Goal: Information Seeking & Learning: Learn about a topic

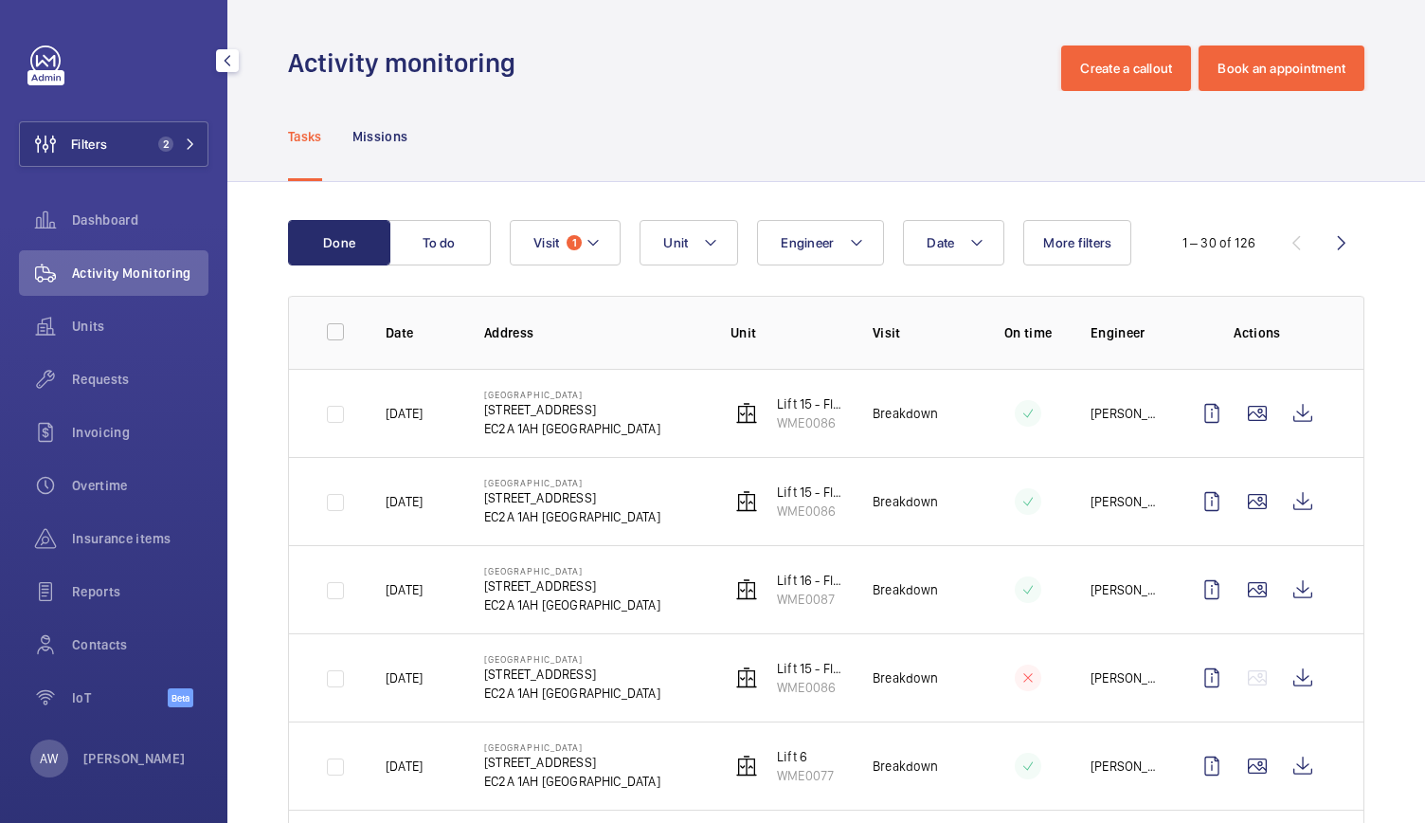
click at [184, 136] on button "Filters 2" at bounding box center [114, 143] width 190 height 45
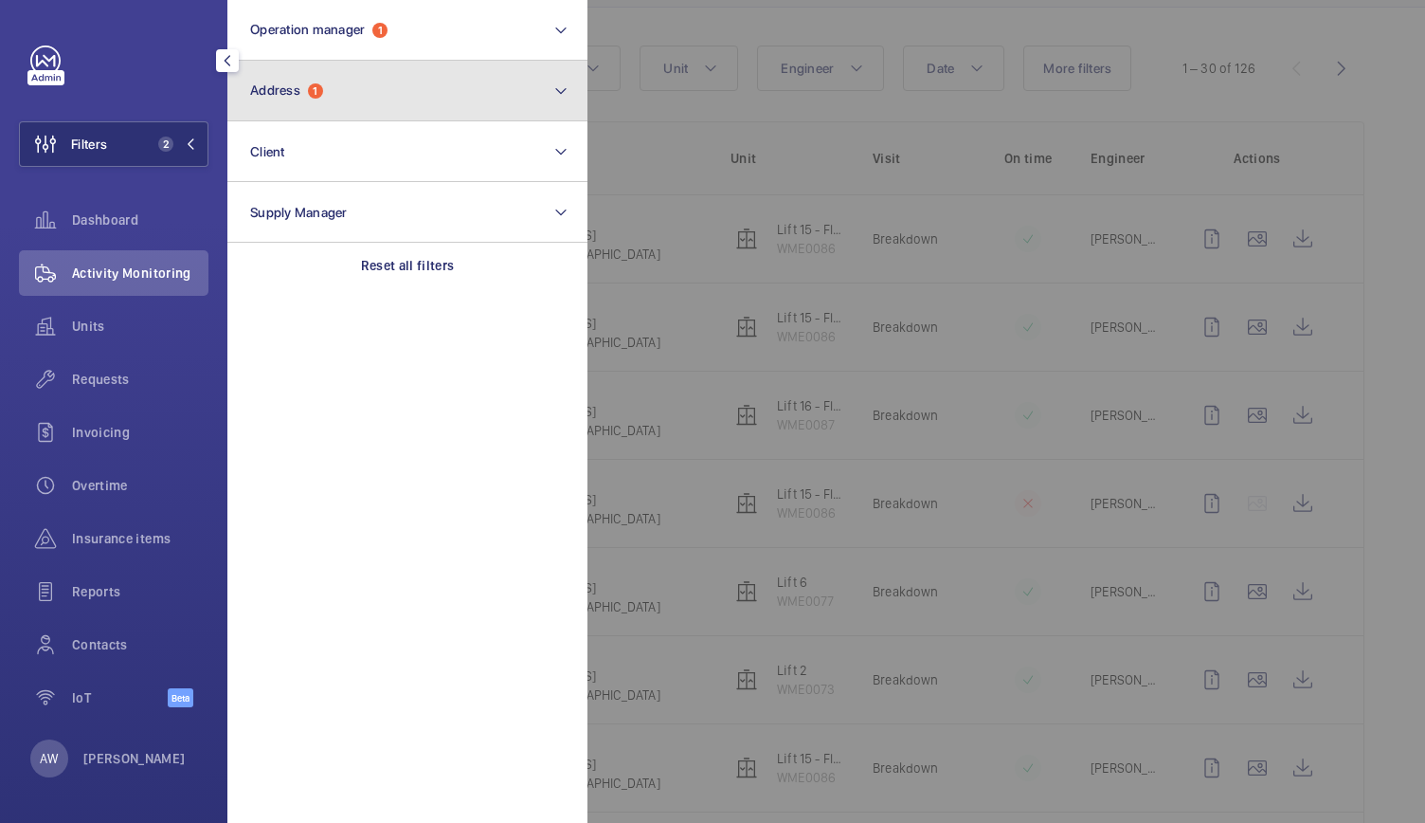
click at [290, 81] on button "Address 1" at bounding box center [407, 91] width 360 height 61
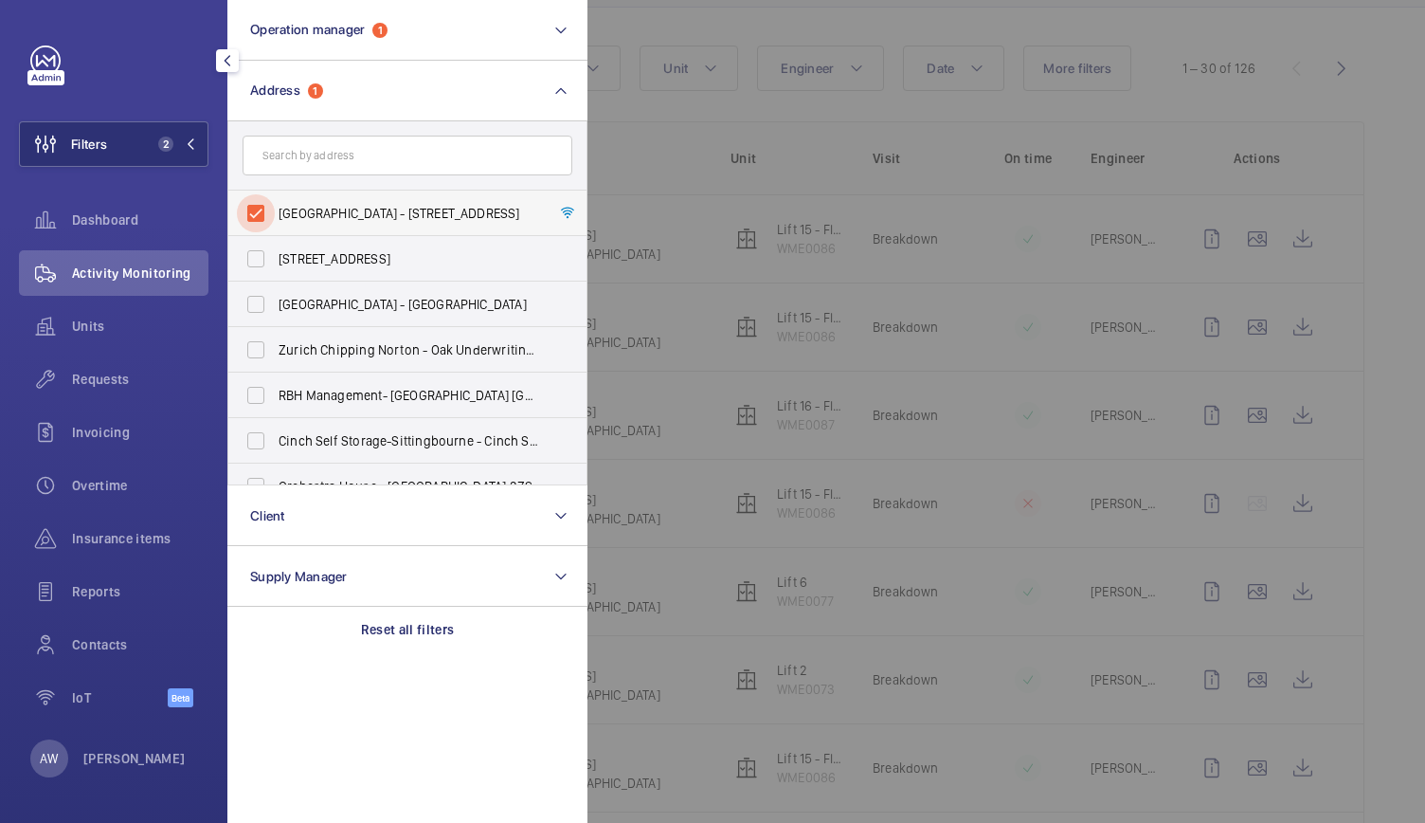
click at [260, 215] on input "[GEOGRAPHIC_DATA] - [STREET_ADDRESS]" at bounding box center [256, 213] width 38 height 38
checkbox input "false"
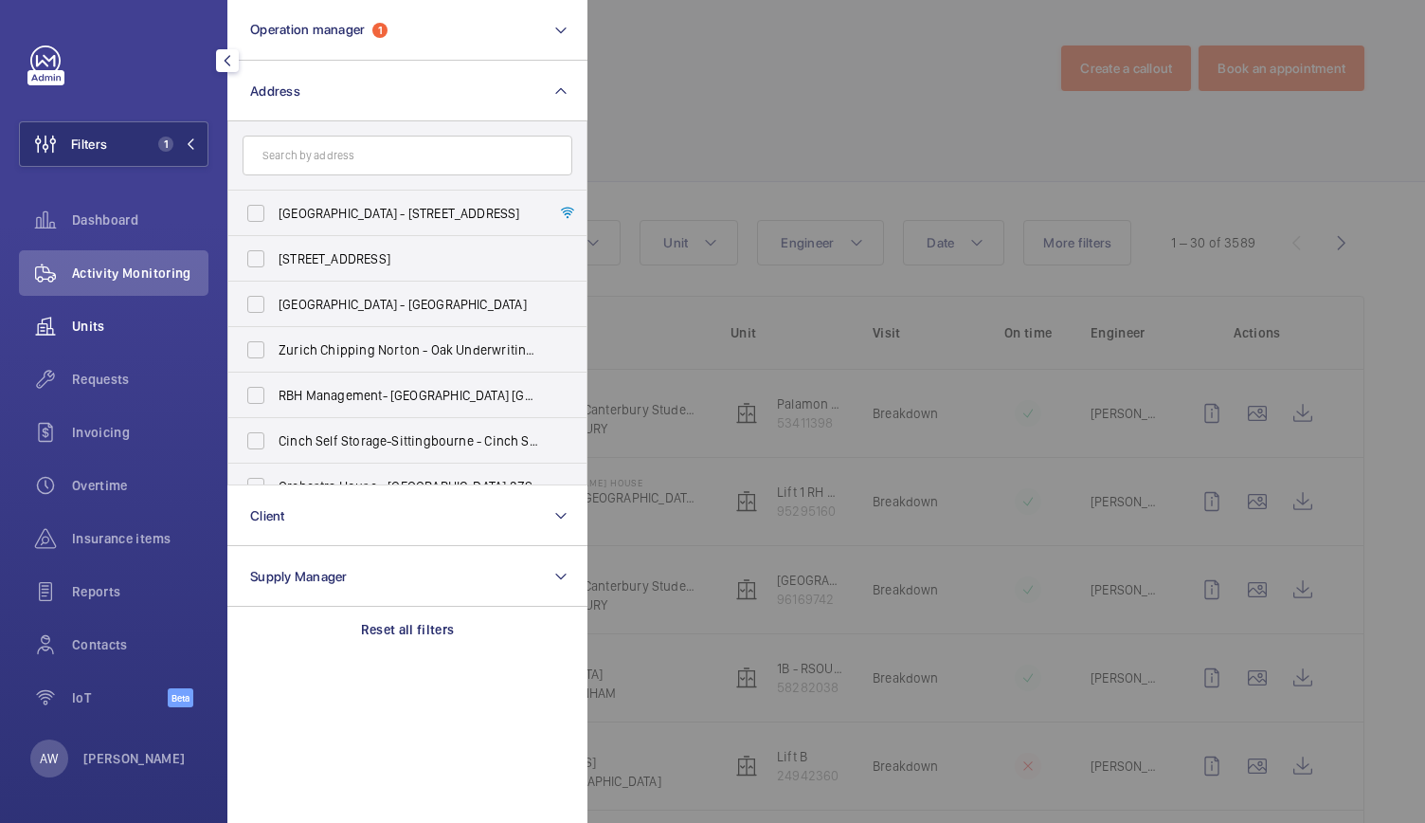
click at [81, 336] on div "Units" at bounding box center [114, 325] width 190 height 45
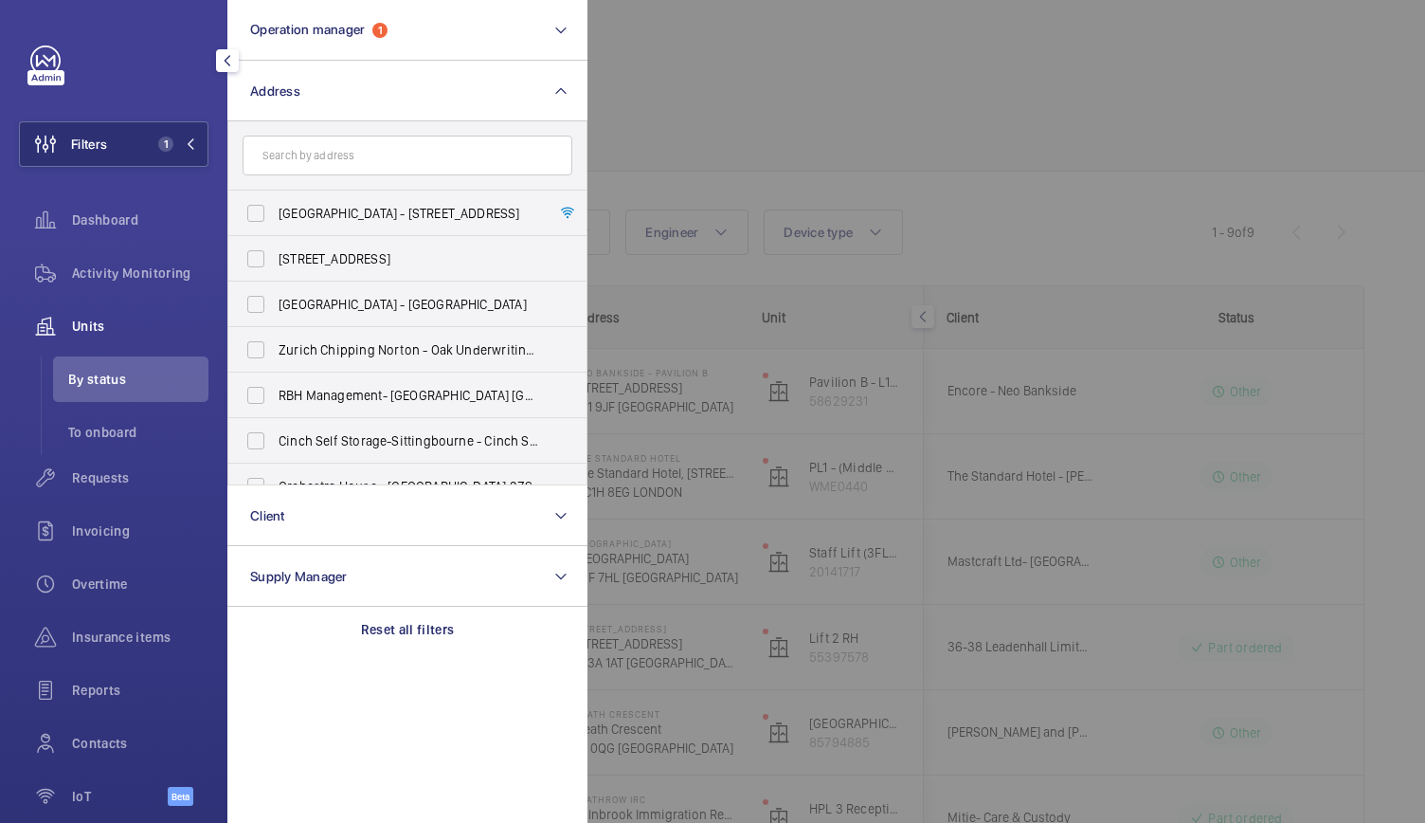
click at [716, 108] on div at bounding box center [1300, 411] width 1425 height 823
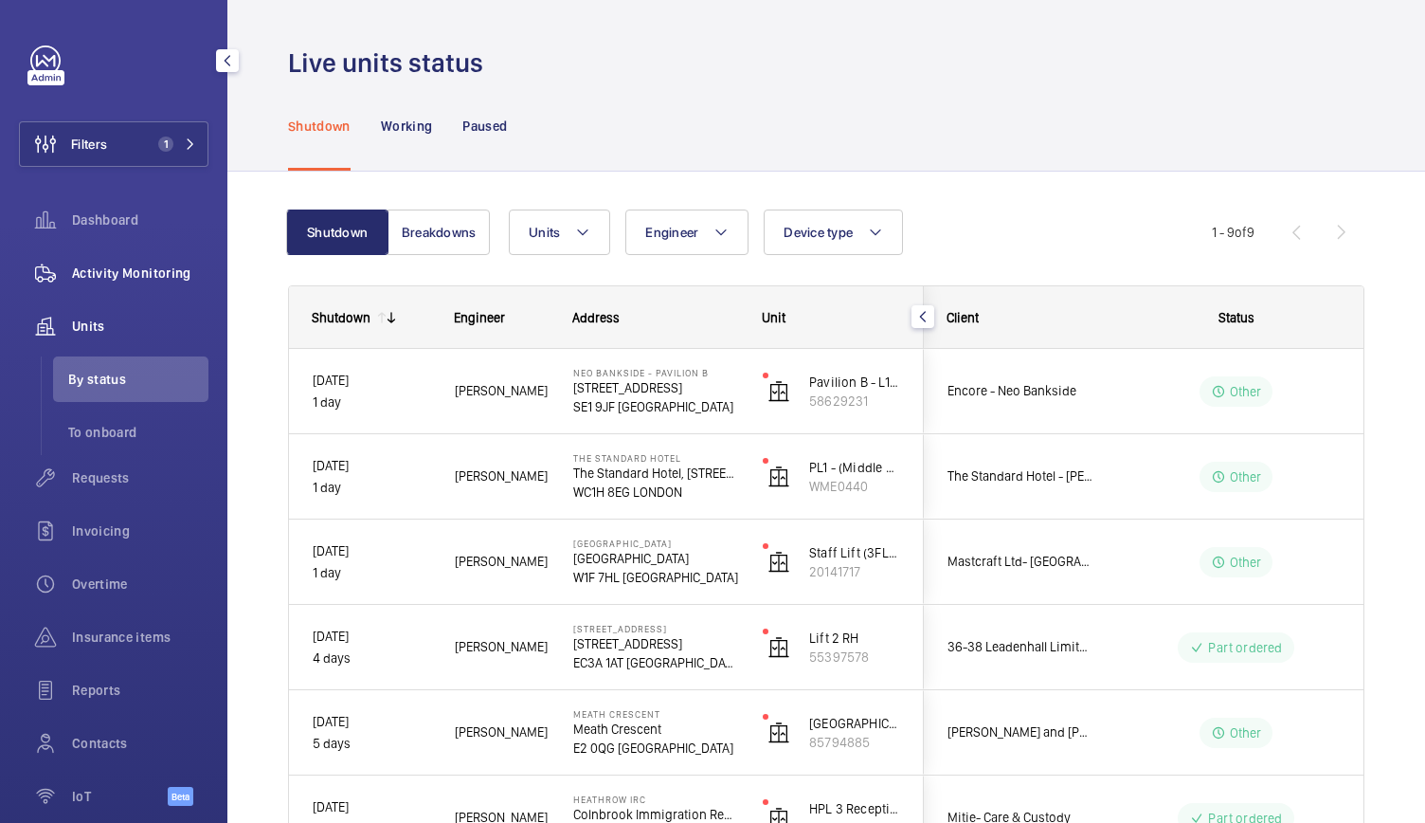
click at [116, 271] on span "Activity Monitoring" at bounding box center [140, 272] width 136 height 19
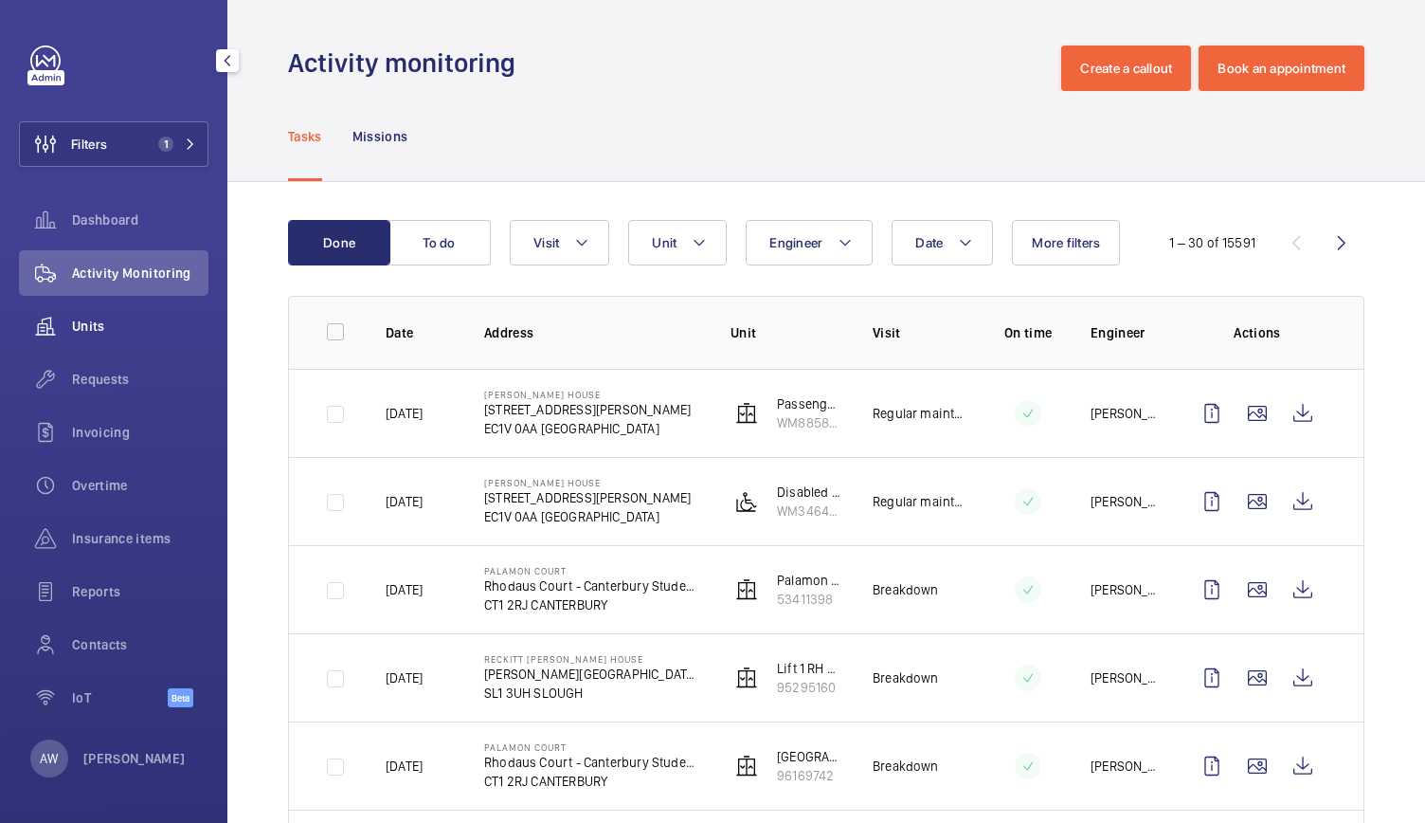
click at [81, 312] on div "Units" at bounding box center [114, 325] width 190 height 45
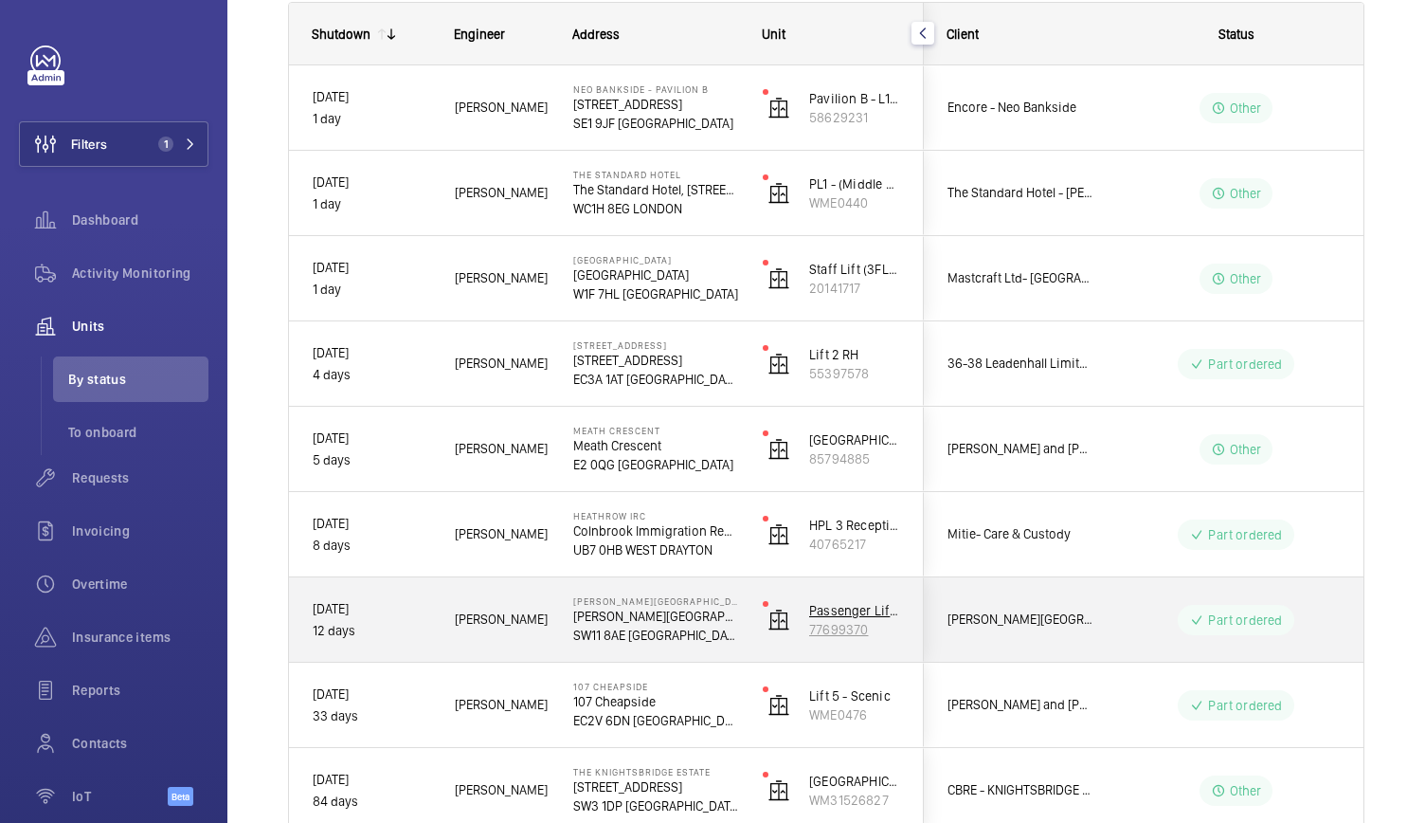
scroll to position [282, 0]
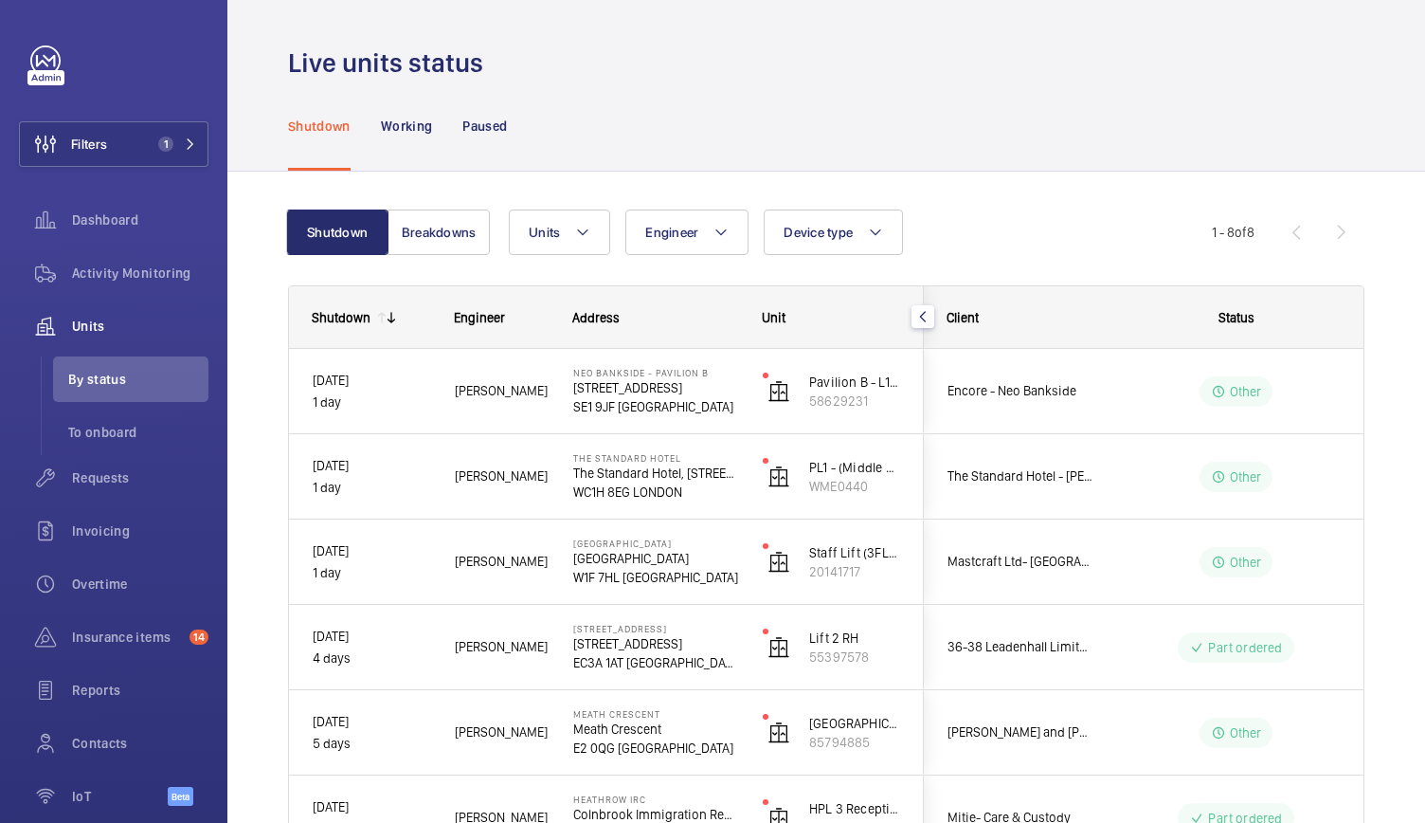
click at [1170, 120] on div "Shutdown Working Paused" at bounding box center [826, 126] width 1076 height 90
drag, startPoint x: 205, startPoint y: 130, endPoint x: 191, endPoint y: 135, distance: 14.1
click at [191, 135] on div "Filters 1 Dashboard Activity Monitoring Units By status To onboard Requests Inv…" at bounding box center [113, 411] width 227 height 823
click at [191, 135] on button "Filters 1" at bounding box center [114, 143] width 190 height 45
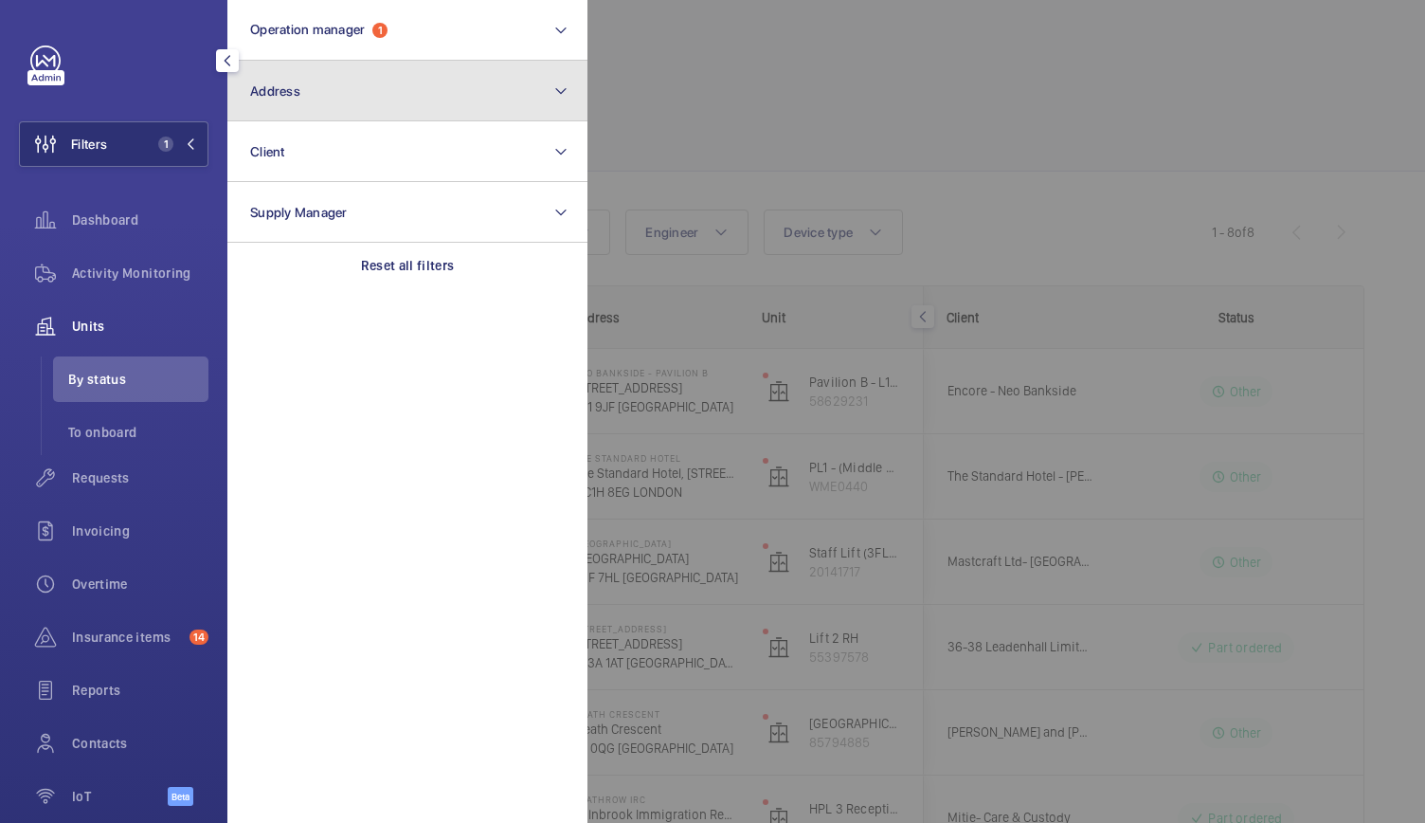
click at [375, 120] on button "Address" at bounding box center [407, 91] width 360 height 61
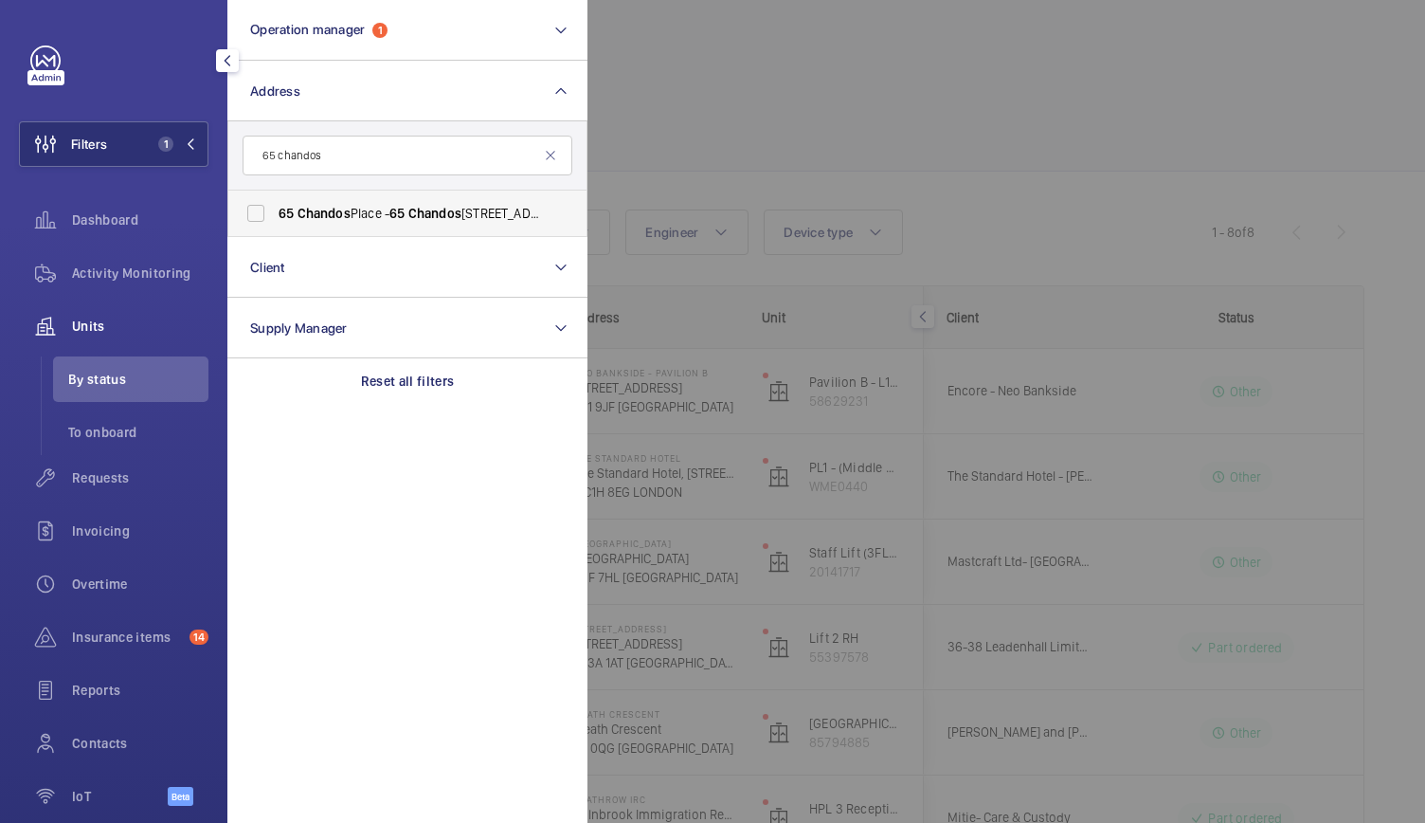
type input "65 chandos"
click at [302, 209] on span "Chandos" at bounding box center [324, 213] width 53 height 15
click at [275, 209] on input "65 Chandos Place - 65 Chandos Place, LONDON WC2N 4HG" at bounding box center [256, 213] width 38 height 38
checkbox input "true"
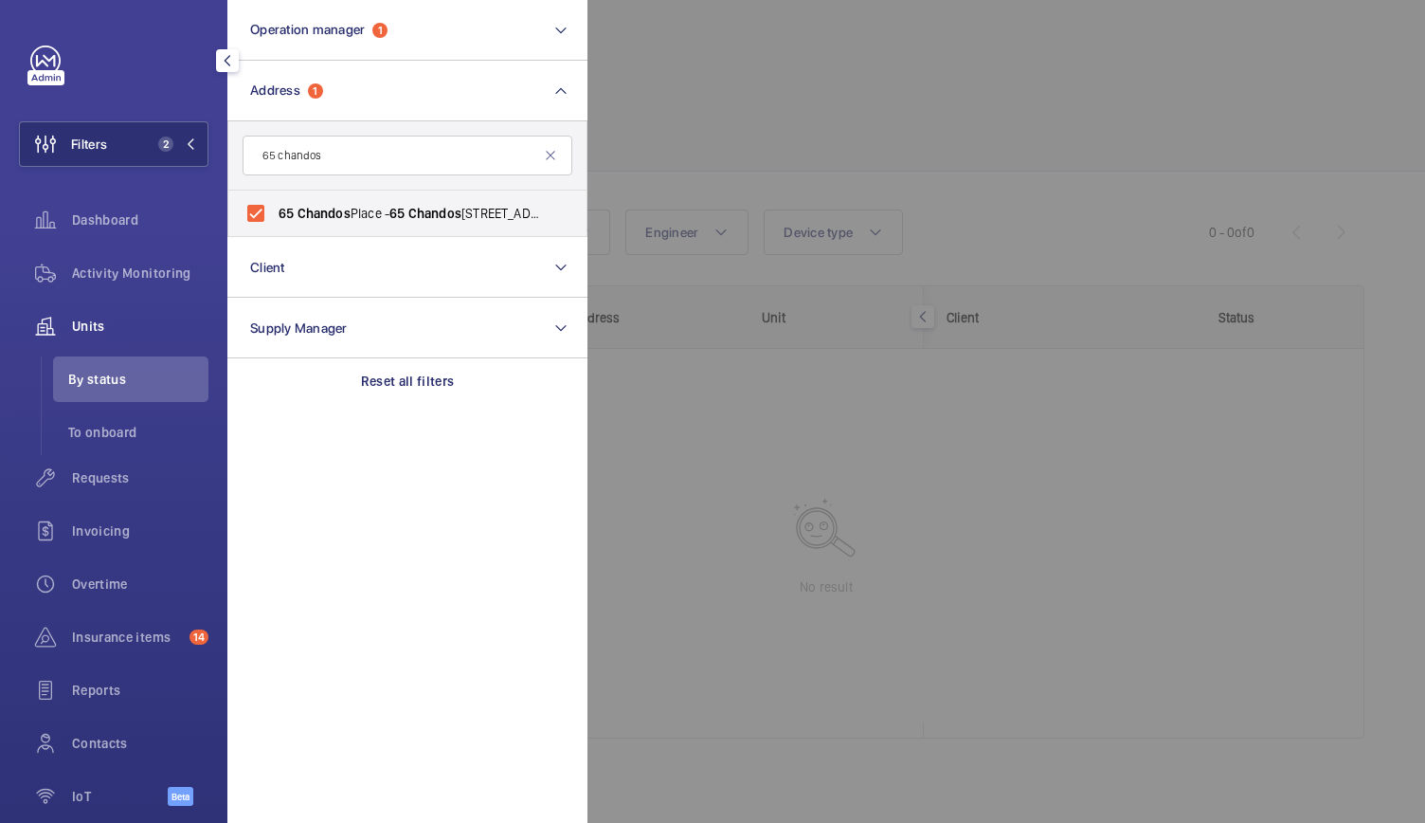
click at [750, 86] on div at bounding box center [1300, 411] width 1425 height 823
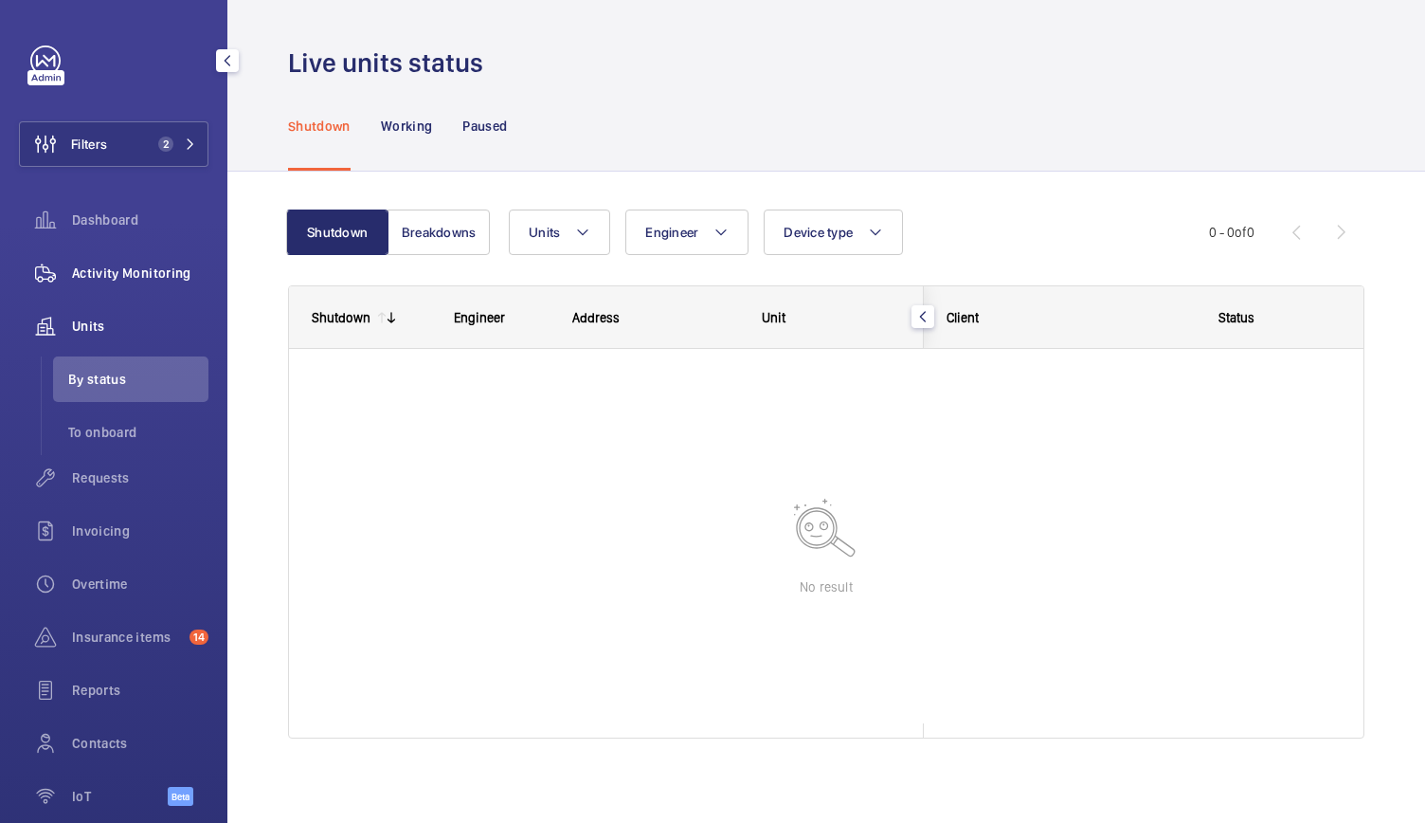
click at [166, 273] on span "Activity Monitoring" at bounding box center [140, 272] width 136 height 19
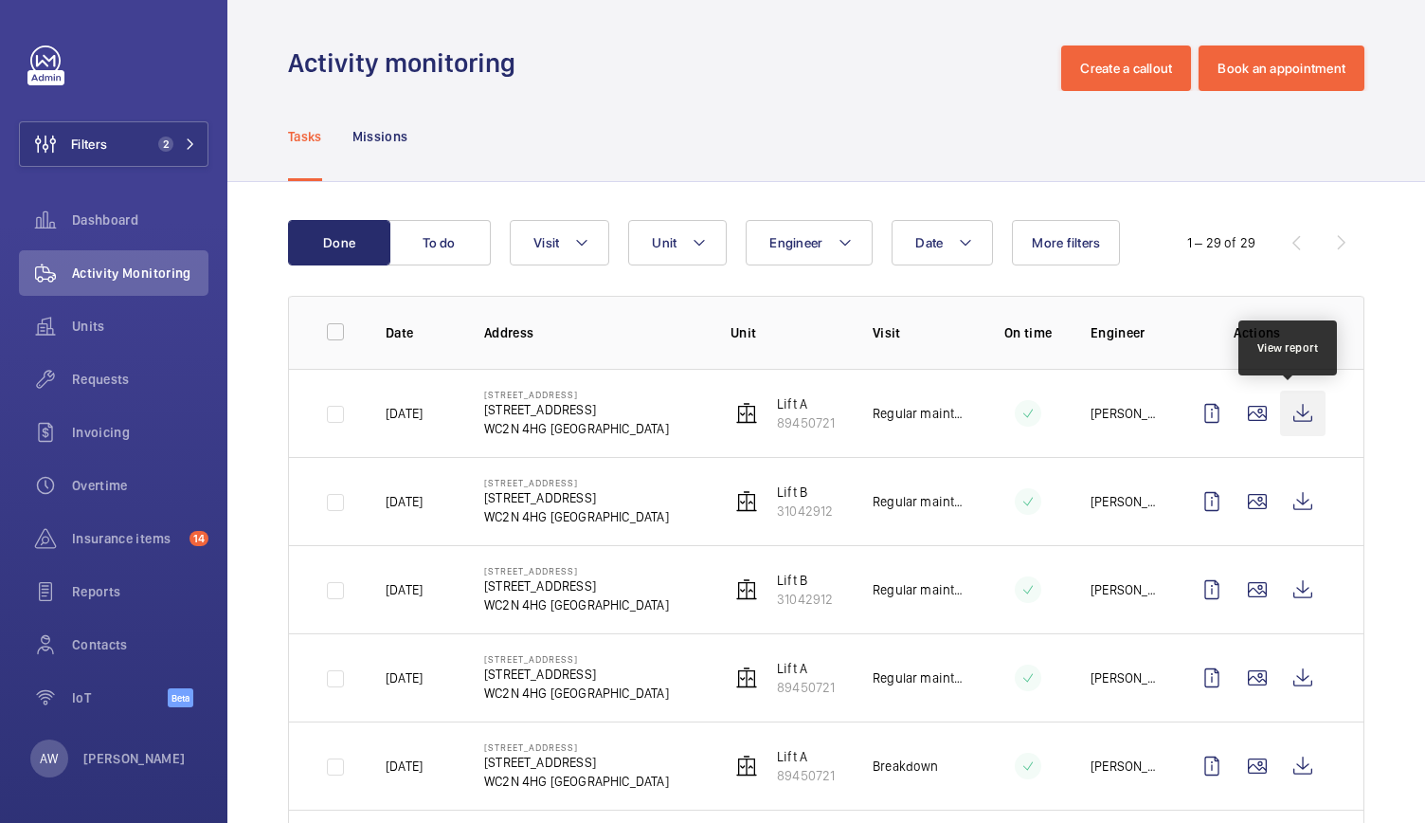
click at [1292, 418] on wm-front-icon-button at bounding box center [1302, 412] width 45 height 45
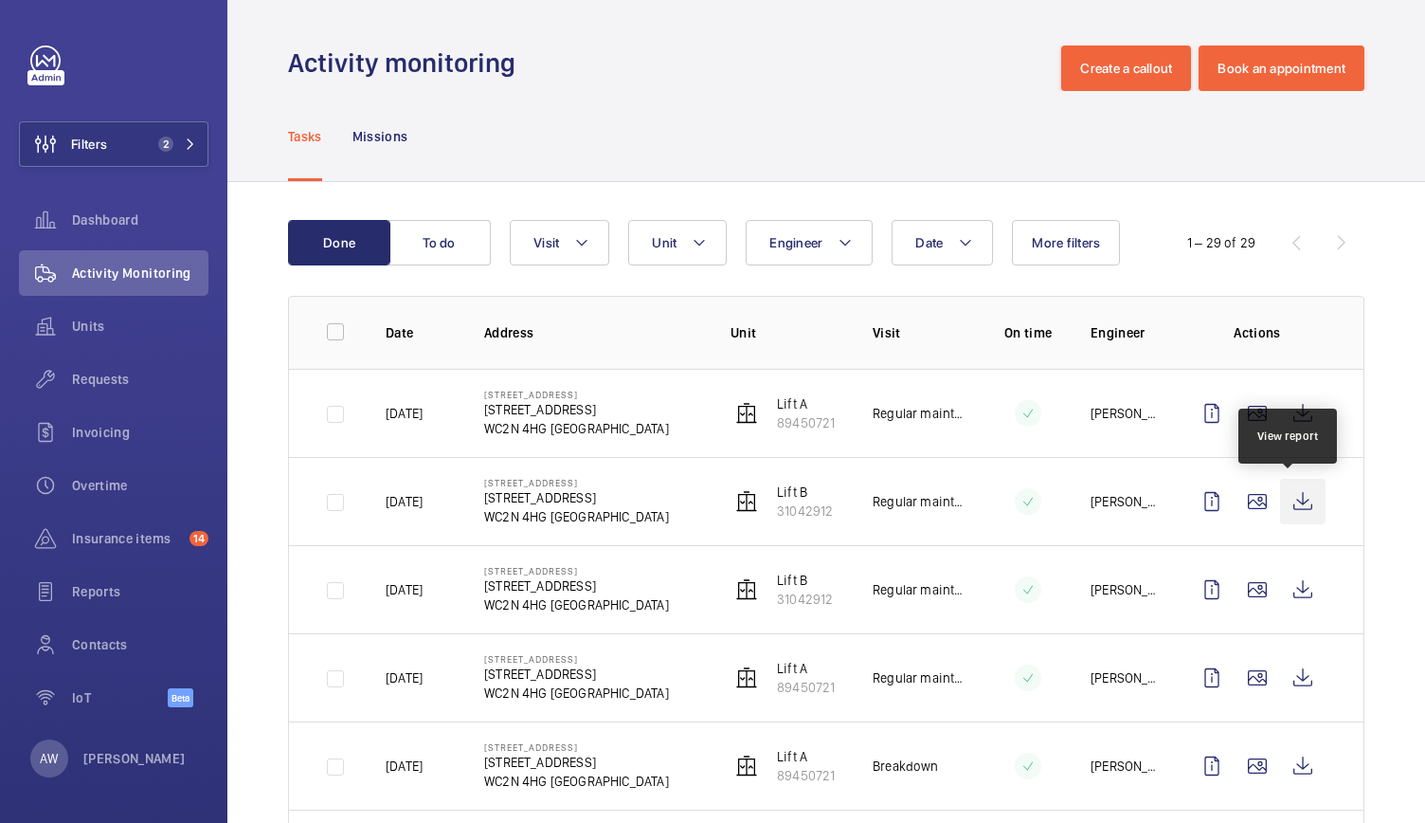
click at [1296, 501] on wm-front-icon-button at bounding box center [1302, 501] width 45 height 45
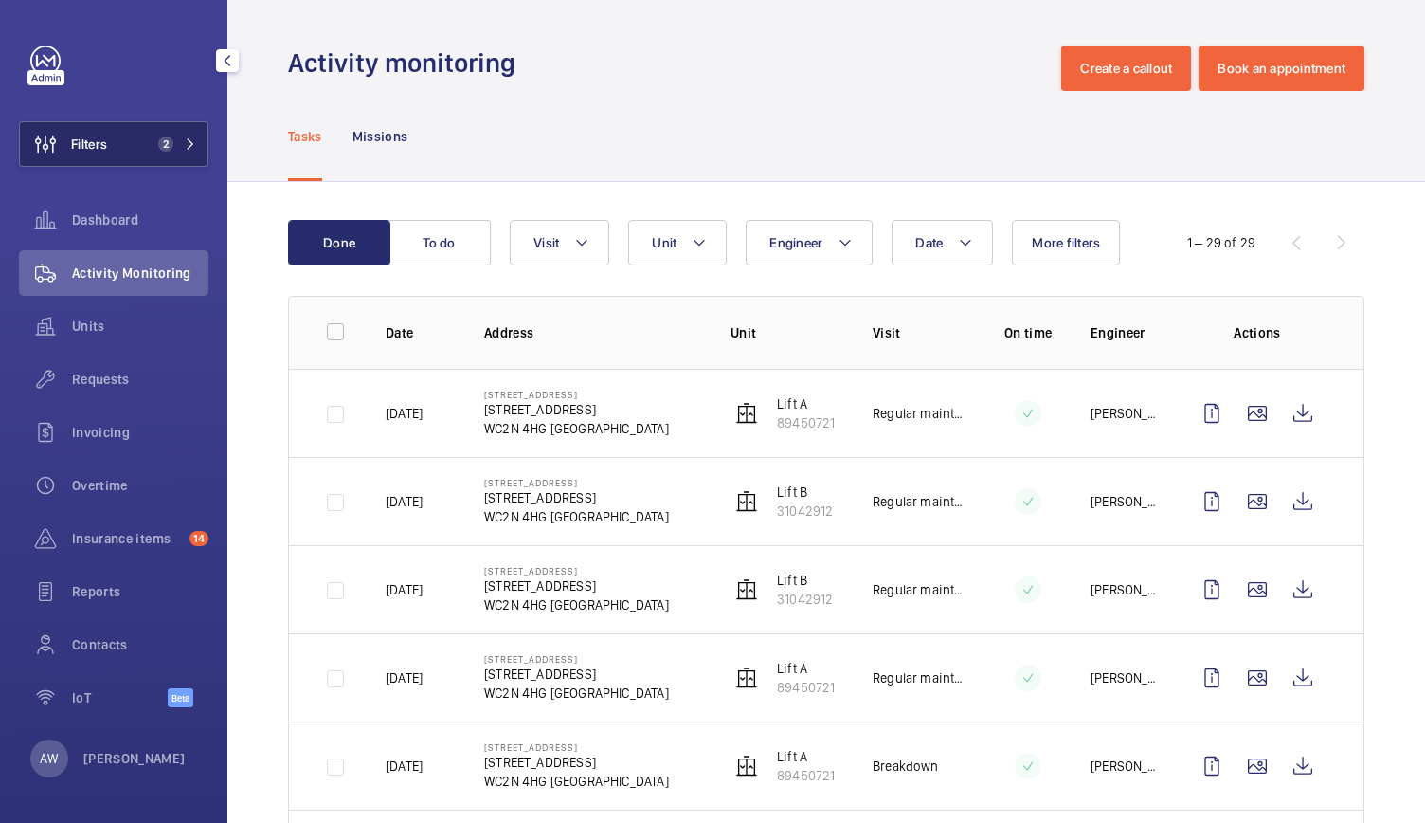
click at [172, 166] on button "Filters 2" at bounding box center [114, 143] width 190 height 45
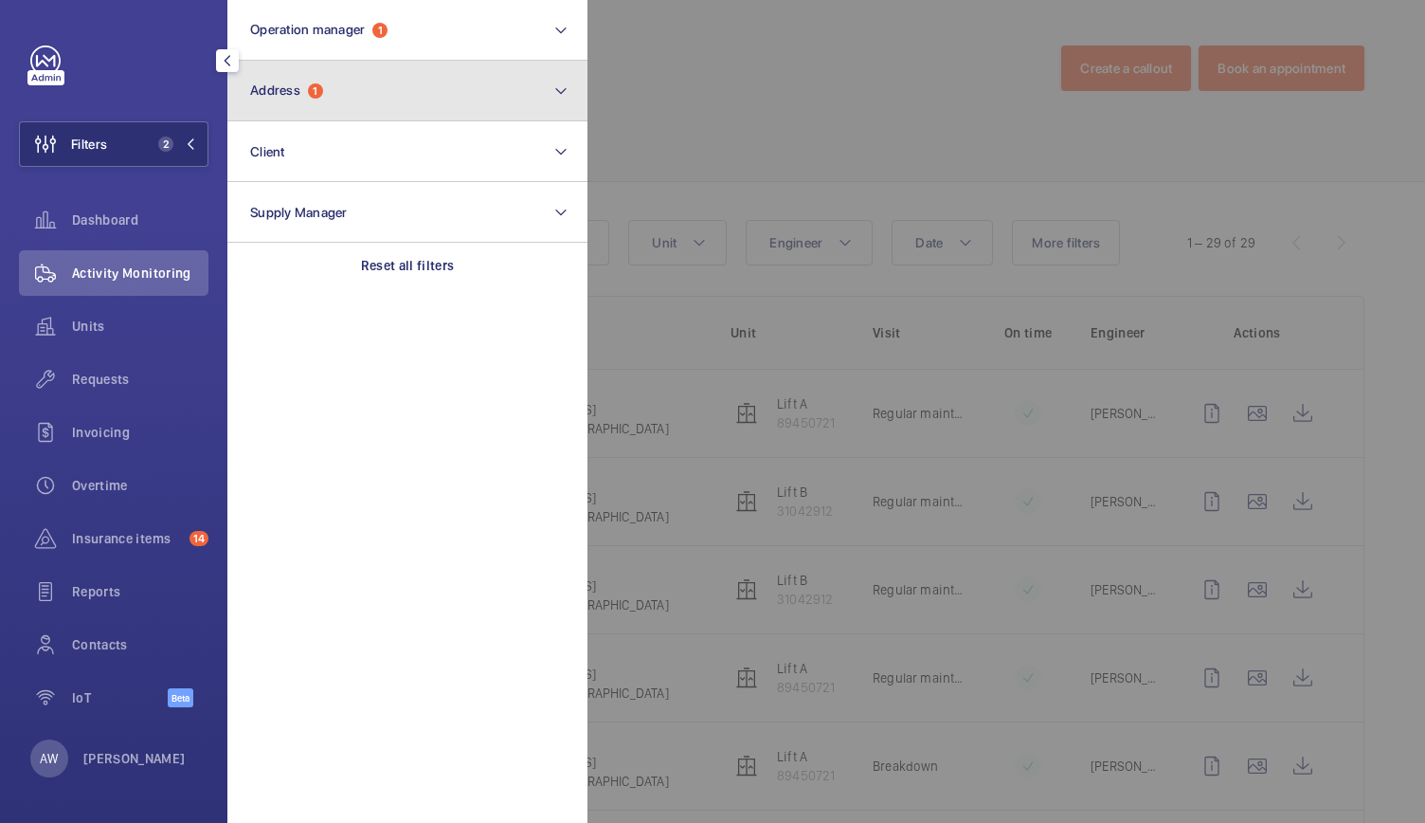
click at [343, 118] on button "Address 1" at bounding box center [407, 91] width 360 height 61
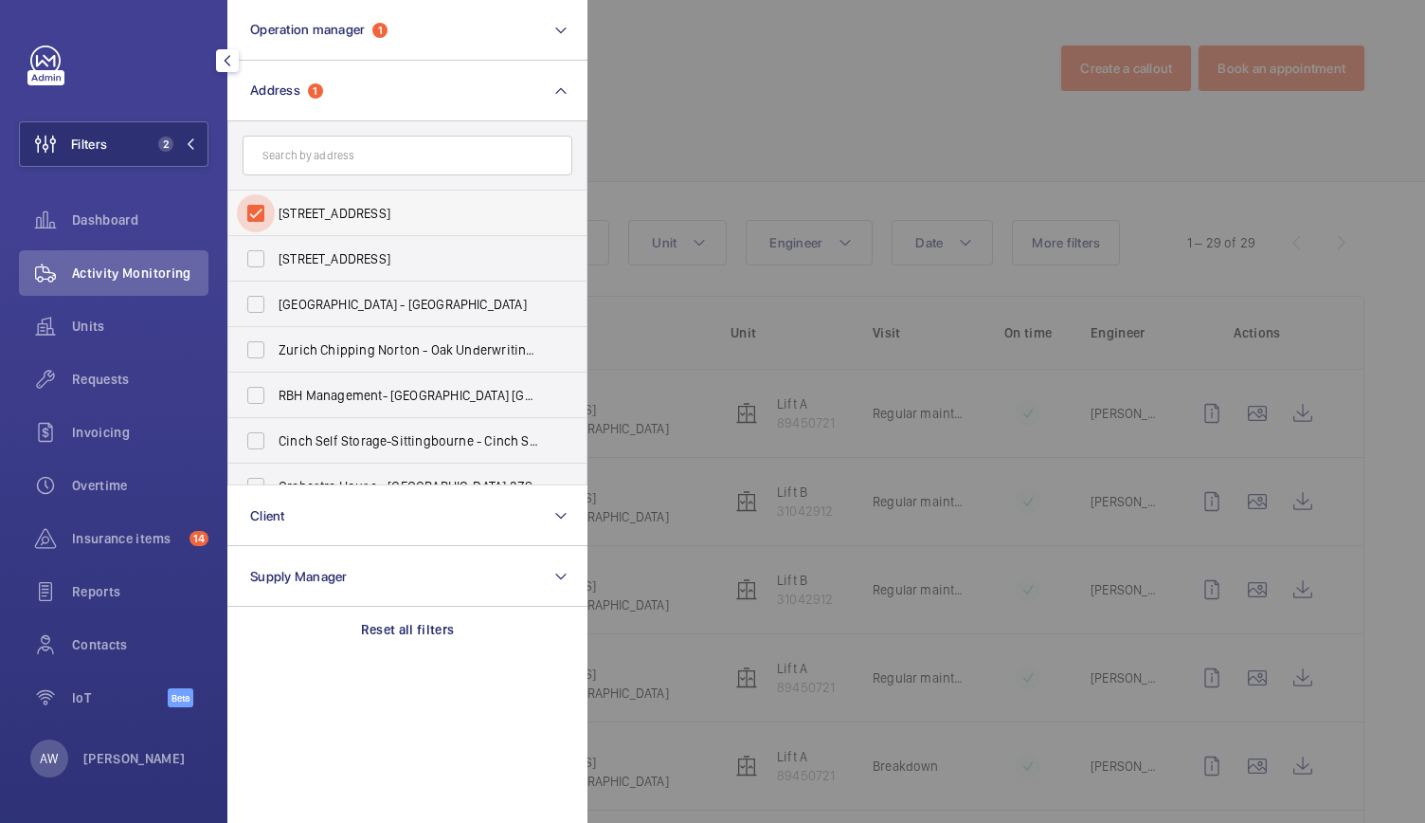
click at [260, 226] on input "65 Chandos Place - 65 Chandos Place, LONDON WC2N 4HG" at bounding box center [256, 213] width 38 height 38
checkbox input "false"
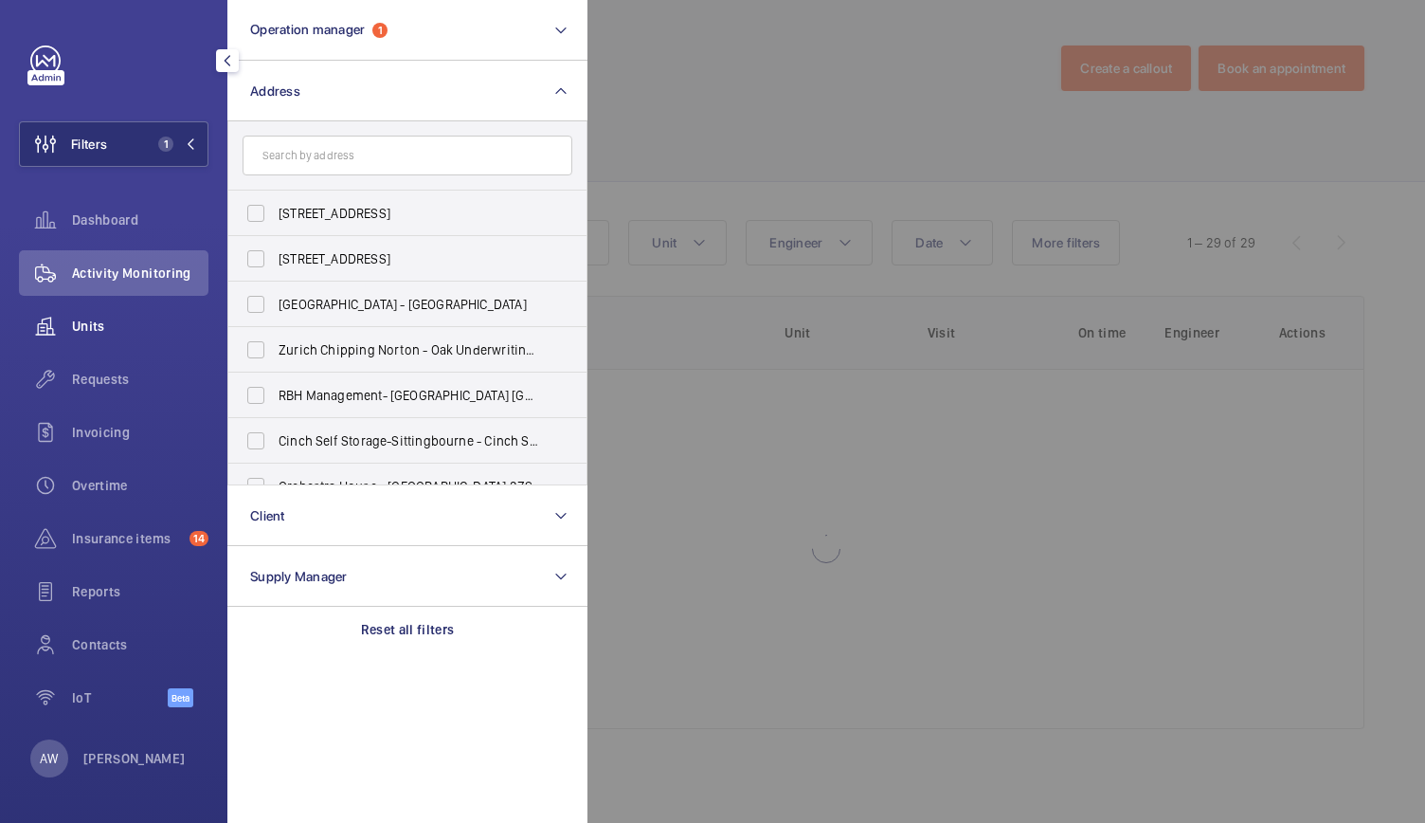
click at [111, 334] on span "Units" at bounding box center [140, 325] width 136 height 19
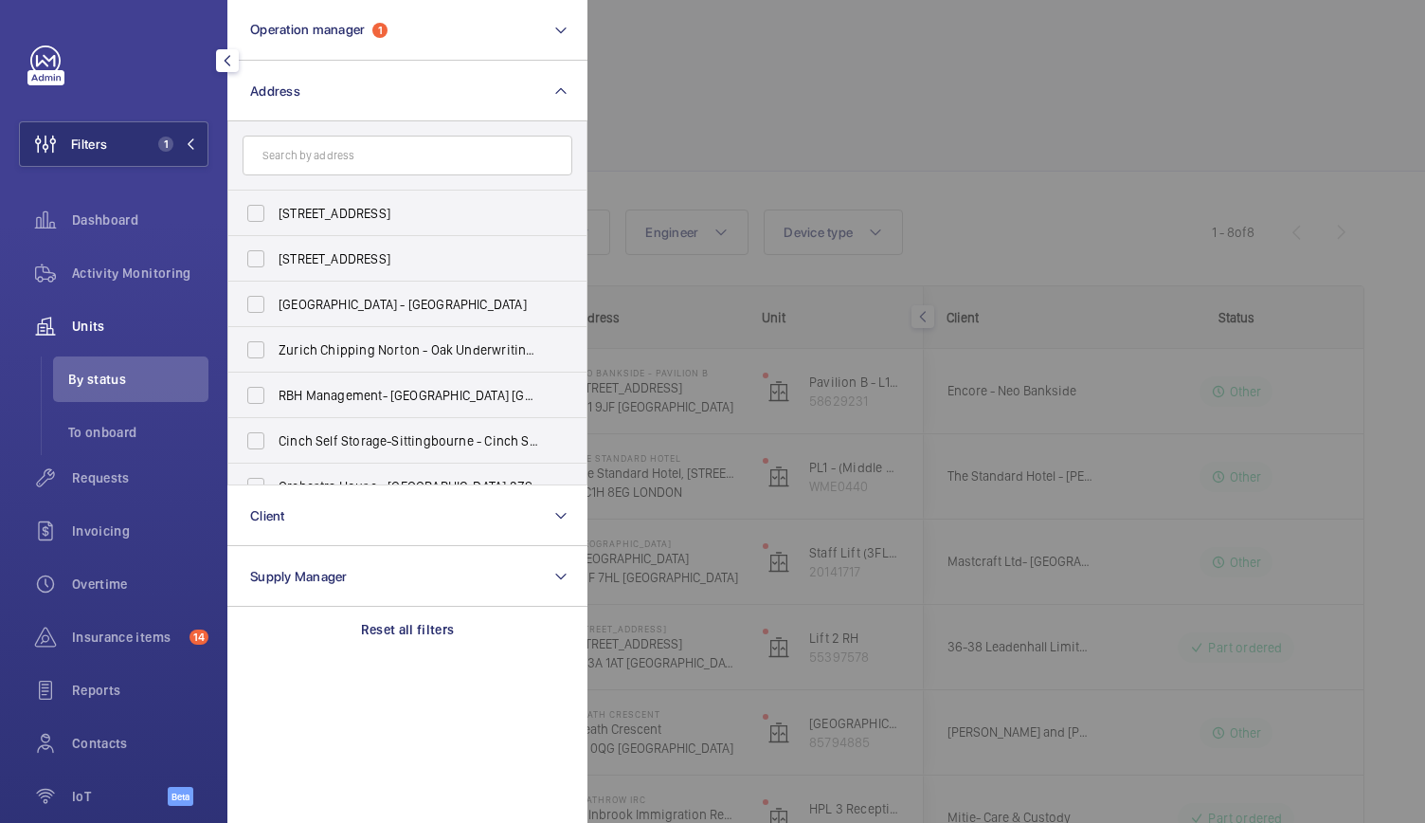
click at [781, 116] on div at bounding box center [1300, 411] width 1425 height 823
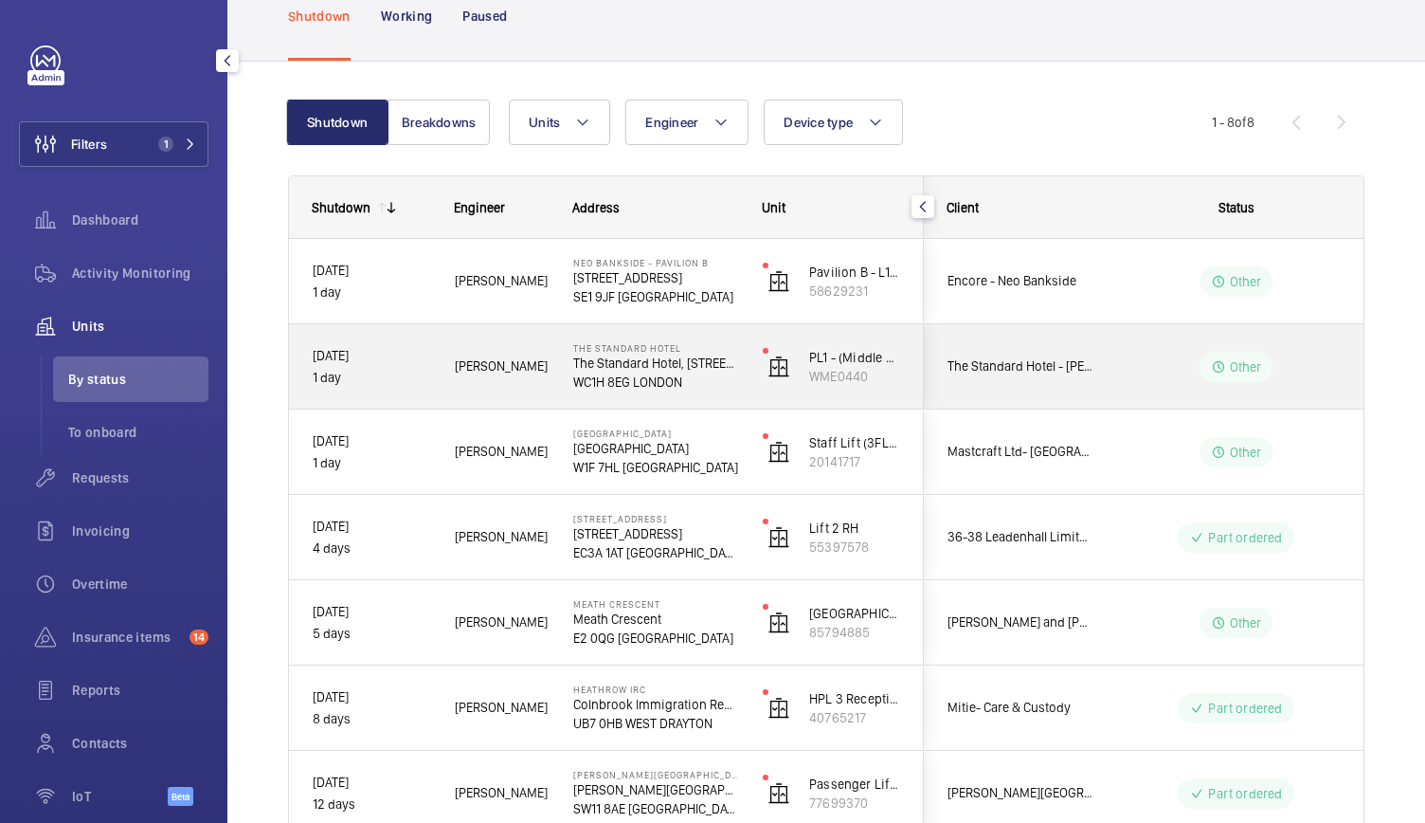
scroll to position [227, 0]
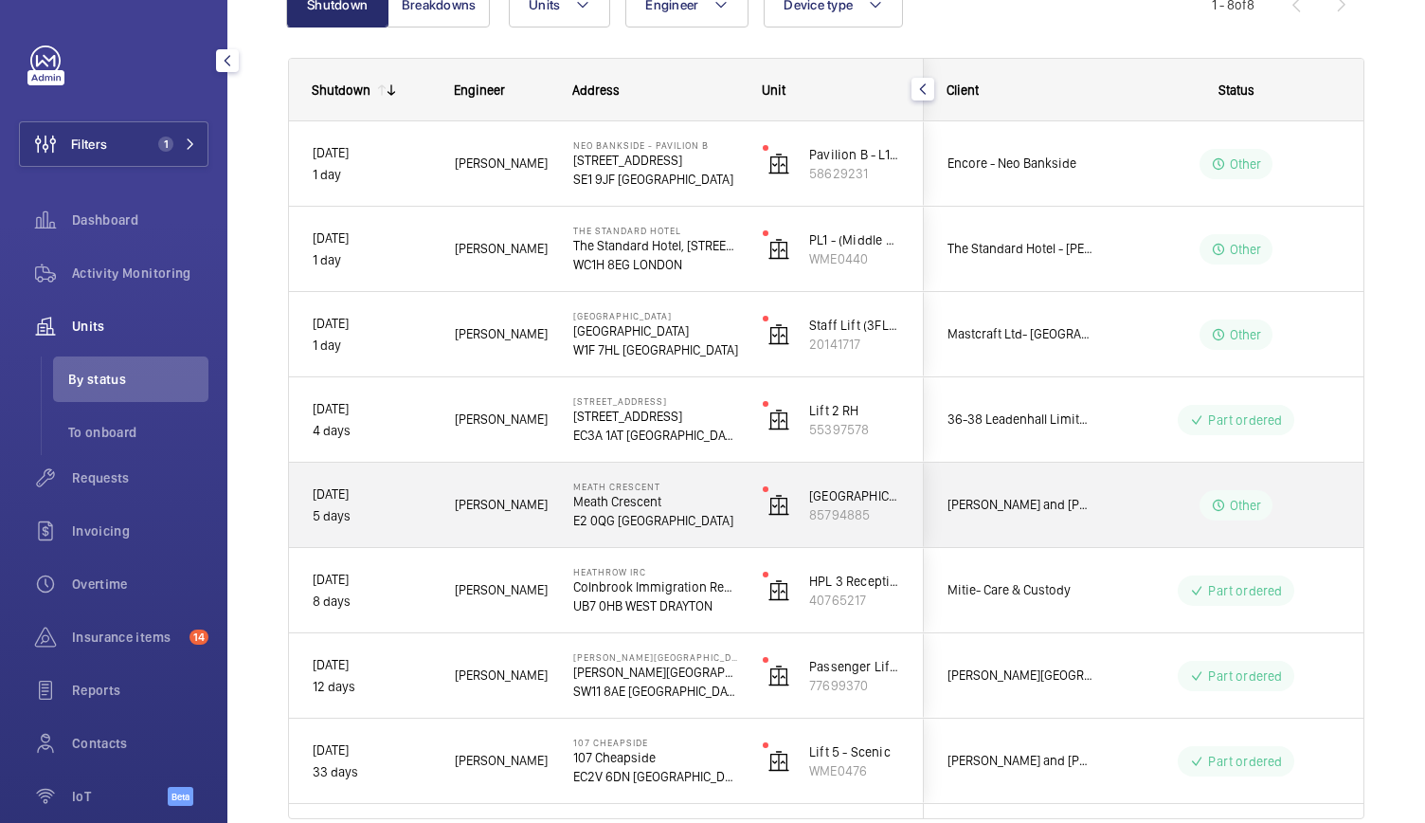
click at [524, 509] on span "[PERSON_NAME]" at bounding box center [502, 505] width 94 height 22
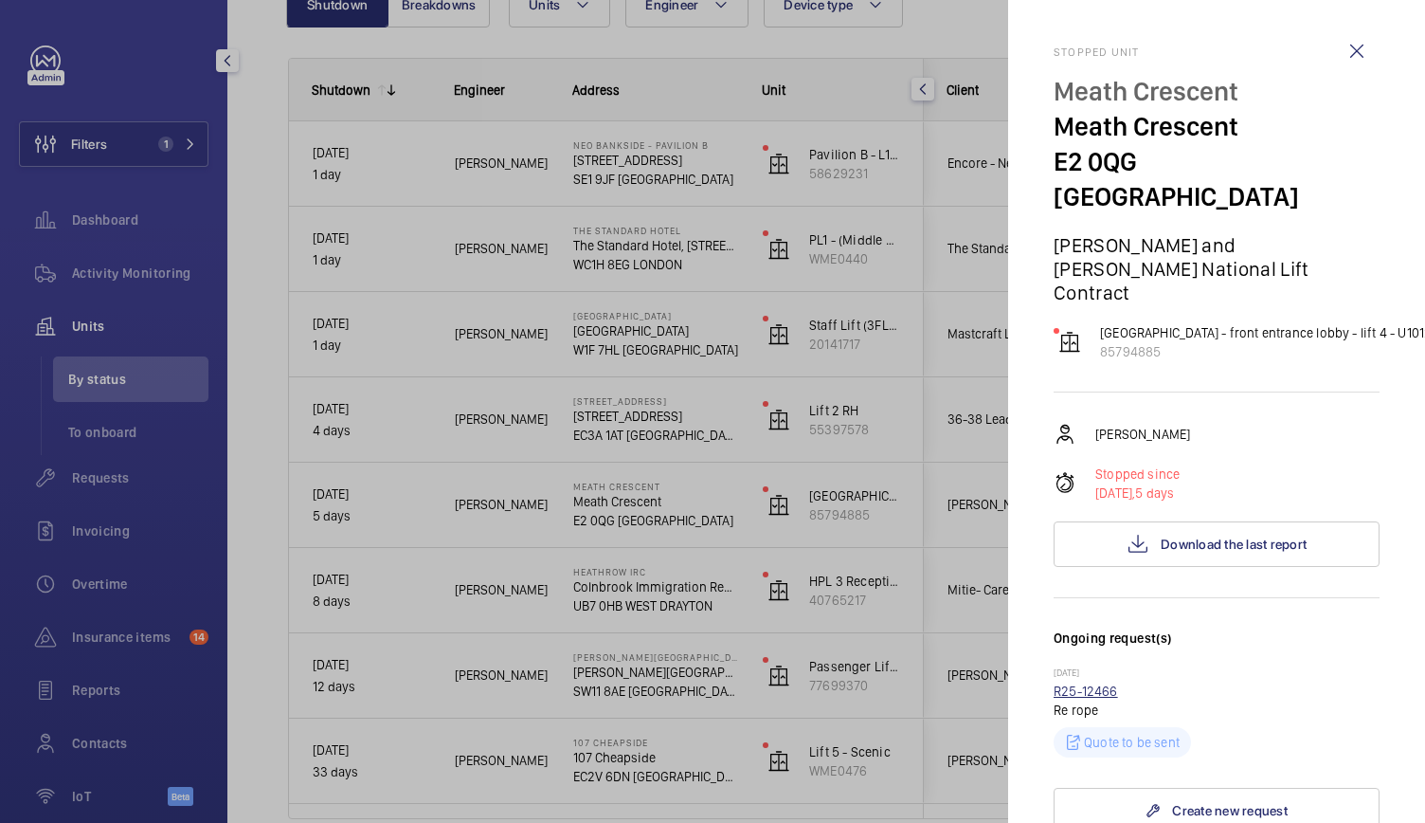
click at [1074, 683] on link "R25-12466" at bounding box center [1086, 690] width 64 height 15
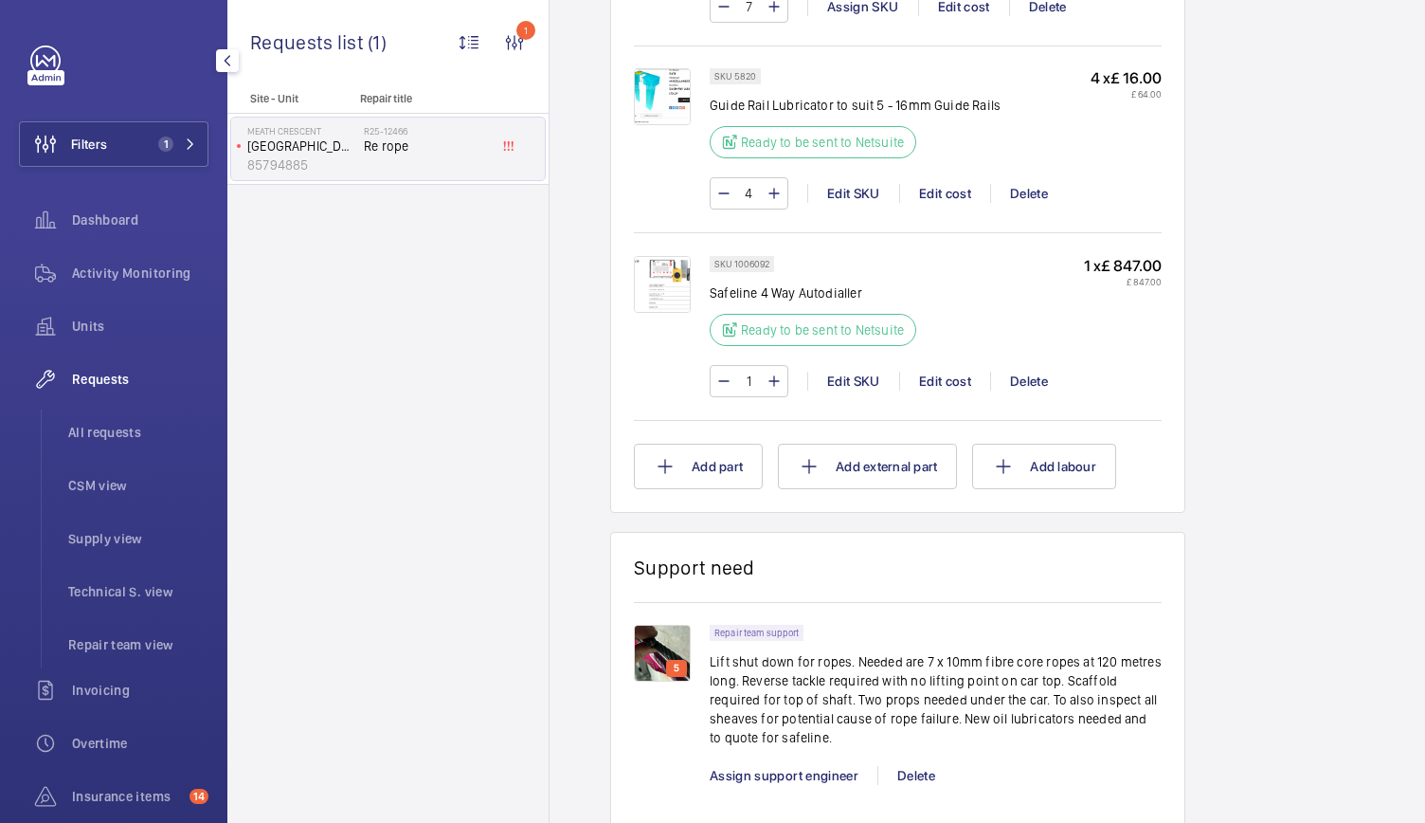
scroll to position [1406, 0]
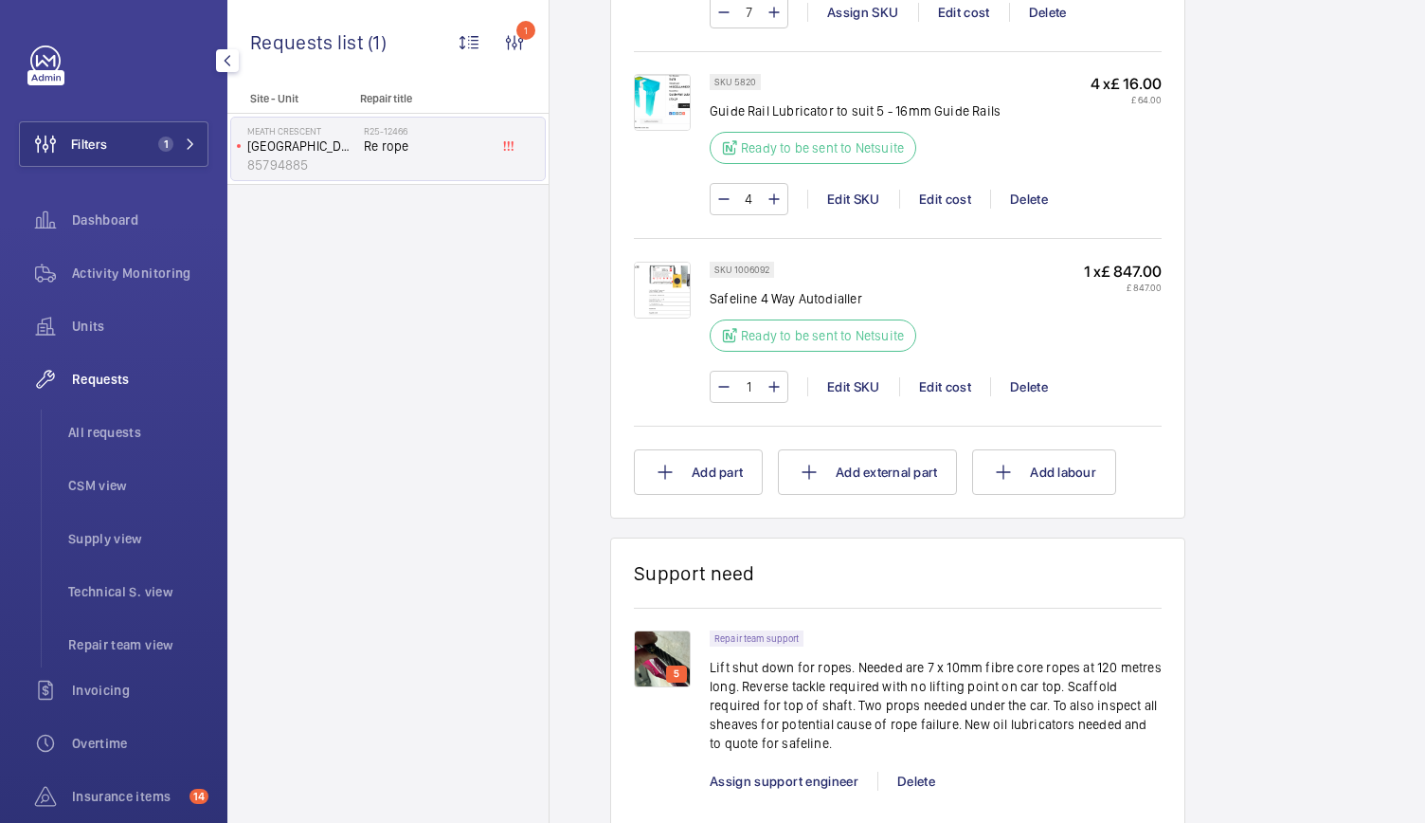
click at [908, 496] on wm-front-card "Items Total cost: £ 14,491.00 Non catalogue Rope . Identify missing part 7 x £ …" at bounding box center [897, 138] width 575 height 759
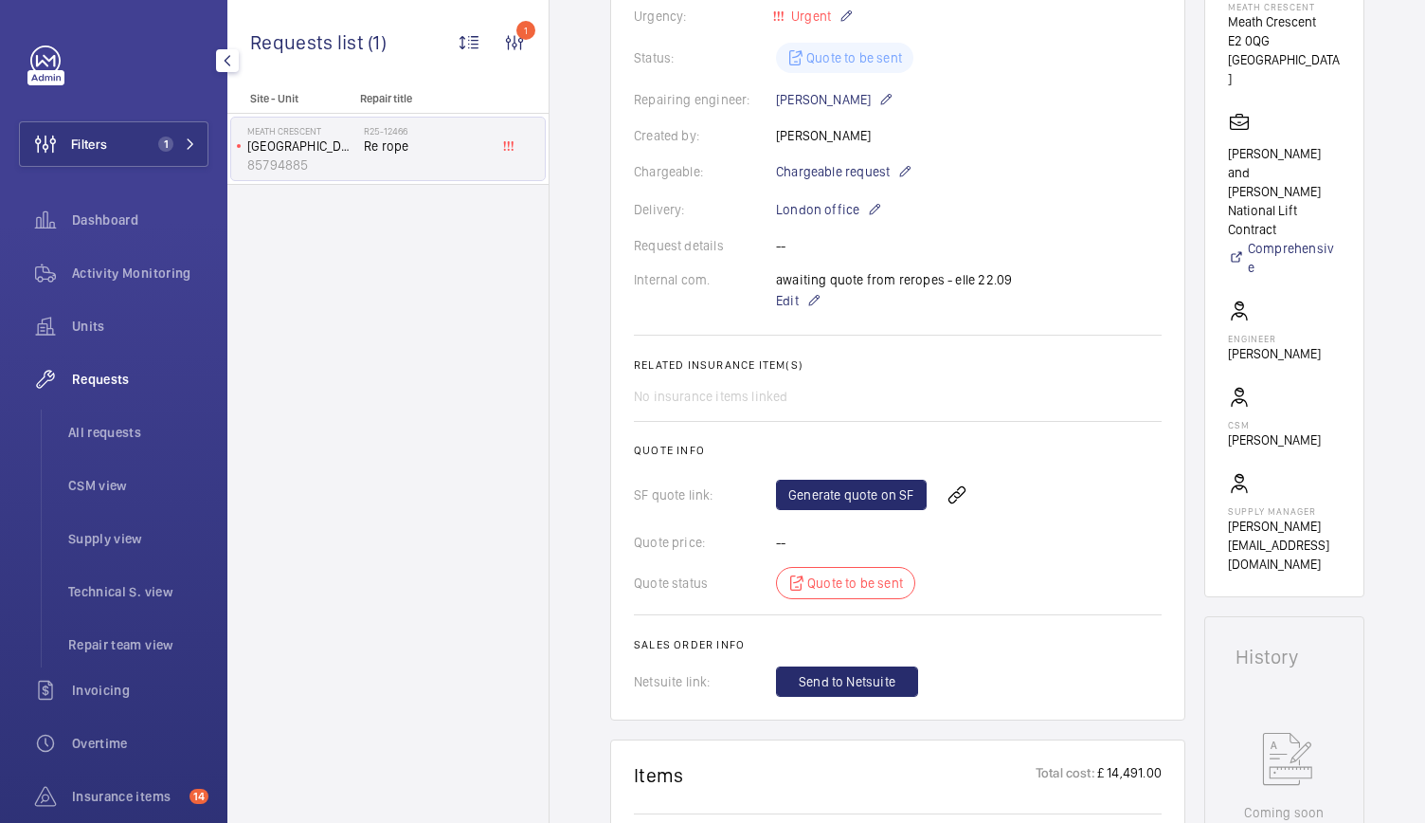
scroll to position [425, 0]
drag, startPoint x: 1003, startPoint y: 113, endPoint x: 958, endPoint y: 244, distance: 139.0
click at [958, 244] on wm-front-card-body "A repair request was created on 2025-09-18 to re-rope a lift. External parts we…" at bounding box center [898, 264] width 528 height 868
click at [1062, 180] on wm-front-card-body "A repair request was created on 2025-09-18 to re-rope a lift. External parts we…" at bounding box center [898, 264] width 528 height 868
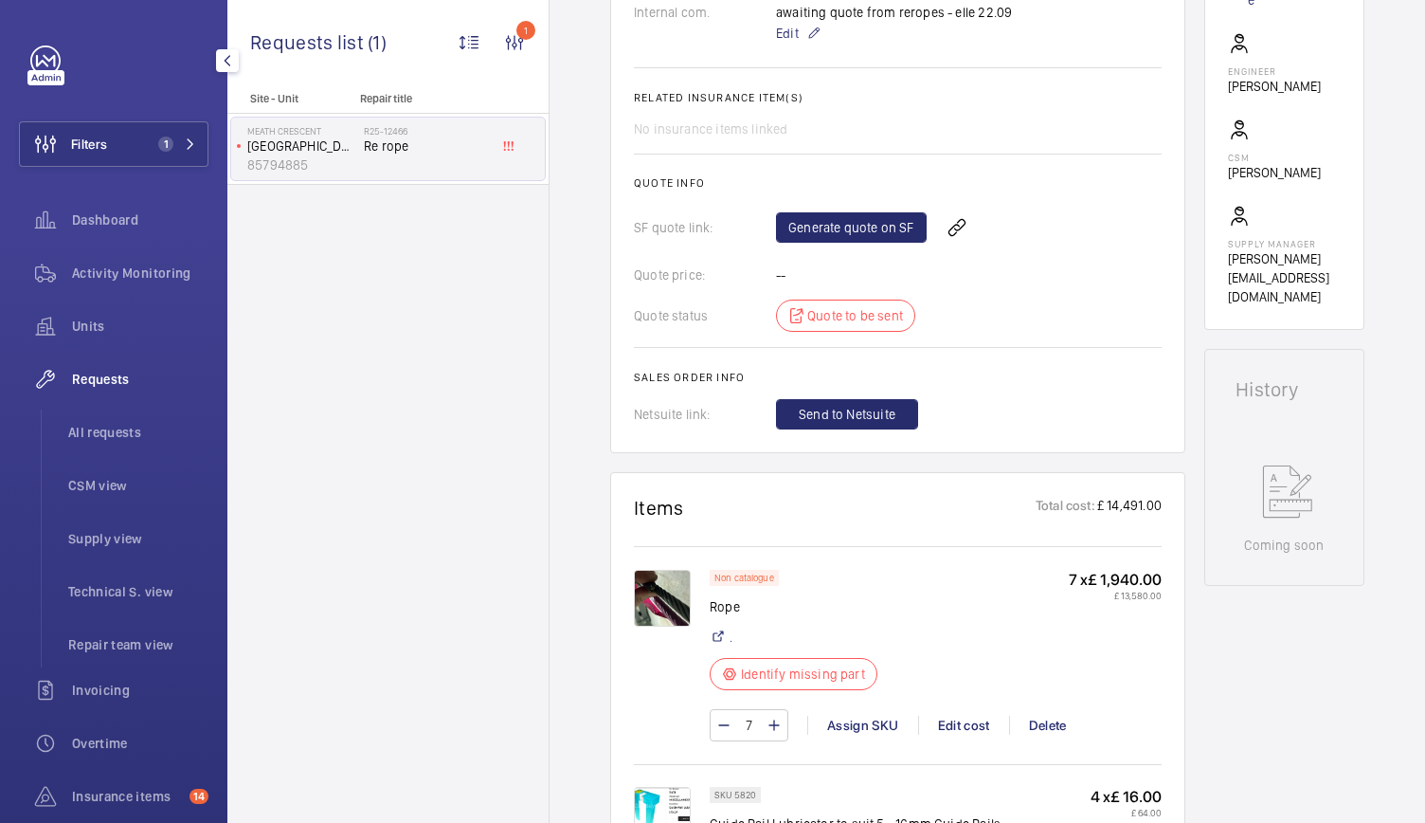
scroll to position [694, 0]
click at [81, 329] on span "Units" at bounding box center [140, 325] width 136 height 19
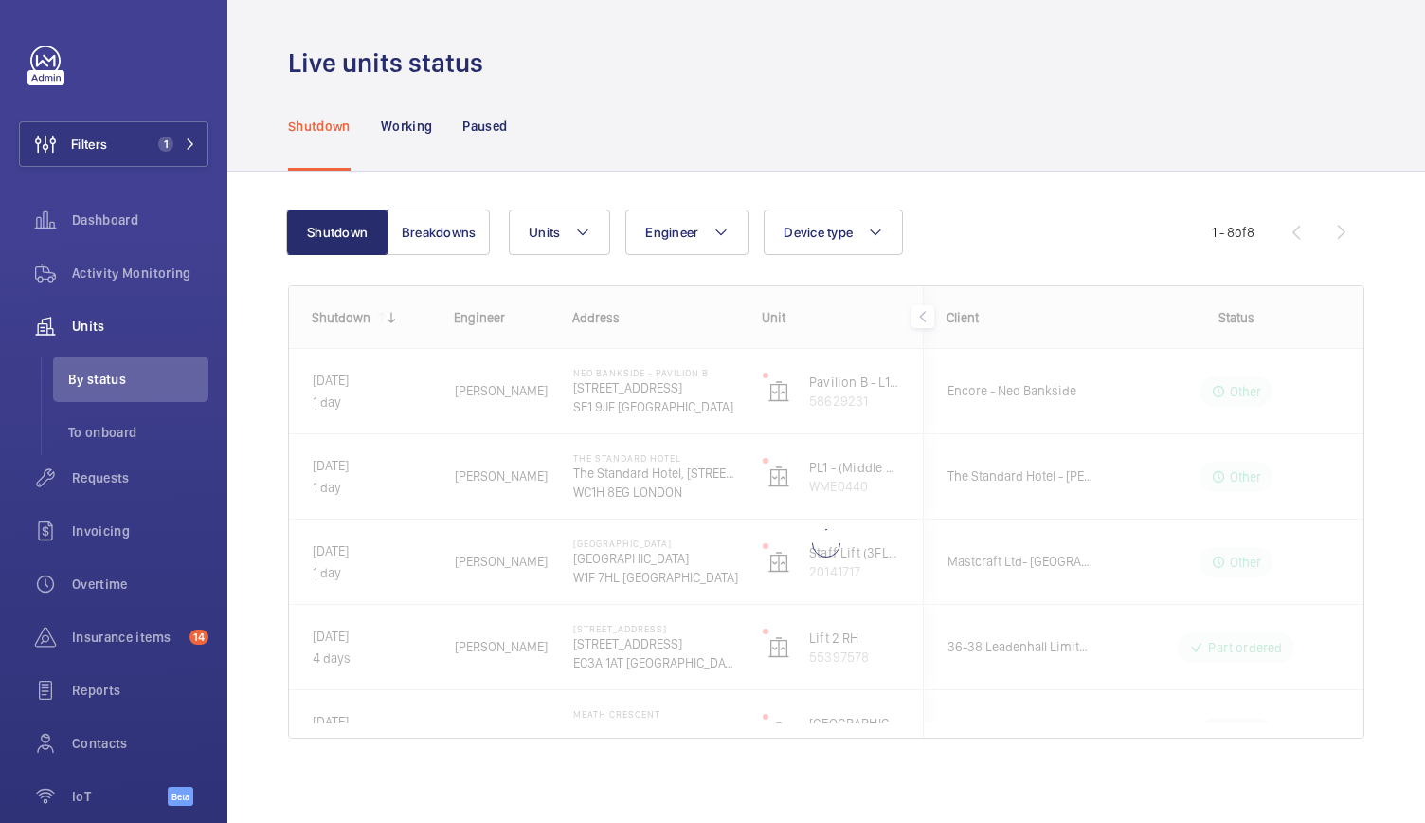
click at [510, 136] on div "Shutdown Working Paused" at bounding box center [826, 126] width 1076 height 90
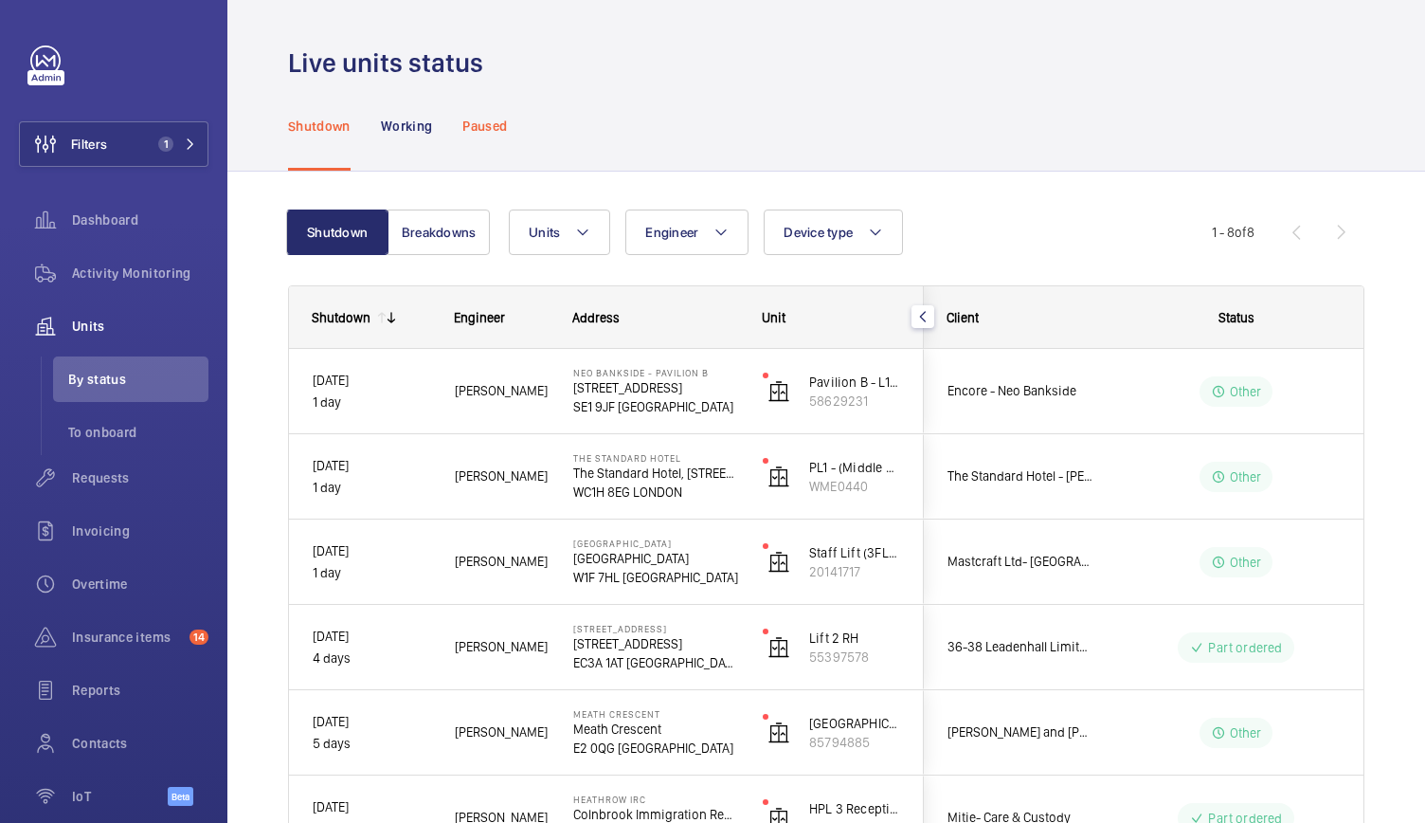
click at [500, 123] on p "Paused" at bounding box center [484, 126] width 45 height 19
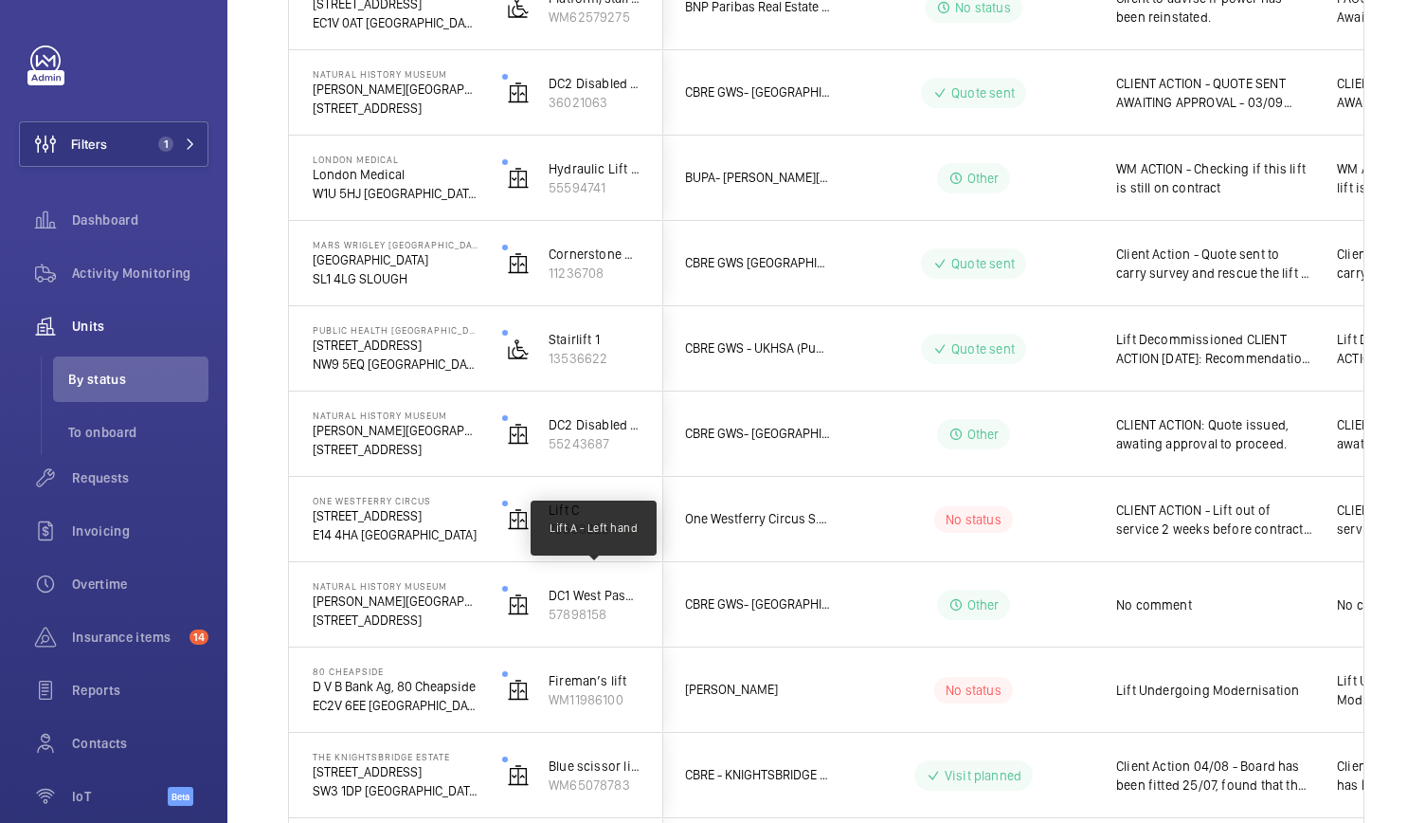
scroll to position [1188, 0]
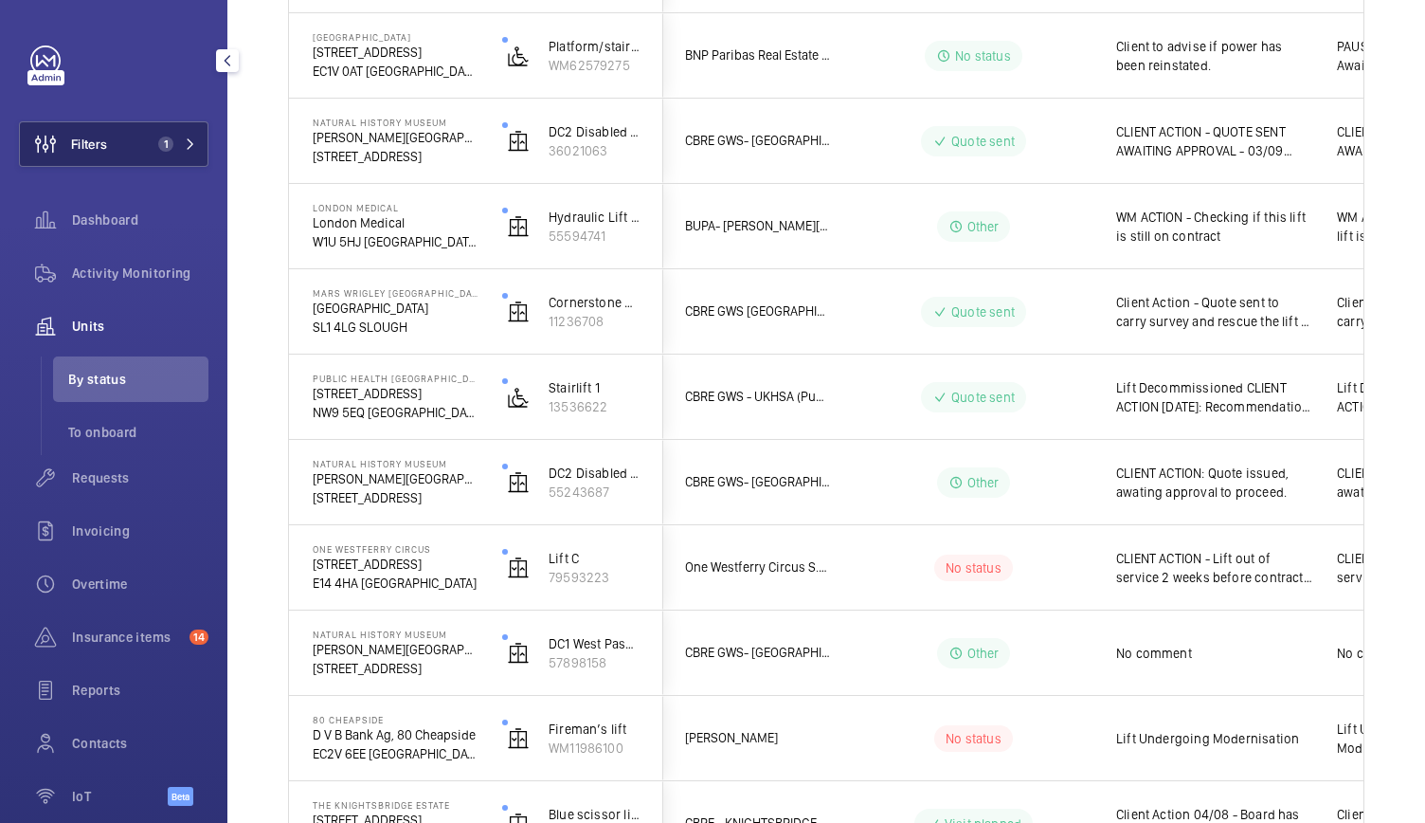
click at [188, 152] on button "Filters 1" at bounding box center [114, 143] width 190 height 45
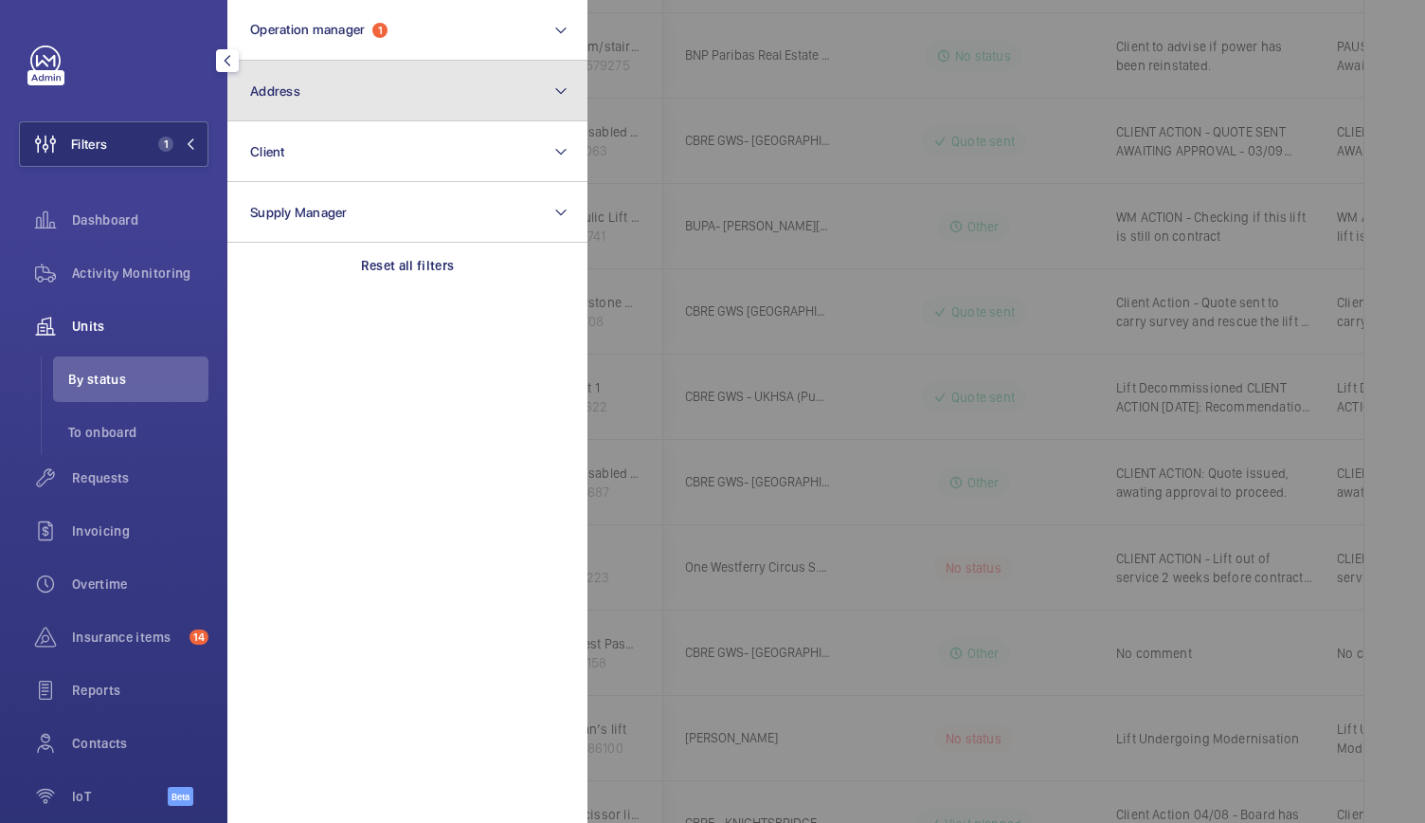
click at [330, 106] on button "Address" at bounding box center [407, 91] width 360 height 61
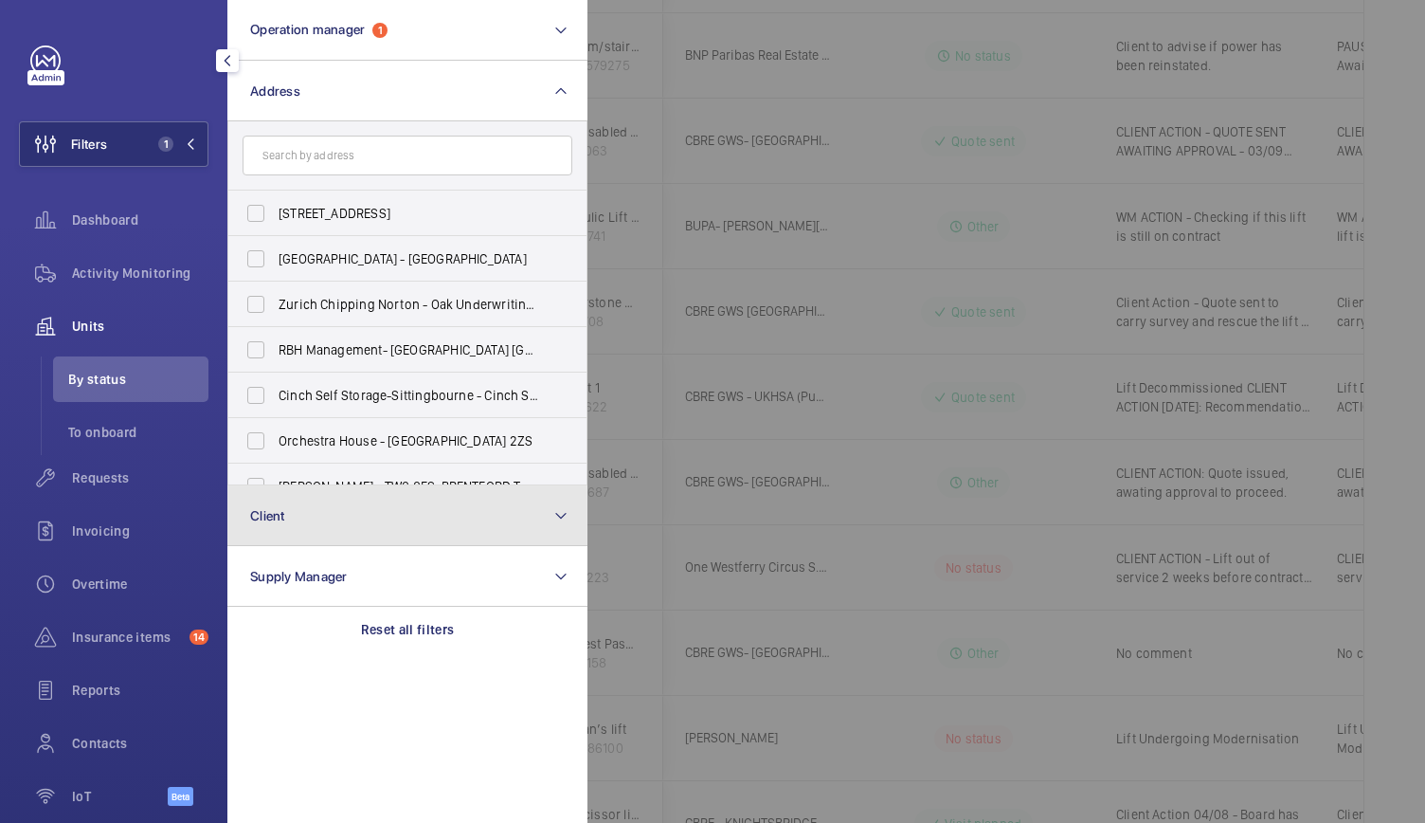
click at [322, 515] on button "Client" at bounding box center [407, 515] width 360 height 61
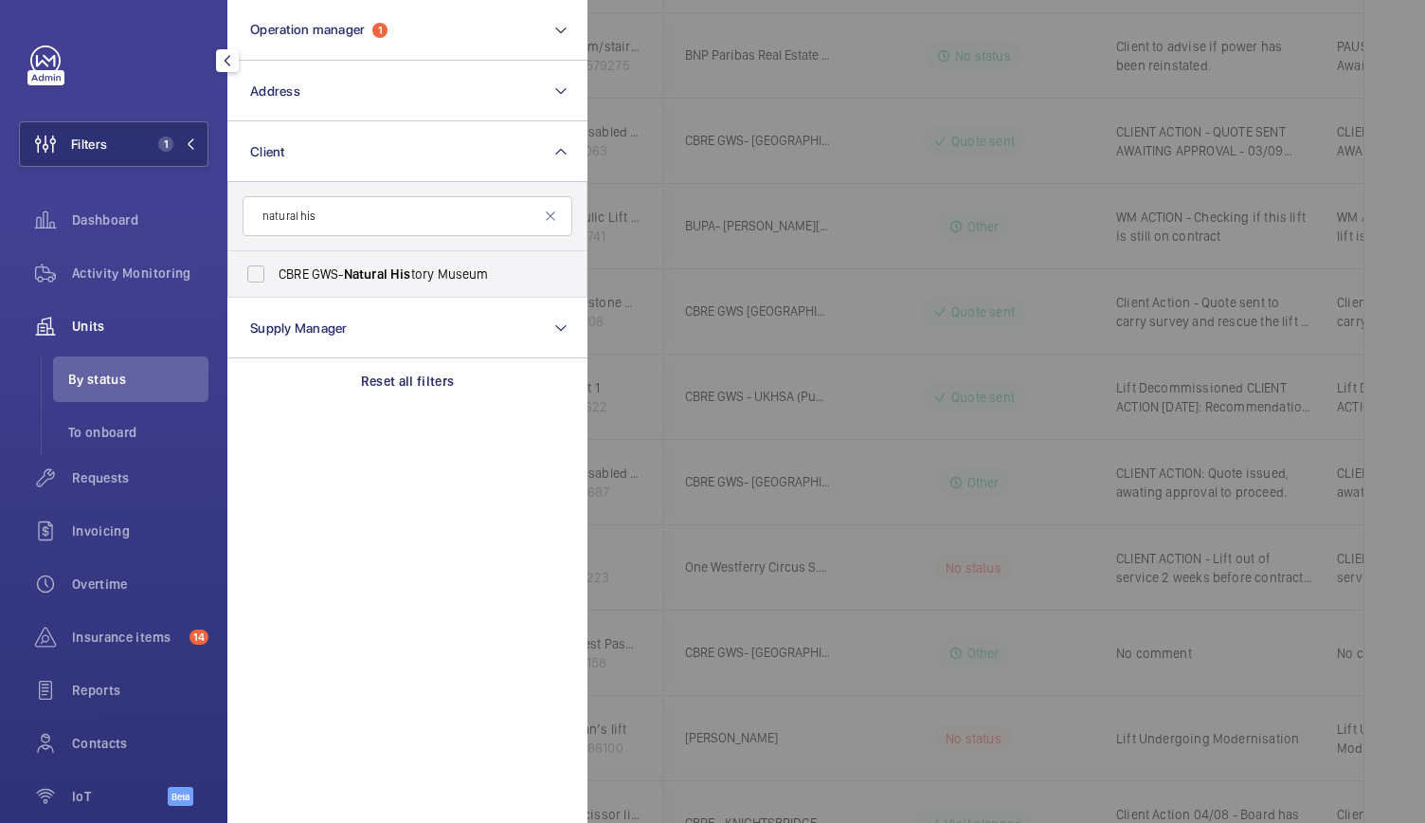
type input "natural his"
click at [362, 273] on span "Natural" at bounding box center [366, 273] width 44 height 15
click at [275, 273] on input "CBRE GWS- Natural His tory Museum" at bounding box center [256, 274] width 38 height 38
checkbox input "true"
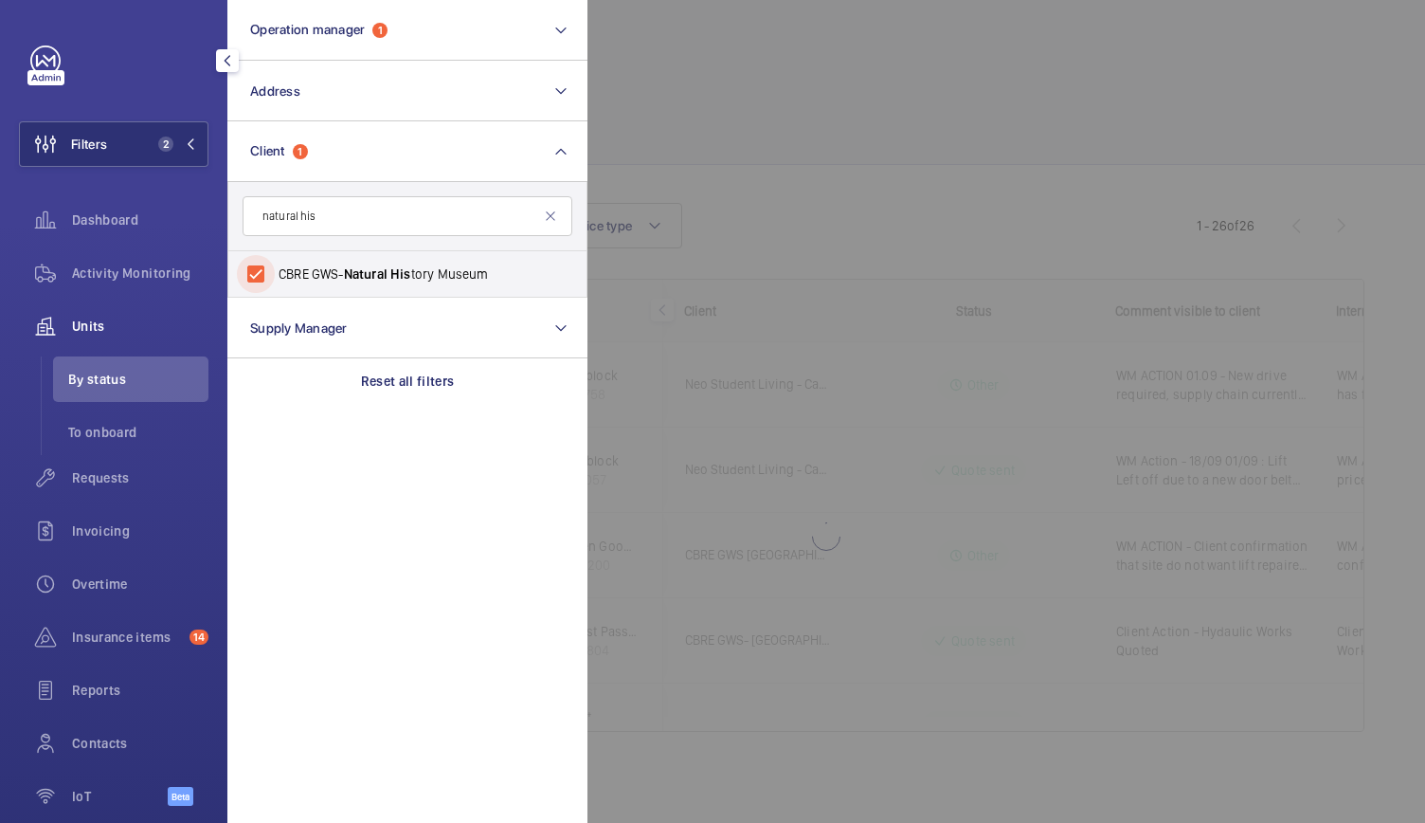
scroll to position [7, 0]
click at [857, 206] on div at bounding box center [1300, 411] width 1425 height 823
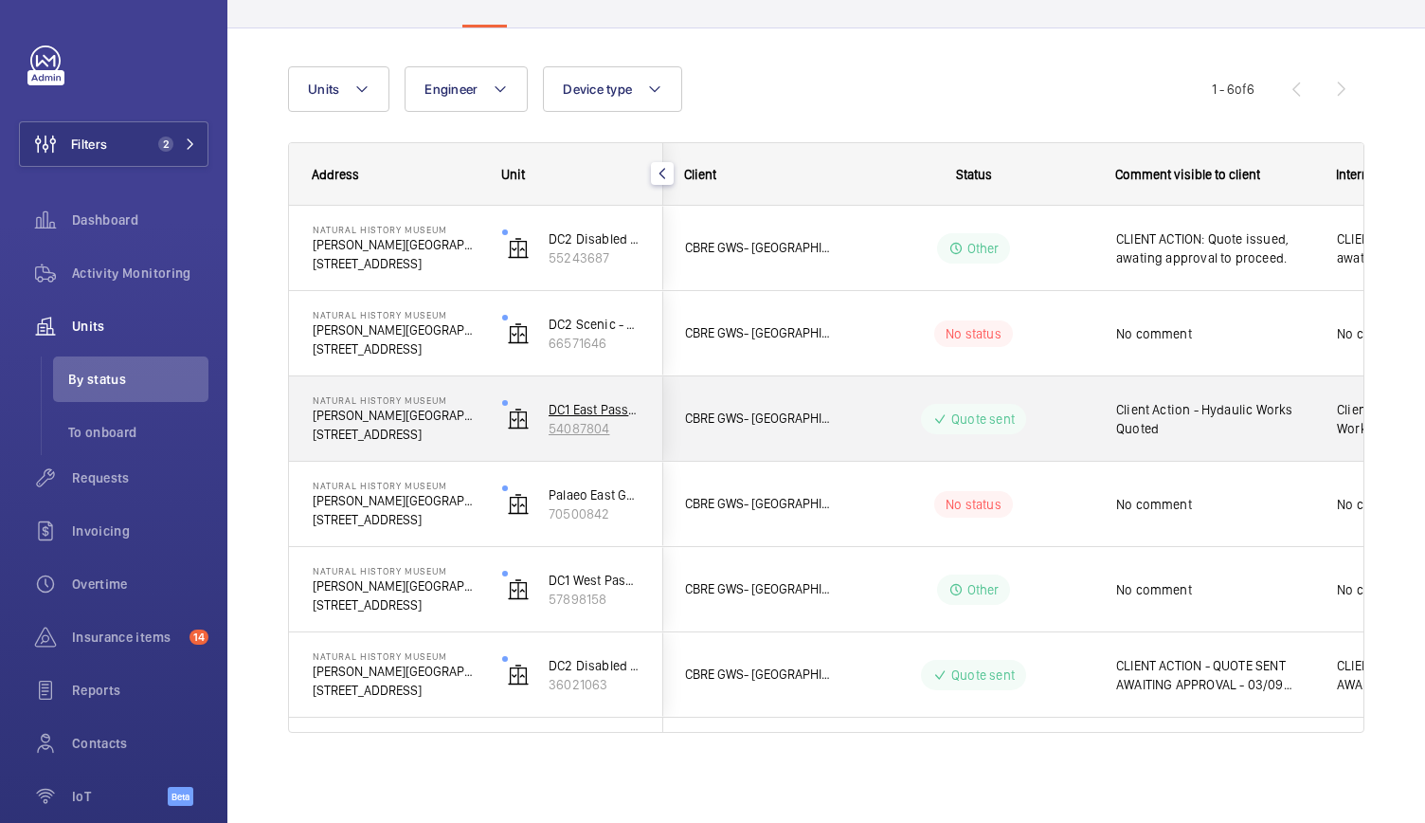
scroll to position [0, 0]
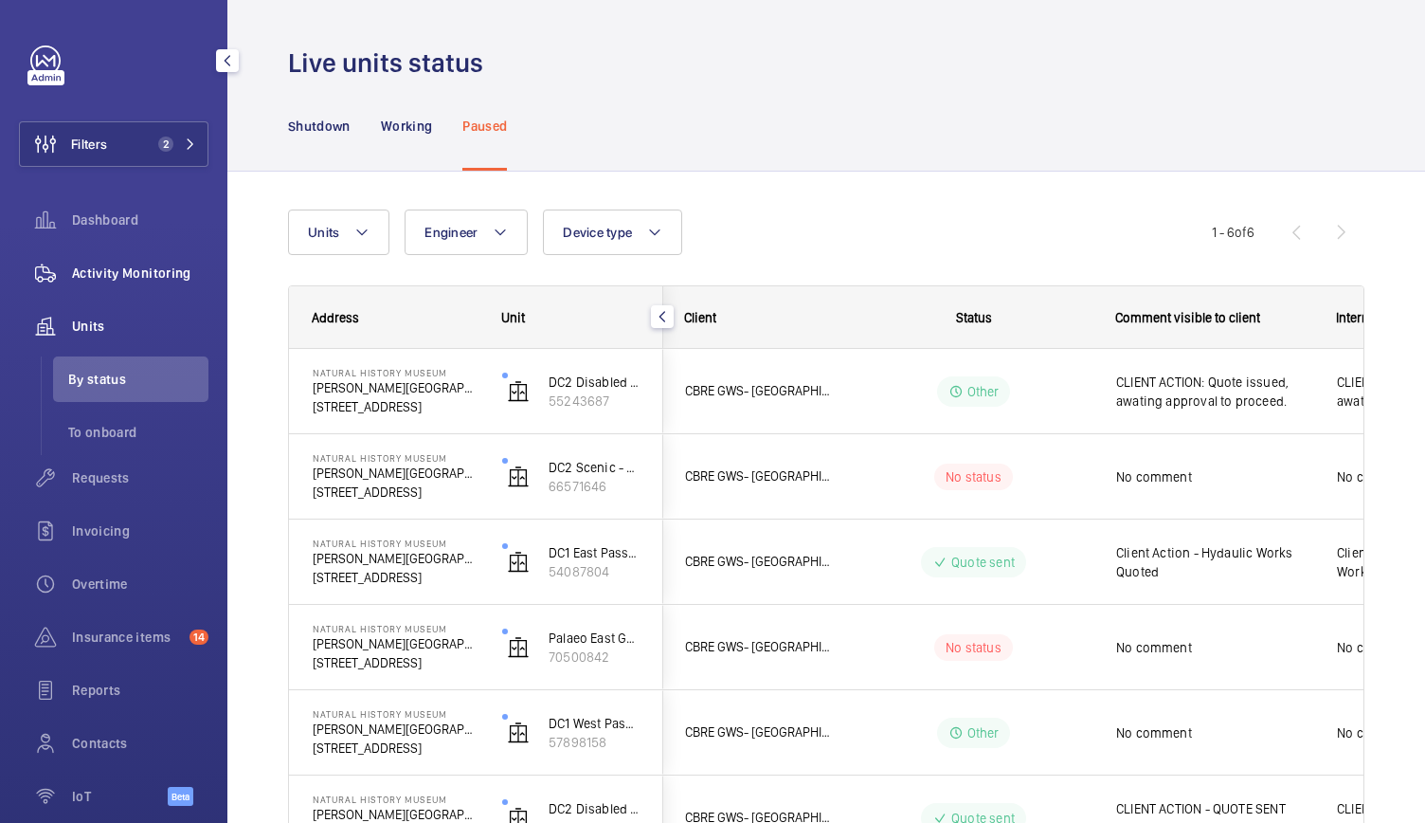
click at [185, 257] on div "Activity Monitoring" at bounding box center [114, 272] width 190 height 45
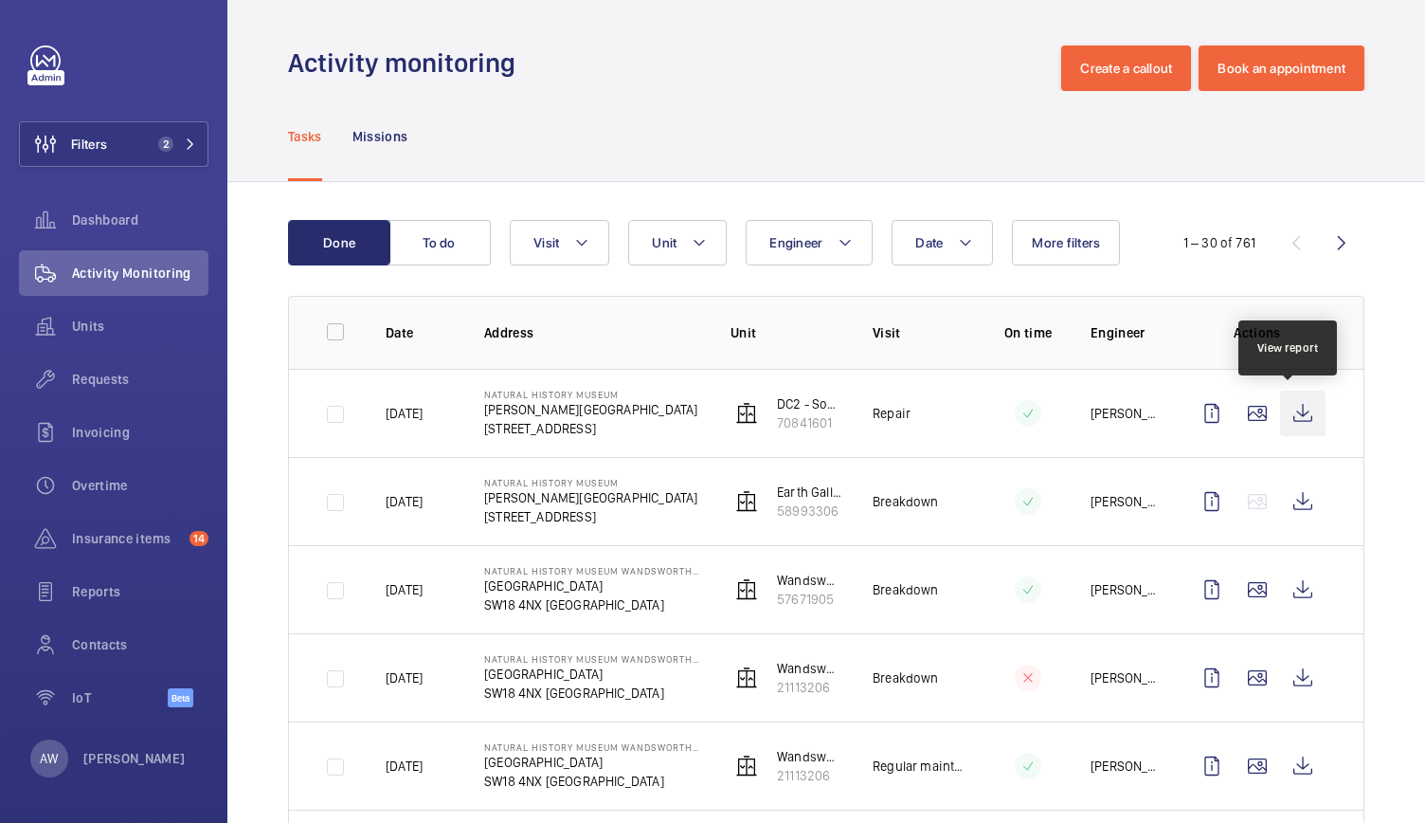
click at [1297, 409] on wm-front-icon-button at bounding box center [1302, 412] width 45 height 45
click at [104, 262] on div "Activity Monitoring" at bounding box center [114, 272] width 190 height 45
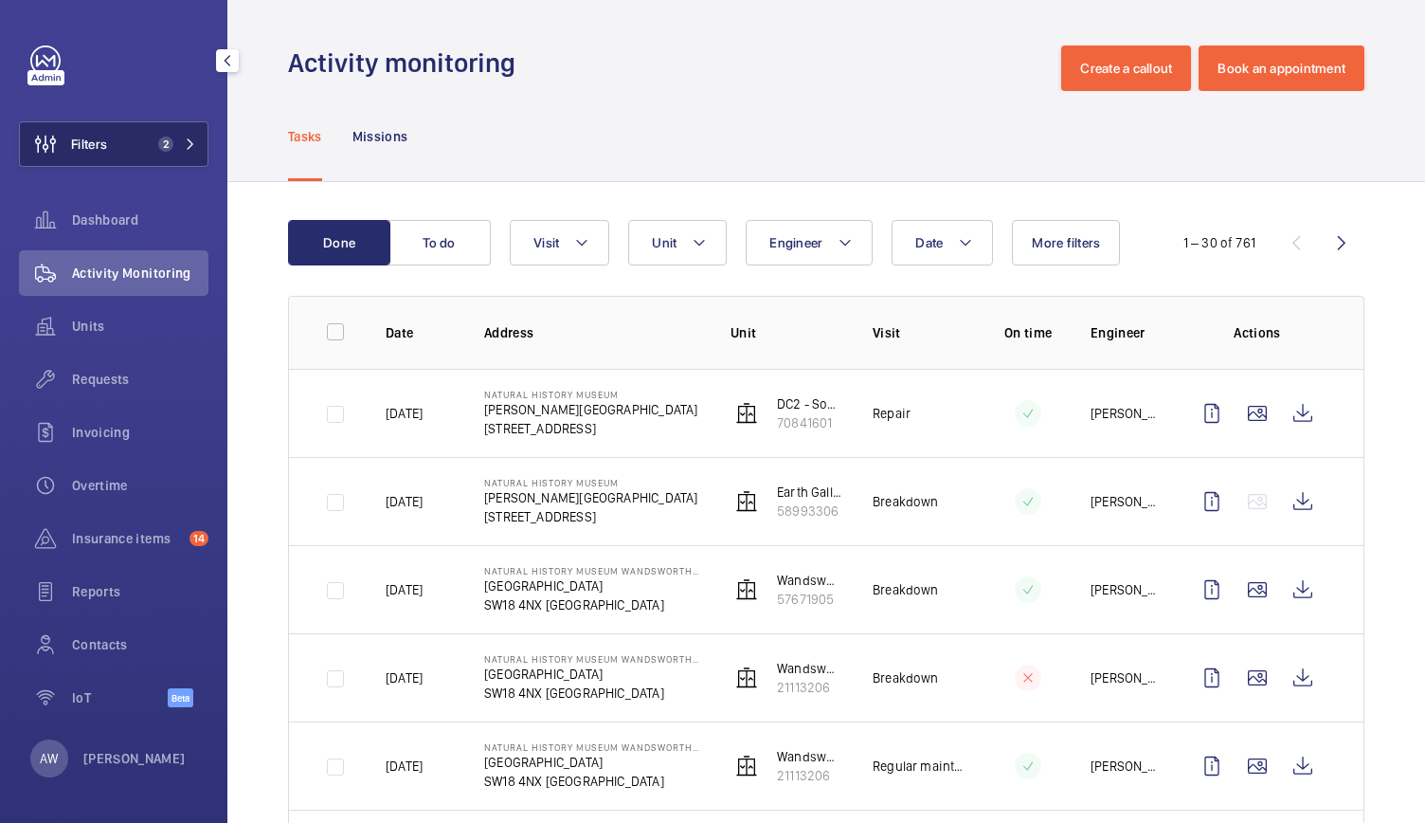
click at [150, 143] on button "Filters 2" at bounding box center [114, 143] width 190 height 45
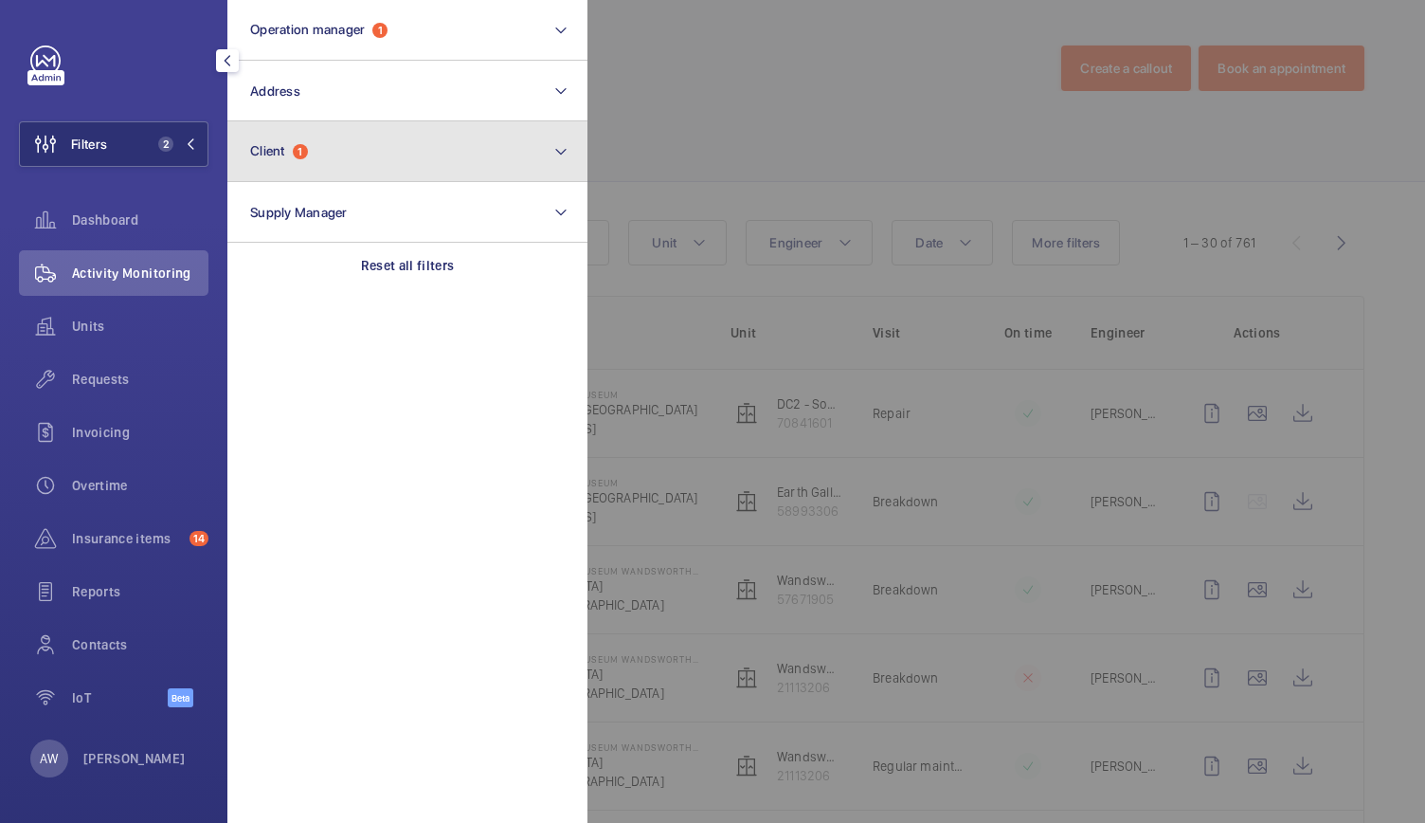
click at [278, 156] on span "Client" at bounding box center [267, 150] width 35 height 15
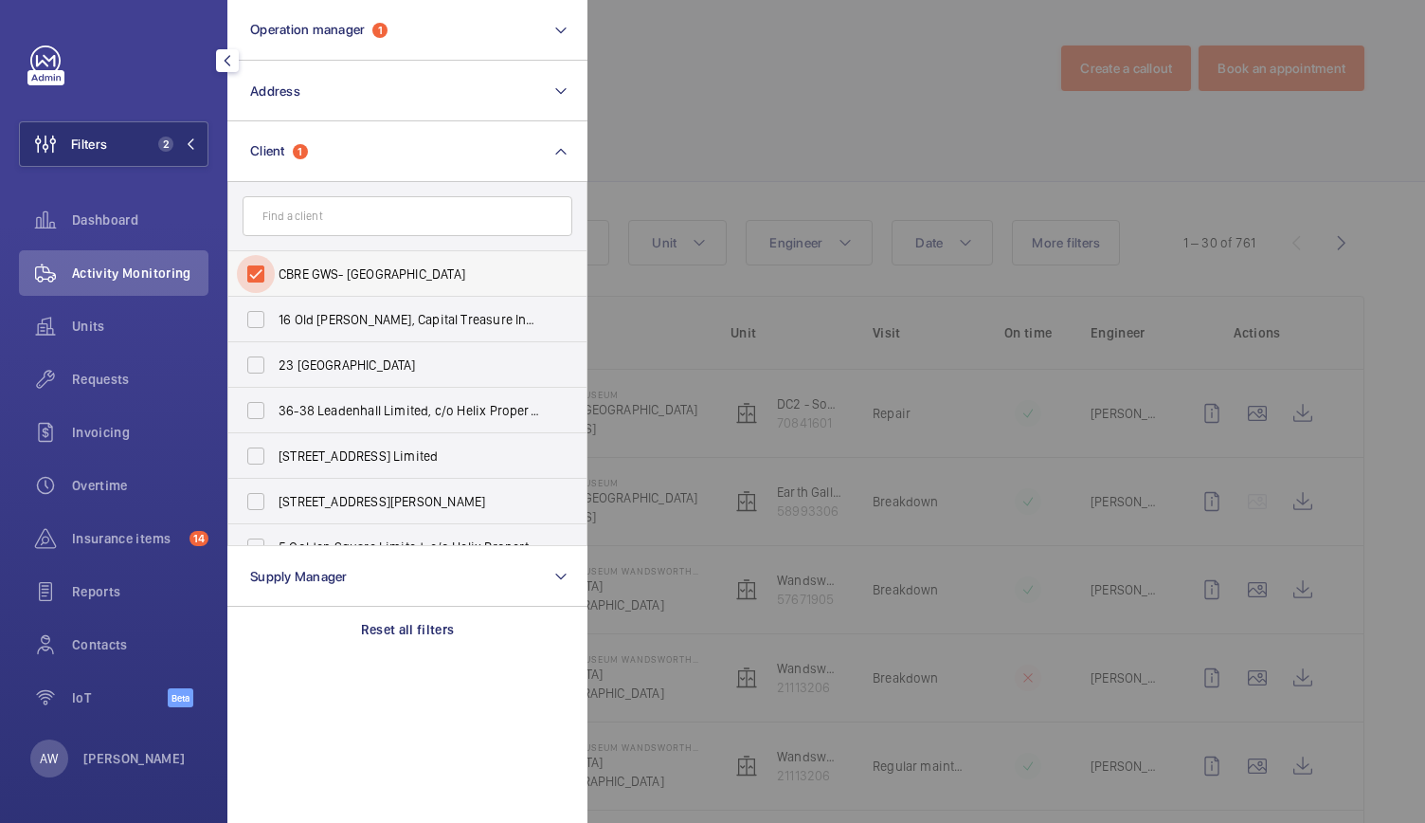
click at [258, 269] on input "CBRE GWS- Natural History Museum" at bounding box center [256, 274] width 38 height 38
checkbox input "false"
click at [275, 214] on input "text" at bounding box center [408, 216] width 330 height 40
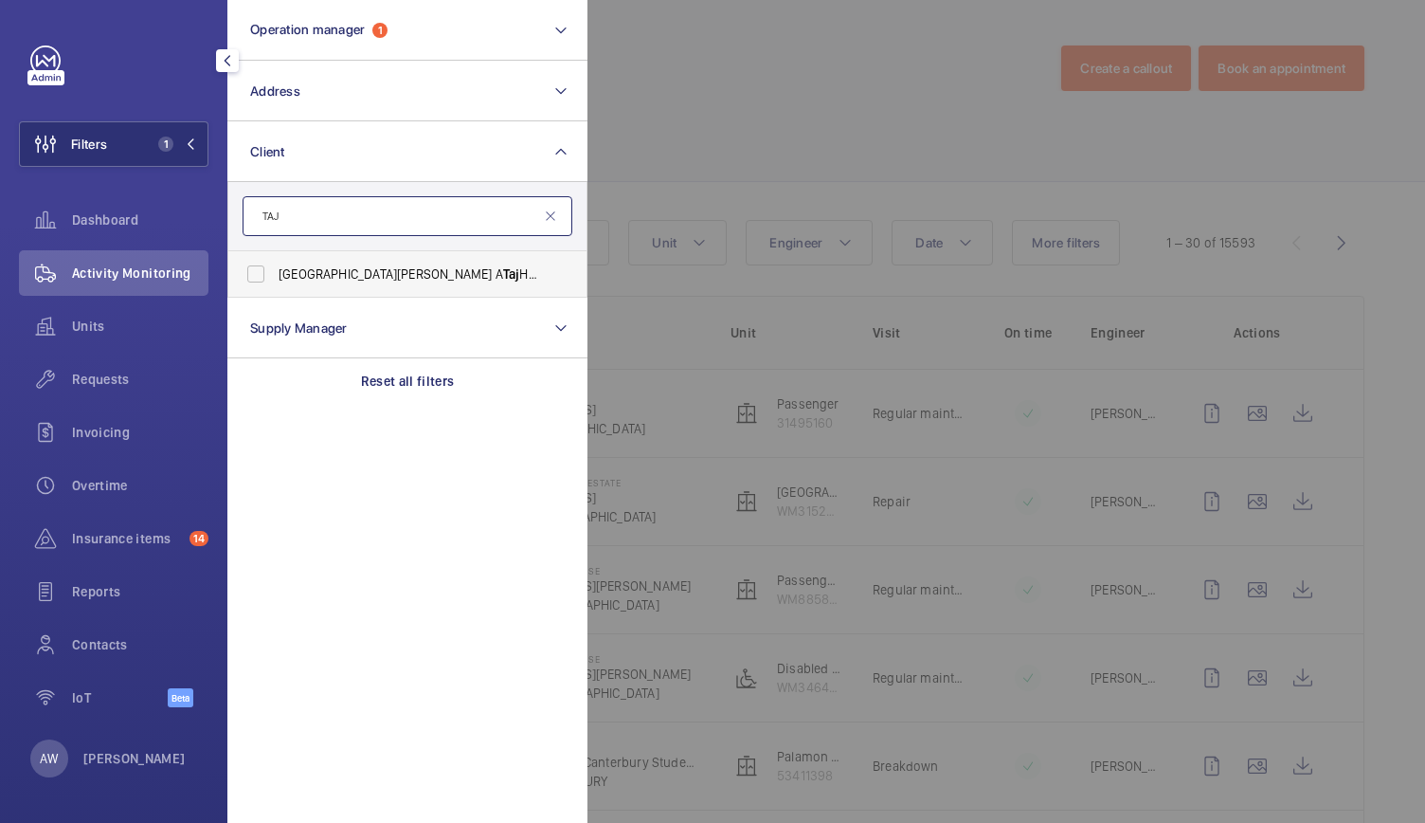
type input "TAJ"
click at [312, 287] on label "St James Court Hotel A Taj Hotel" at bounding box center [393, 273] width 330 height 45
click at [275, 287] on input "St James Court Hotel A Taj Hotel" at bounding box center [256, 274] width 38 height 38
checkbox input "true"
click at [95, 389] on div "Requests" at bounding box center [114, 378] width 190 height 45
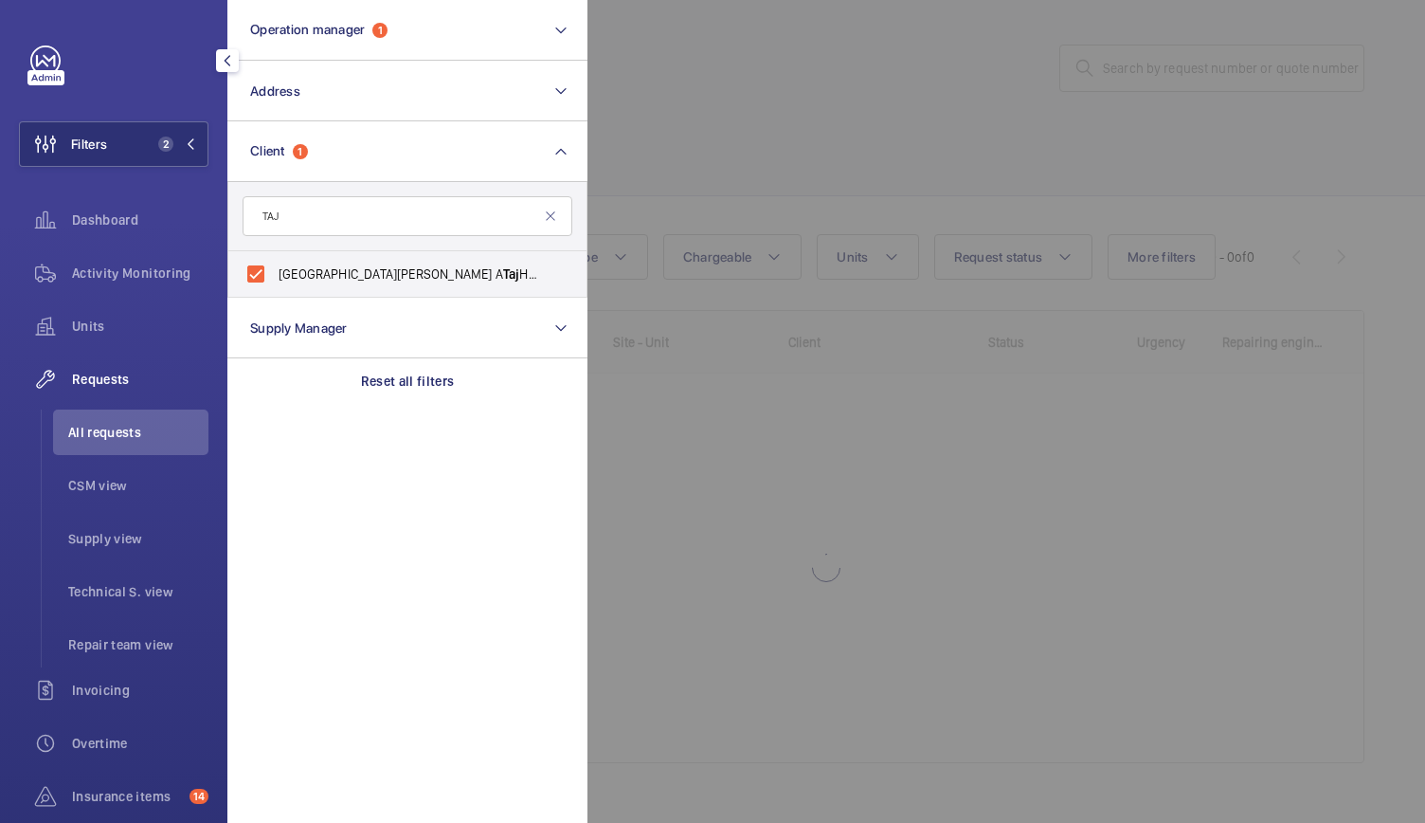
click at [708, 112] on div at bounding box center [1300, 411] width 1425 height 823
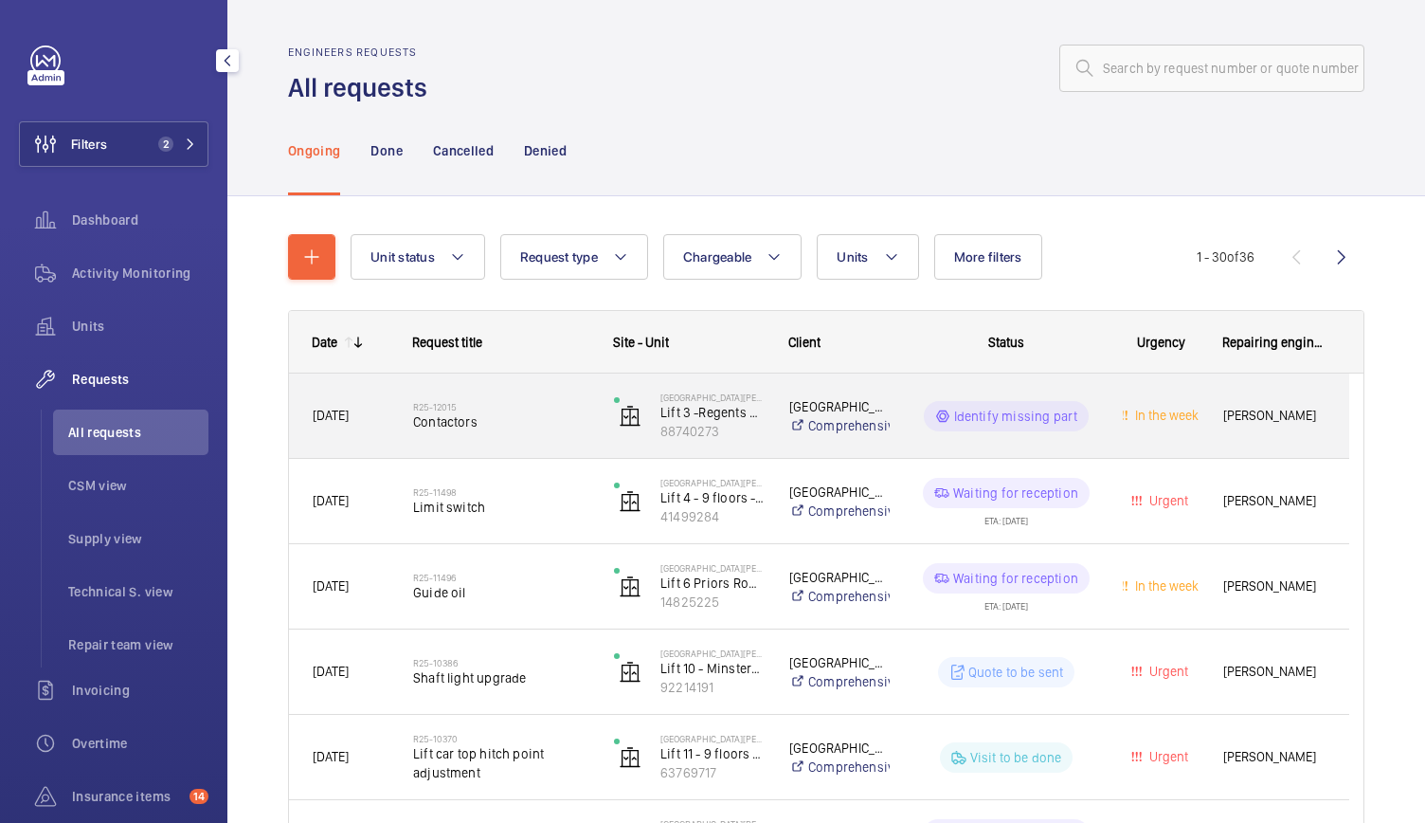
click at [581, 426] on span "Contactors" at bounding box center [501, 421] width 176 height 19
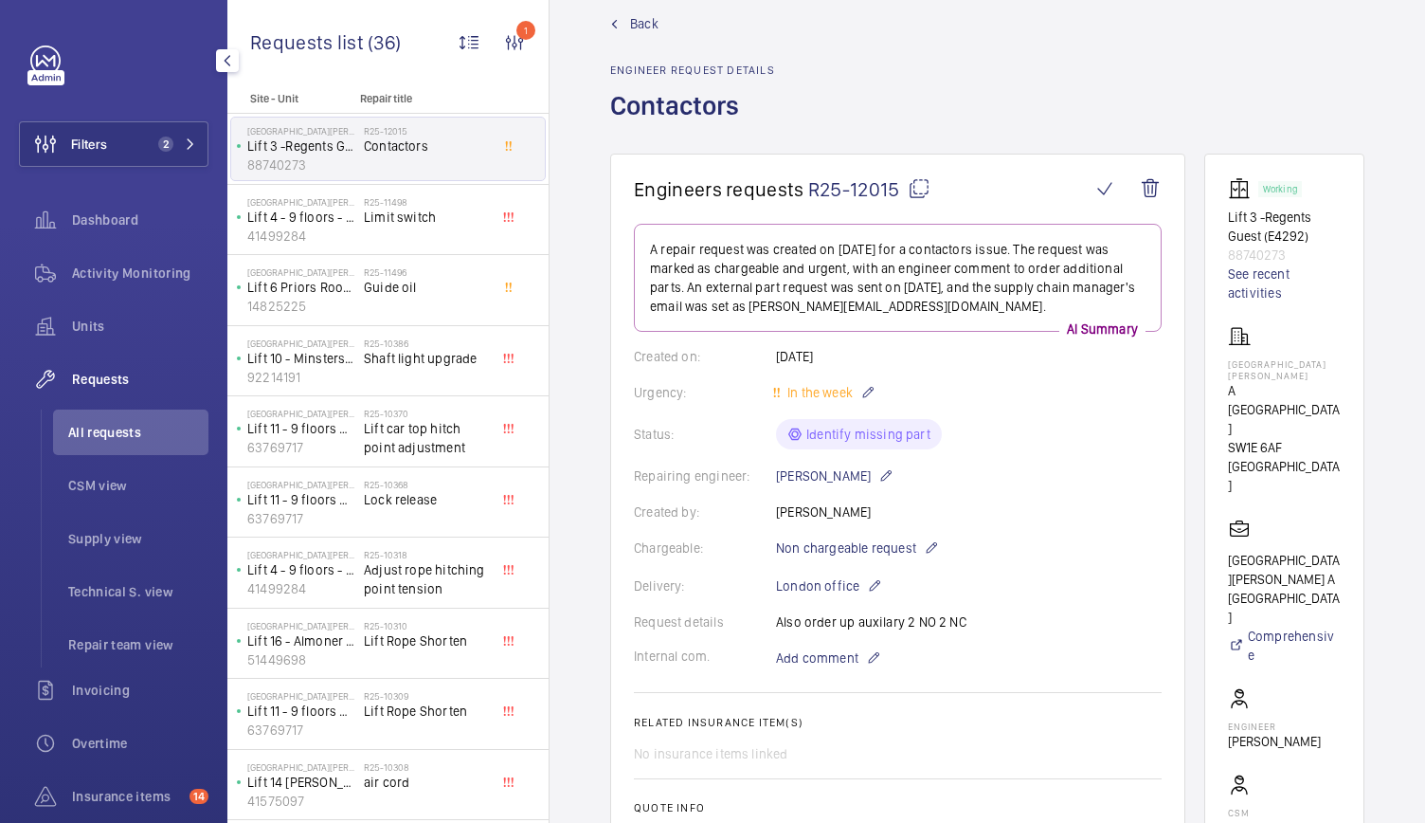
scroll to position [28, 0]
click at [654, 20] on span "Back" at bounding box center [644, 26] width 28 height 19
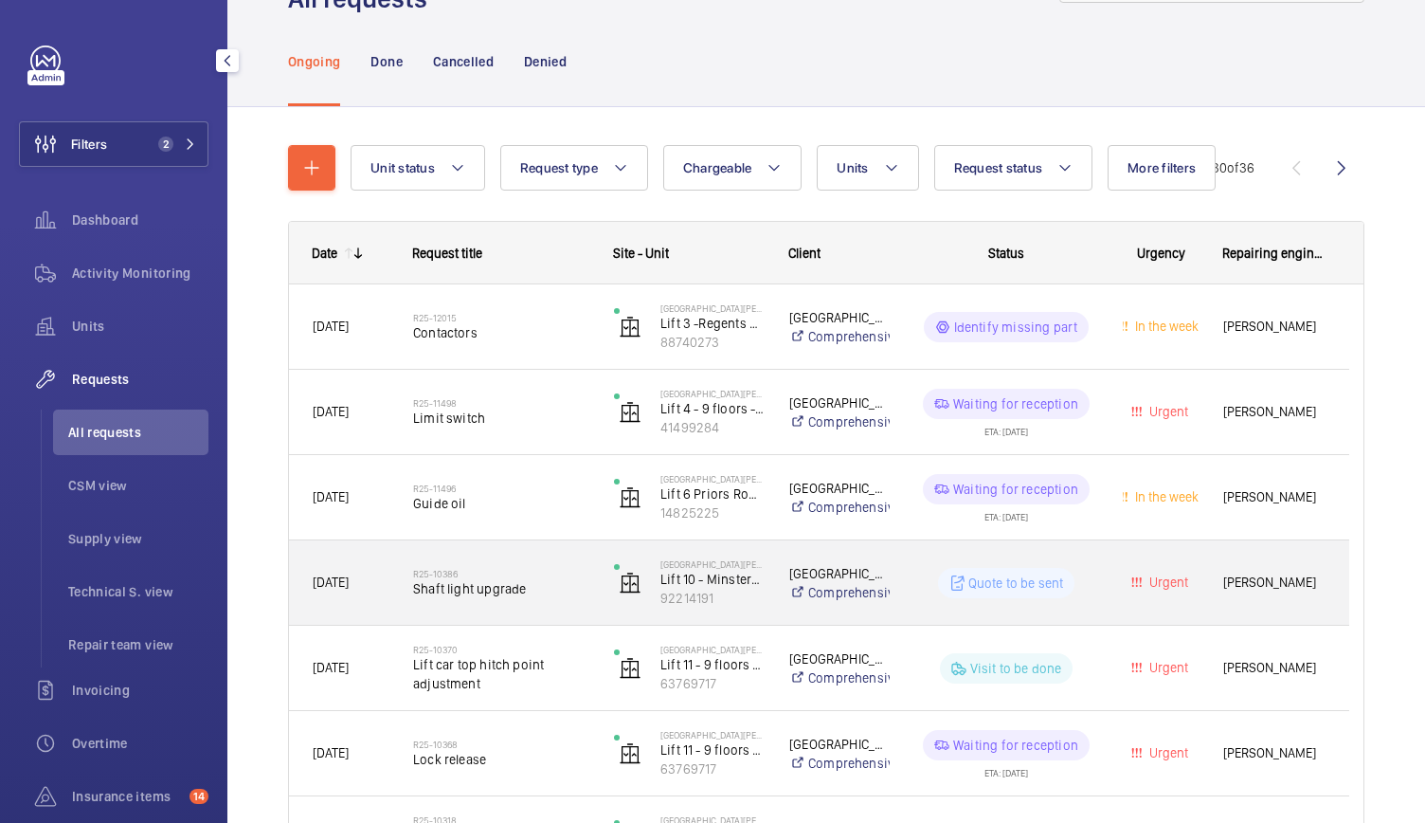
scroll to position [92, 0]
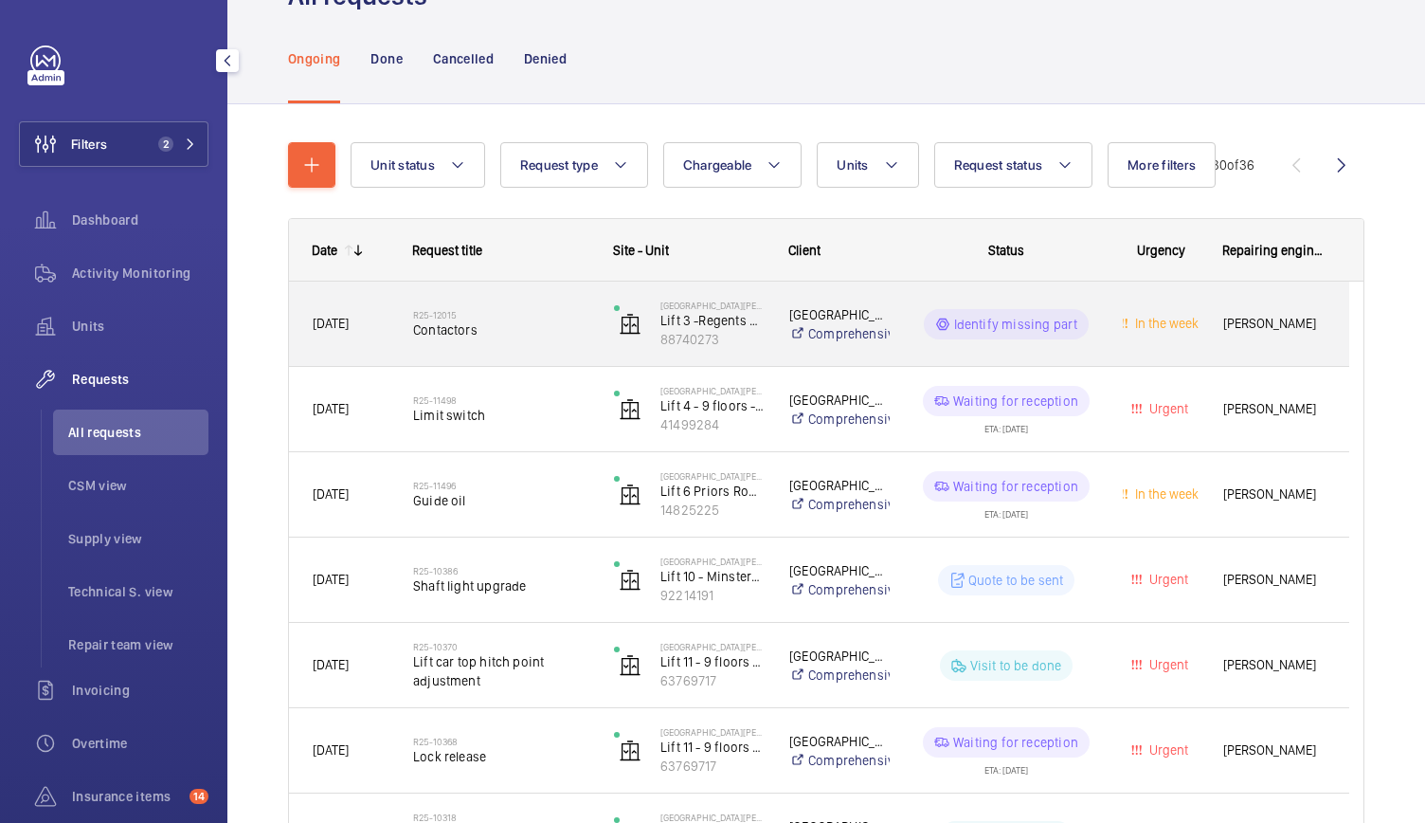
click at [544, 334] on span "Contactors" at bounding box center [501, 329] width 176 height 19
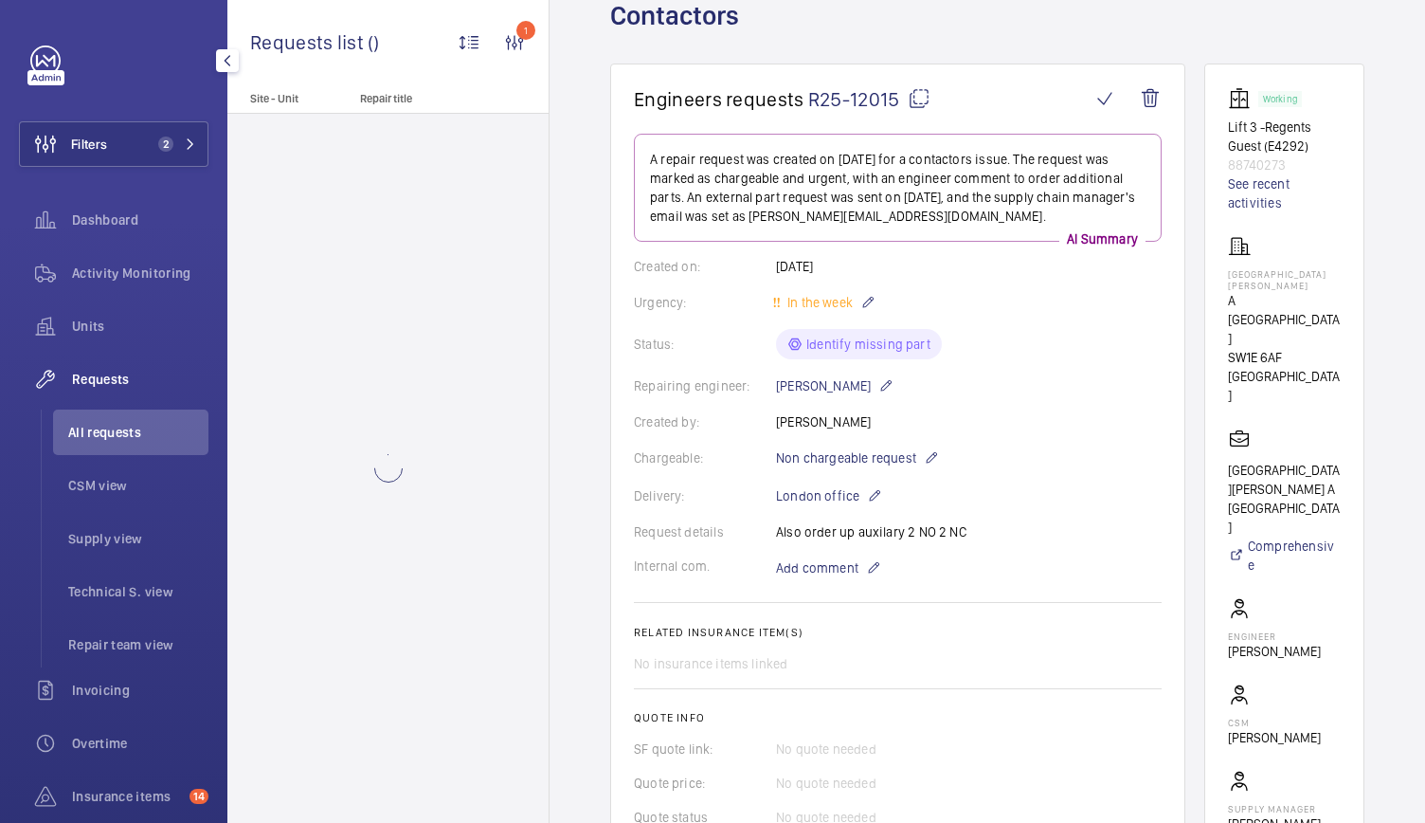
scroll to position [123, 0]
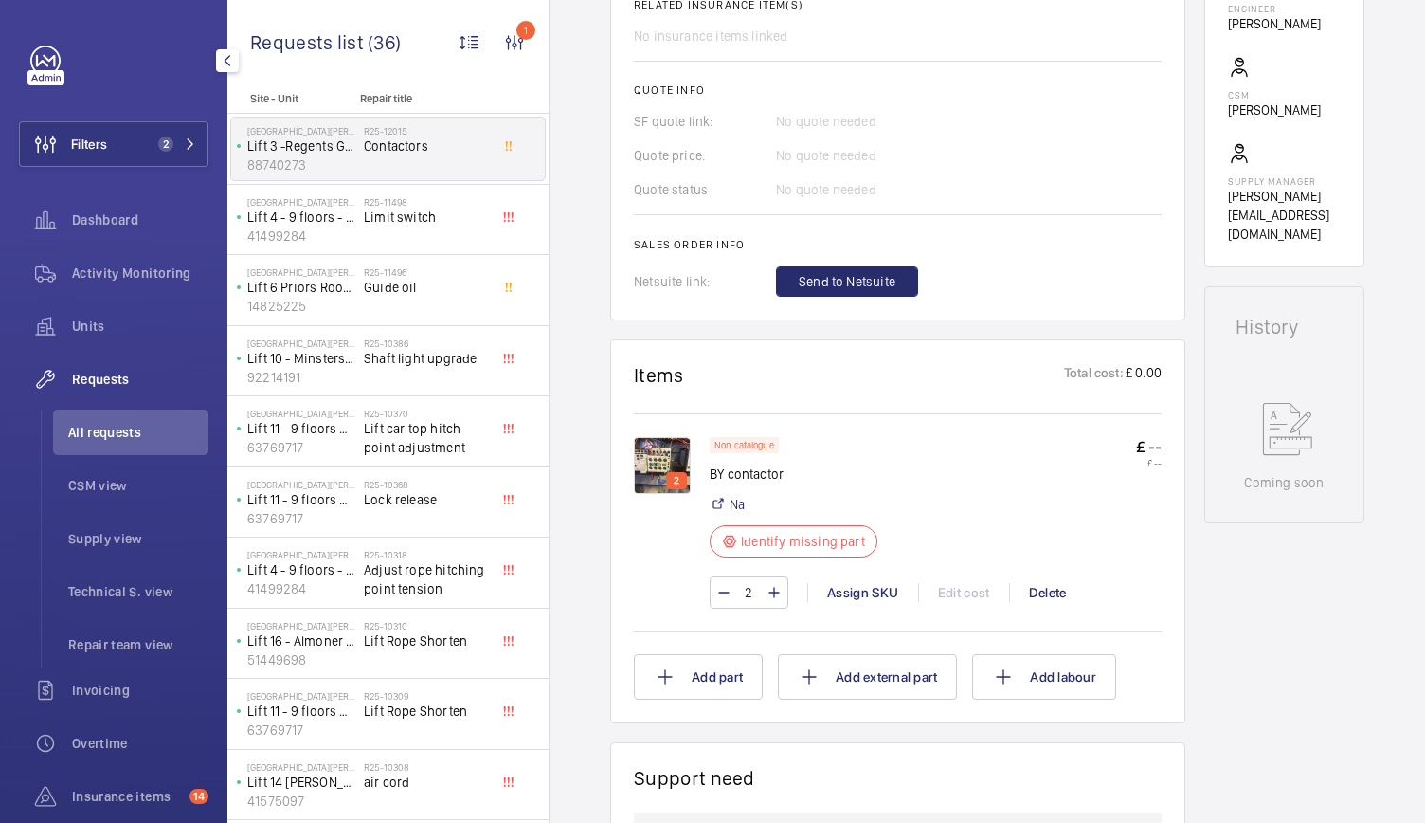
scroll to position [766, 0]
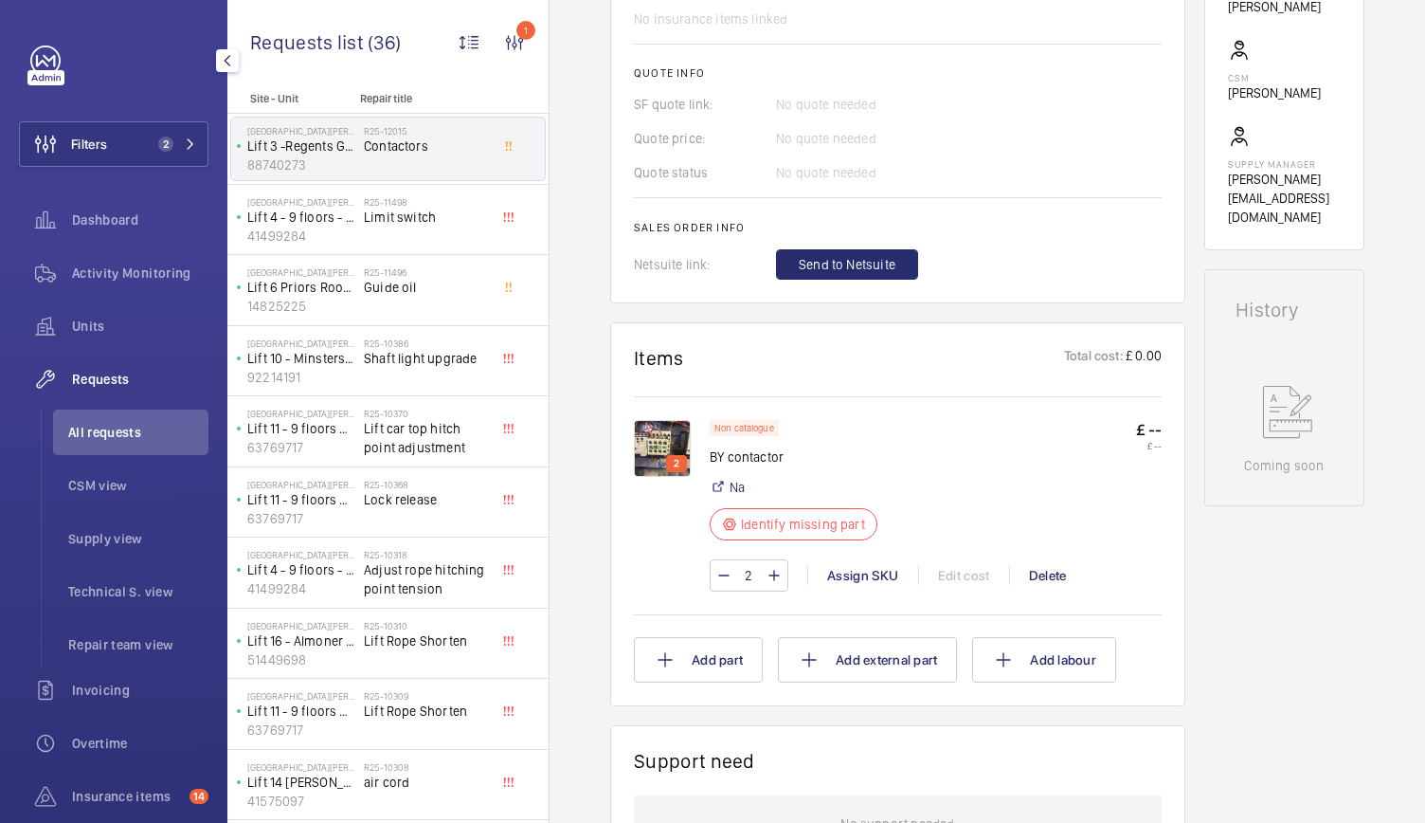
click at [671, 438] on img at bounding box center [662, 448] width 57 height 57
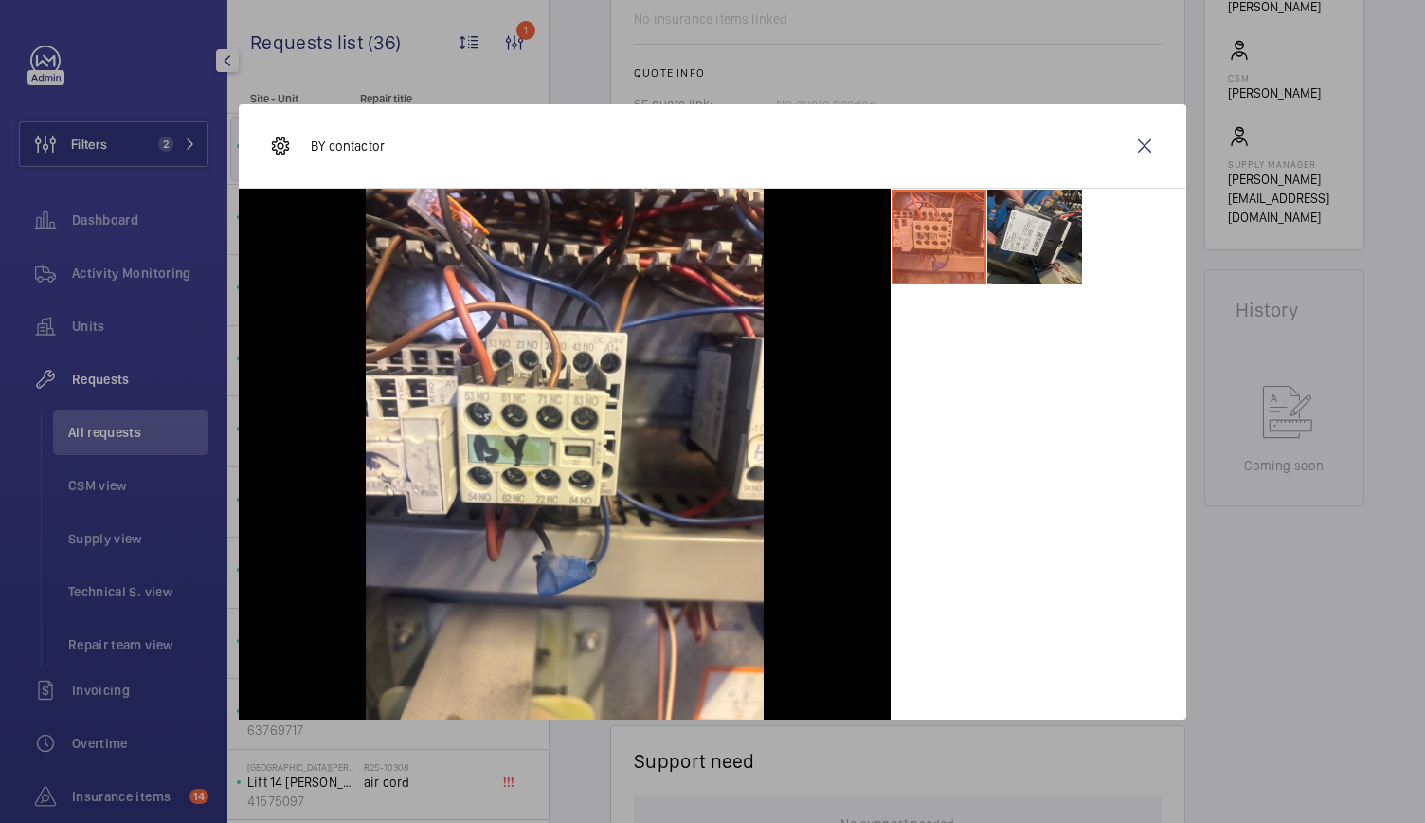
click at [1046, 246] on li at bounding box center [1034, 237] width 95 height 95
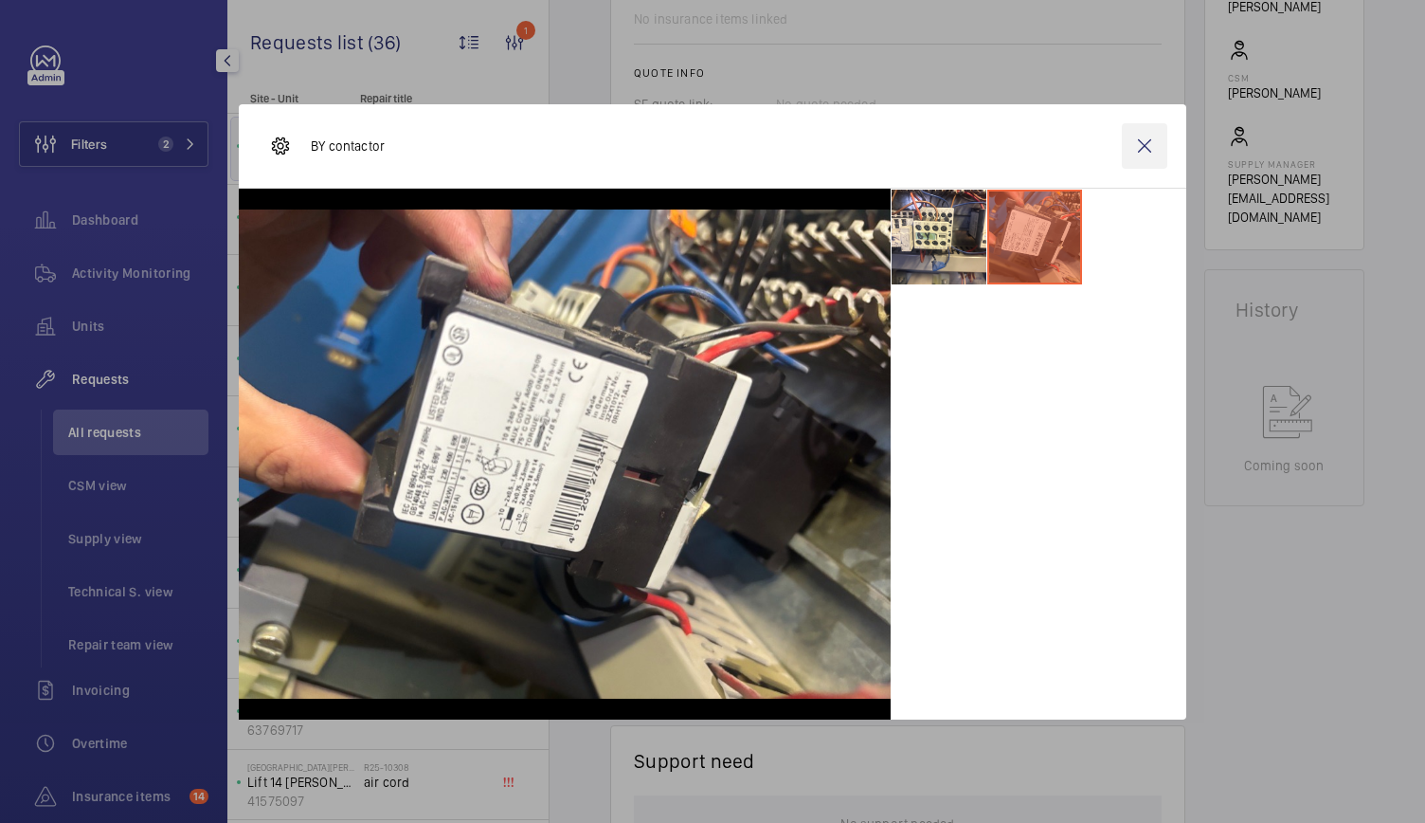
click at [1154, 152] on wm-front-icon-button at bounding box center [1144, 145] width 45 height 45
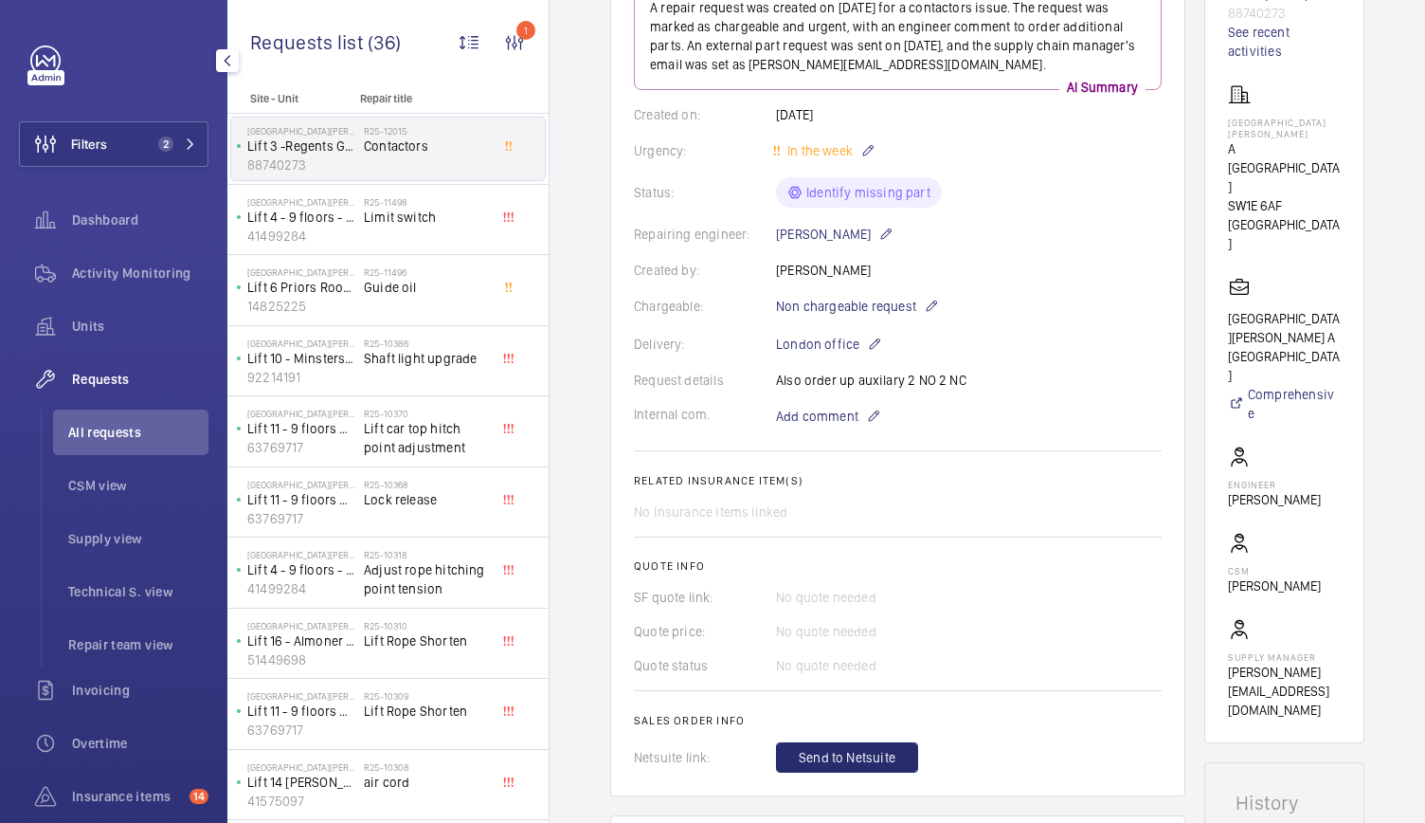
scroll to position [182, 0]
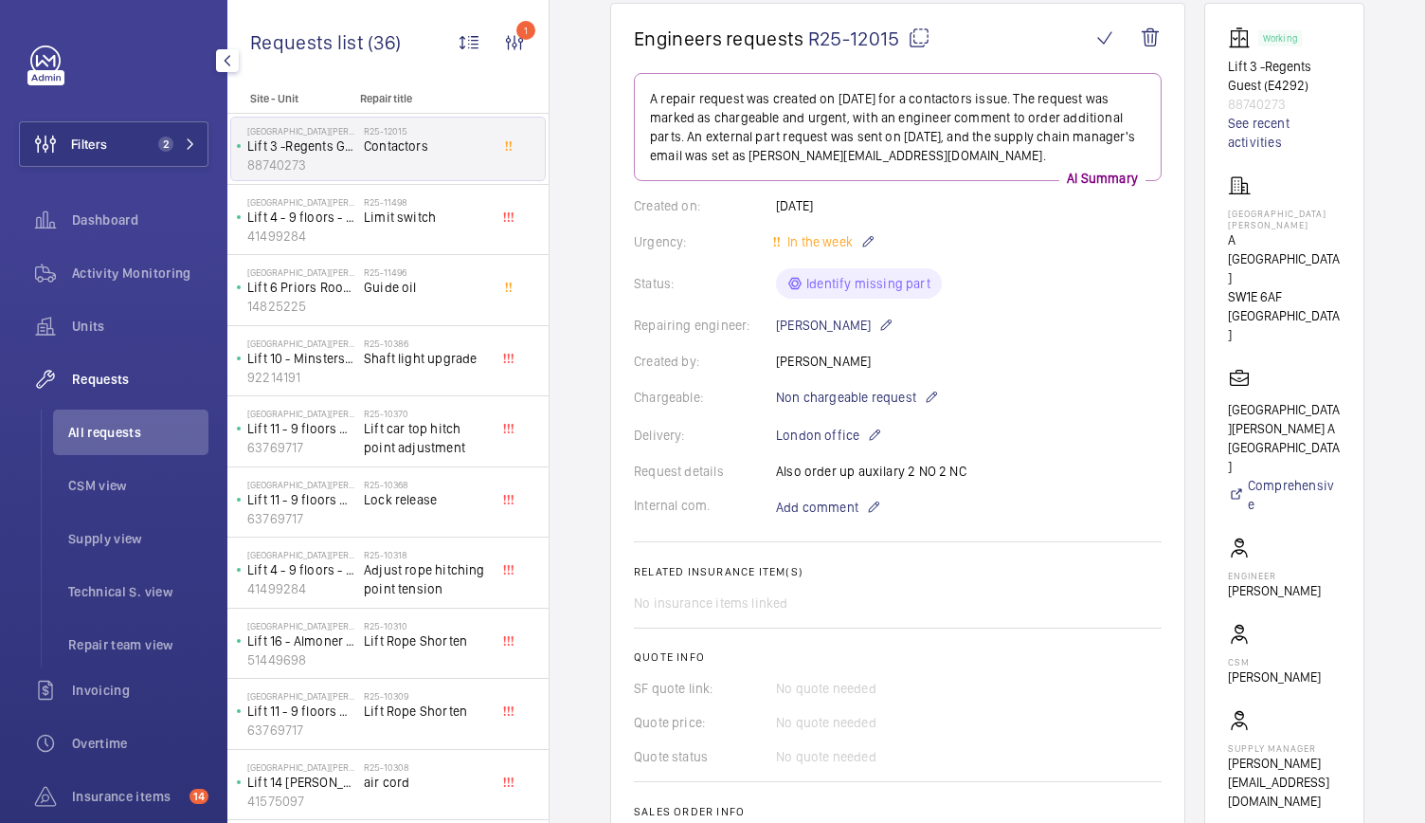
click at [1004, 387] on div "Chargeable: Non chargeable request" at bounding box center [898, 397] width 528 height 23
click at [1160, 526] on wm-front-card "Engineers requests R25-12015 A repair request was created on 2025-09-10 for a c…" at bounding box center [897, 445] width 575 height 884
click at [1206, 344] on wm-front-card "Working Lift 3 -Regents Guest (E4292) 88740273 See recent activities ST JAMES C…" at bounding box center [1284, 418] width 160 height 831
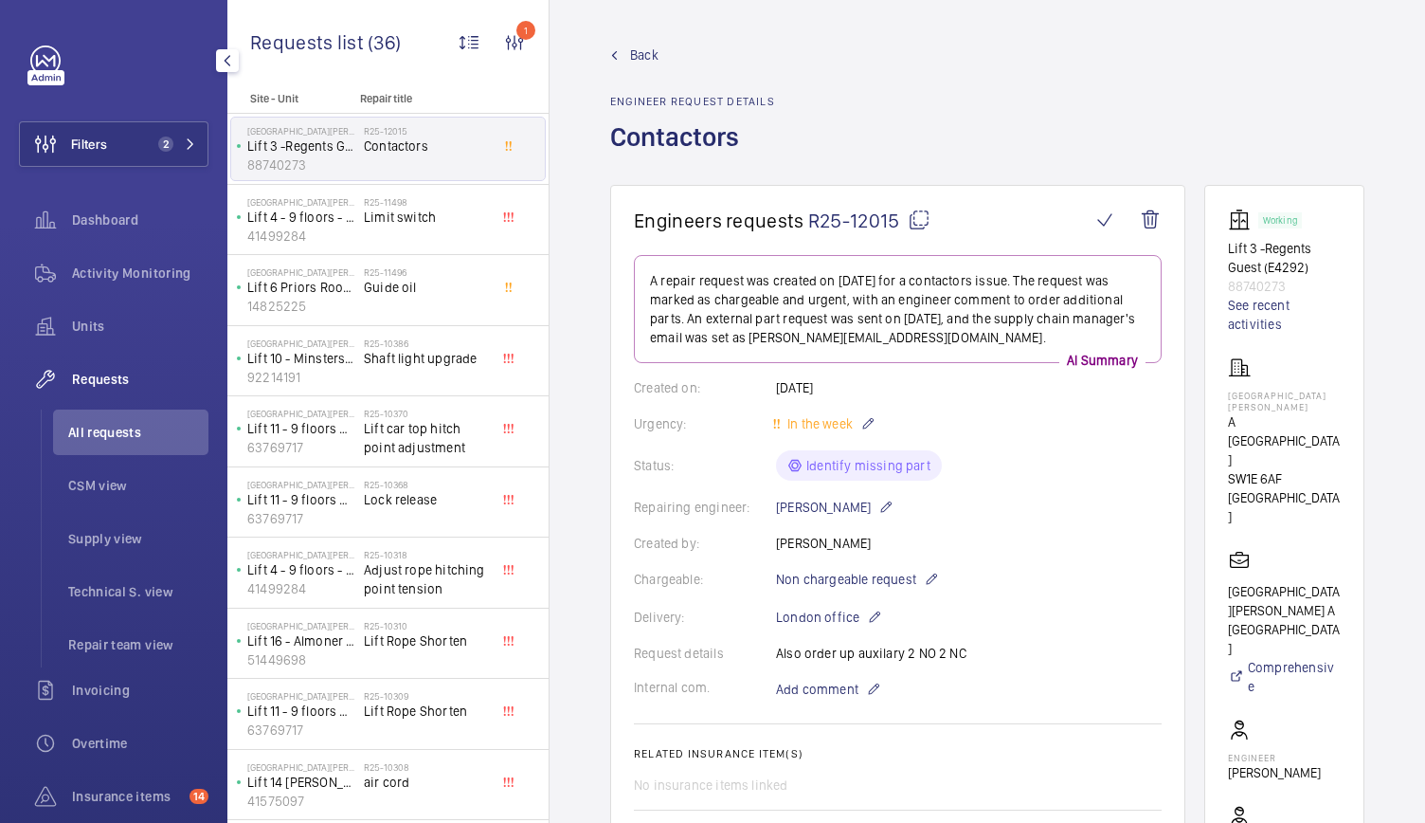
click at [631, 45] on span "Back" at bounding box center [644, 54] width 28 height 19
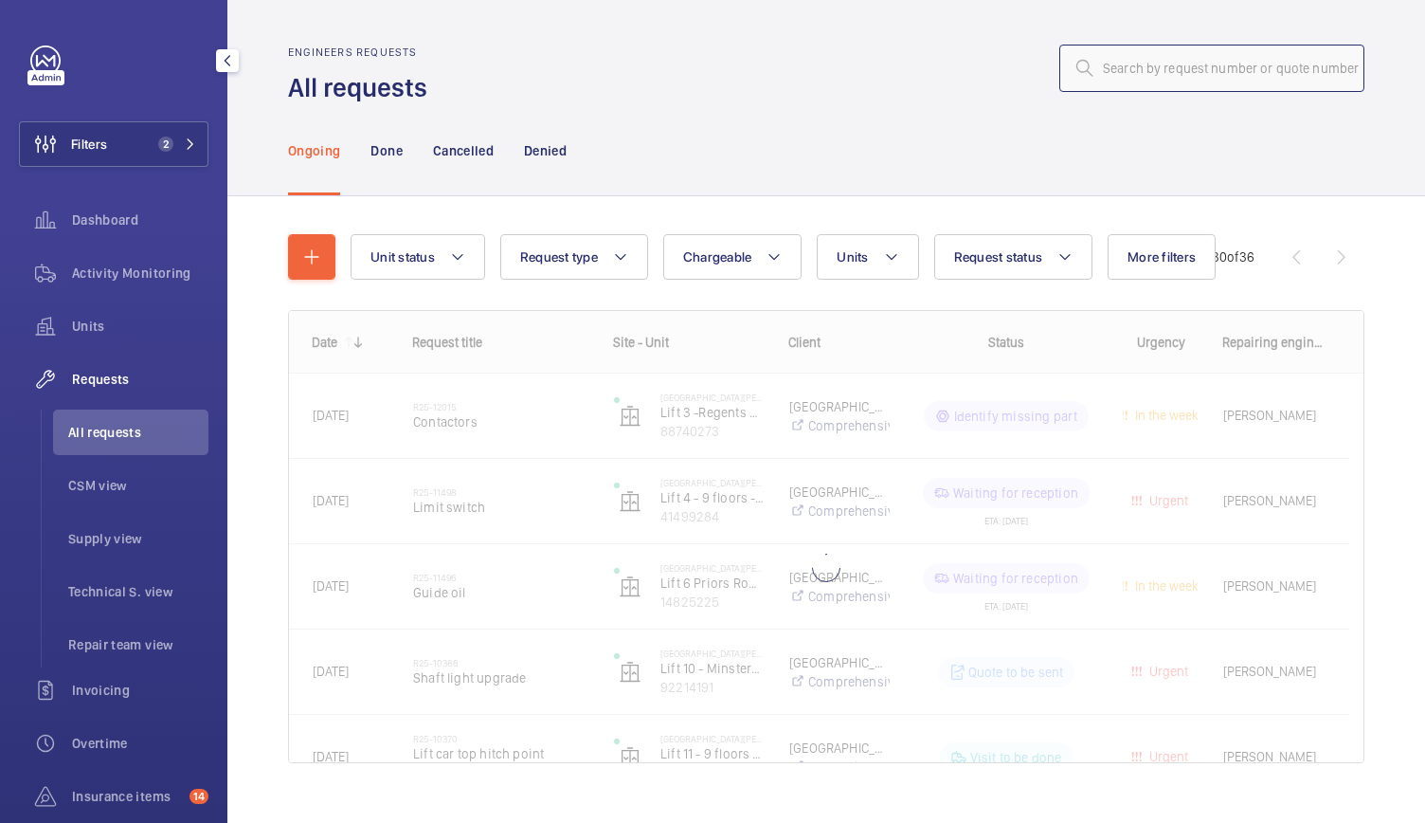
click at [1200, 76] on input "text" at bounding box center [1211, 68] width 305 height 47
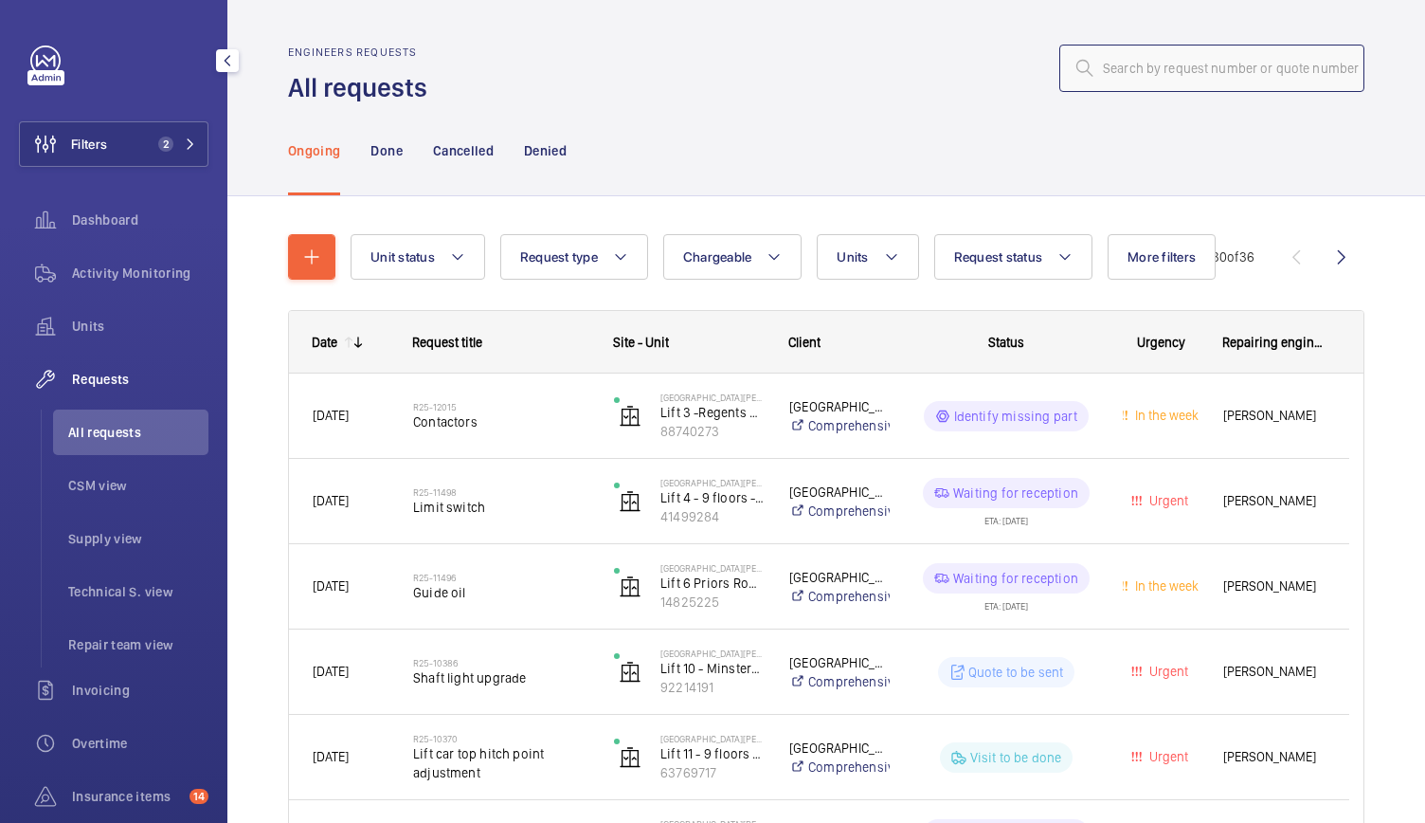
paste input "R25-11173"
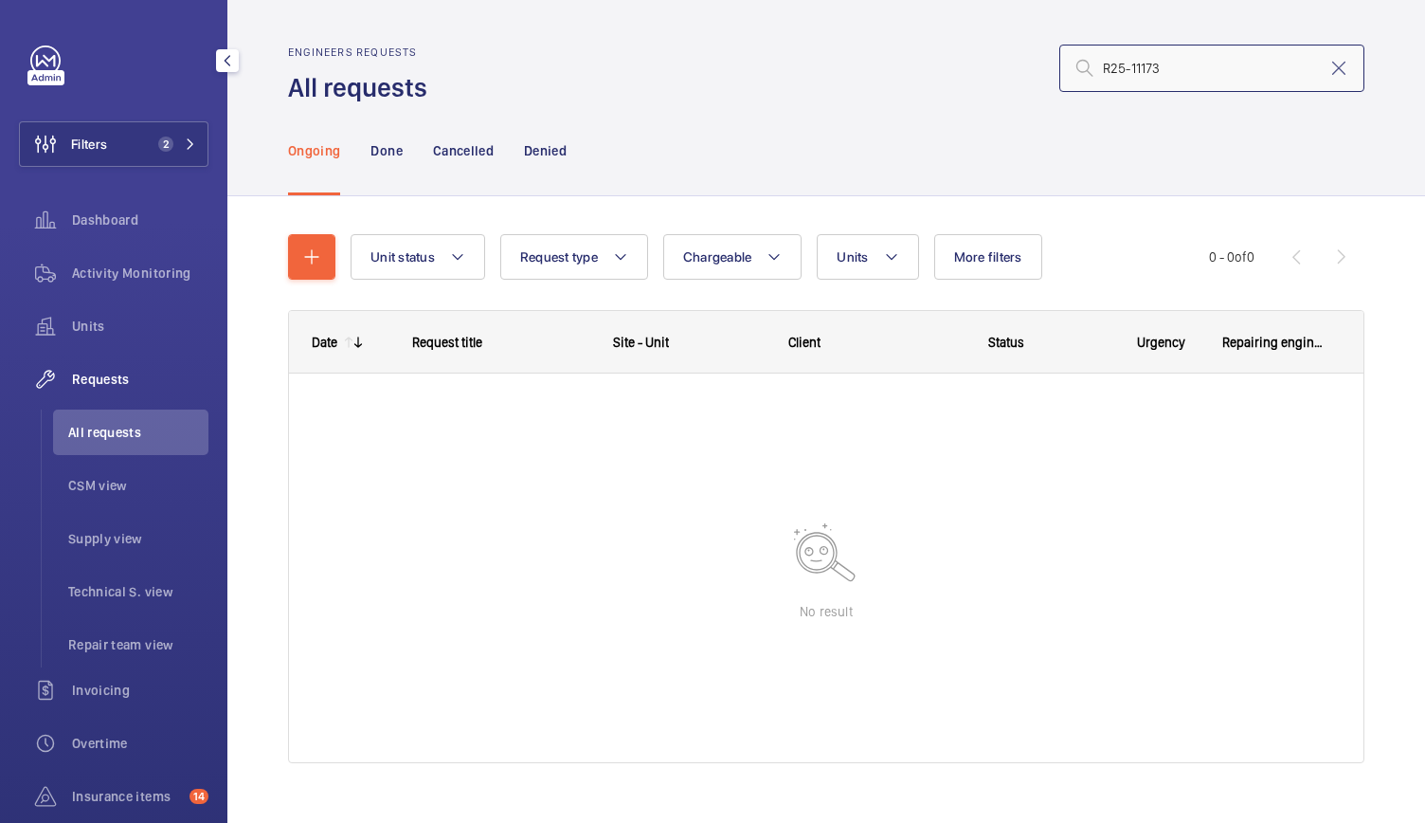
click at [1087, 69] on input "R25-11173" at bounding box center [1211, 68] width 305 height 47
click at [1166, 72] on input "R25-11173" at bounding box center [1211, 68] width 305 height 47
click at [1159, 68] on input "R25-11173" at bounding box center [1211, 68] width 305 height 47
click at [1128, 65] on input "R25-11173" at bounding box center [1211, 68] width 305 height 47
click at [1145, 71] on input "R25-1173" at bounding box center [1211, 68] width 305 height 47
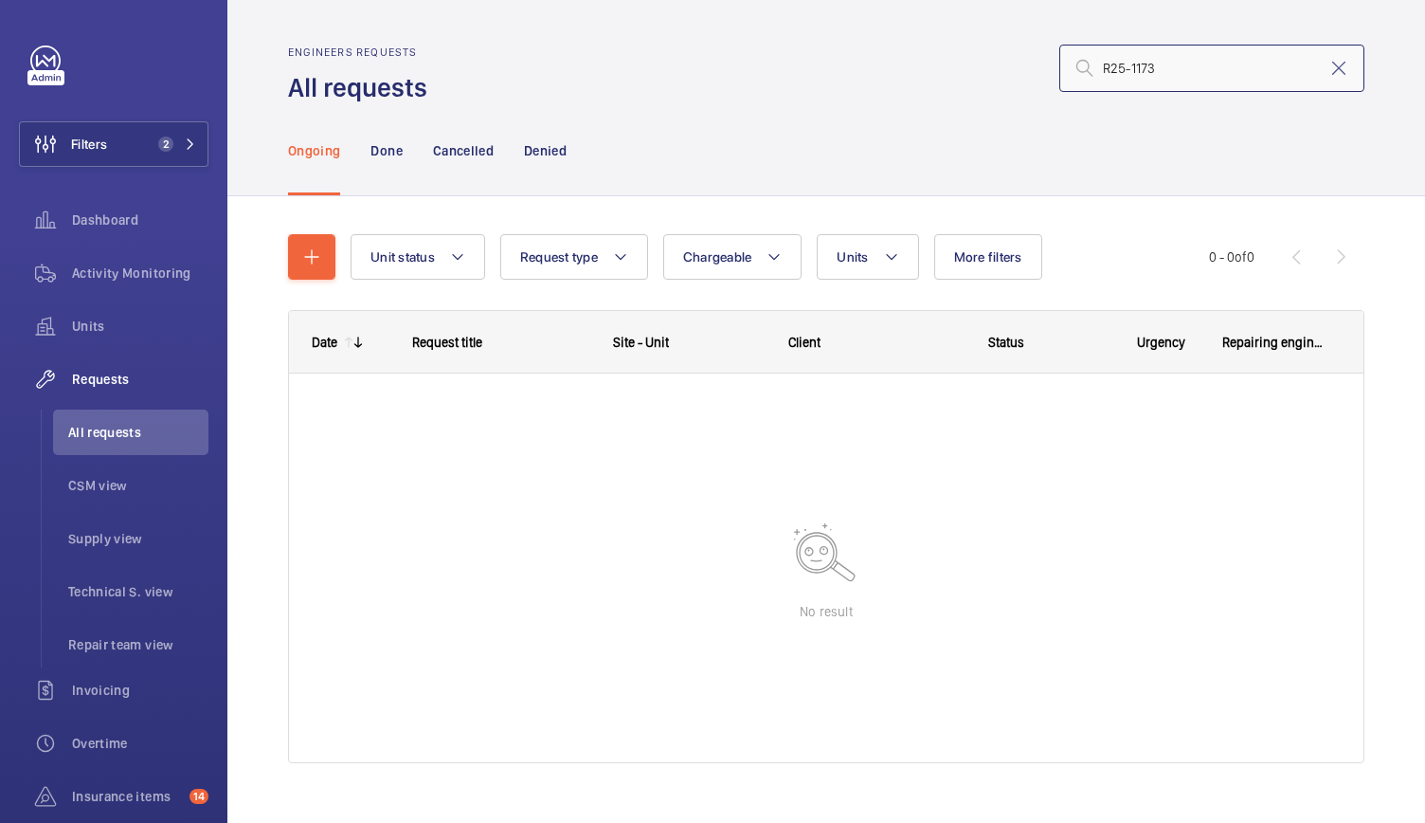
click at [1145, 71] on input "R25-1173" at bounding box center [1211, 68] width 305 height 47
click at [1126, 71] on input "R25-1173" at bounding box center [1211, 68] width 305 height 47
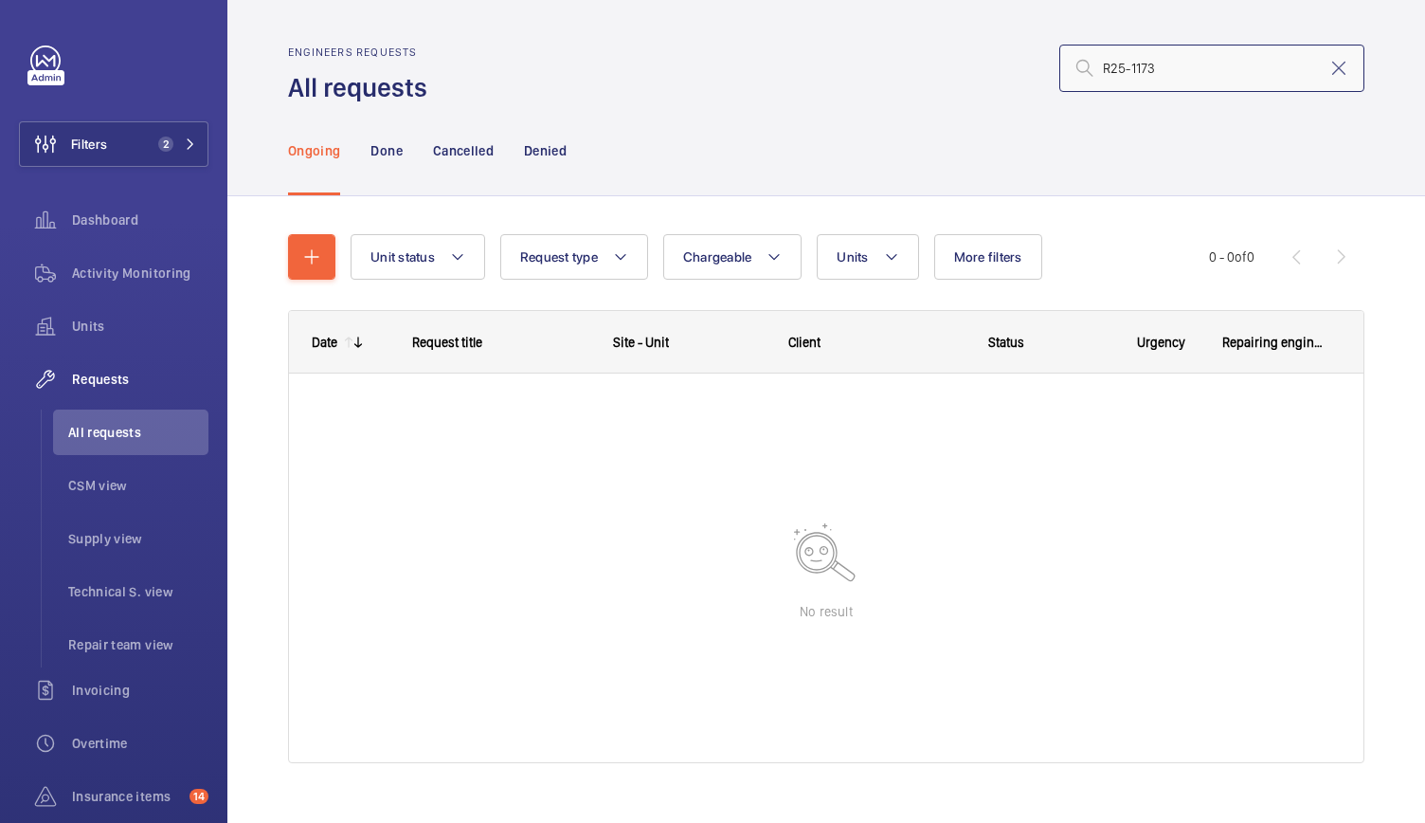
click at [1160, 75] on input "R25-1173" at bounding box center [1211, 68] width 305 height 47
type input "R25-1173"
click at [1330, 63] on mat-icon at bounding box center [1339, 68] width 23 height 23
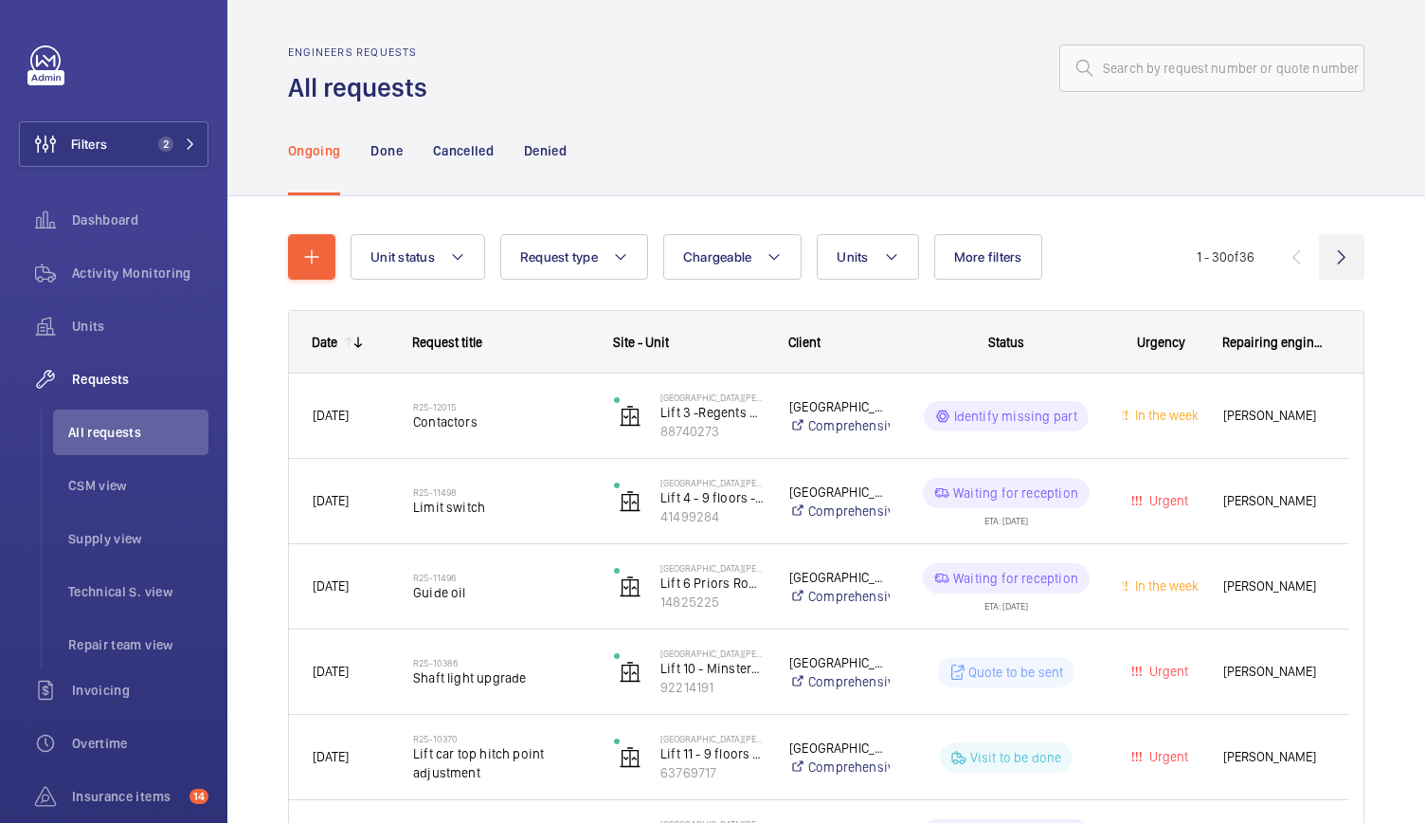
click at [1335, 246] on wm-front-icon-button at bounding box center [1341, 256] width 45 height 45
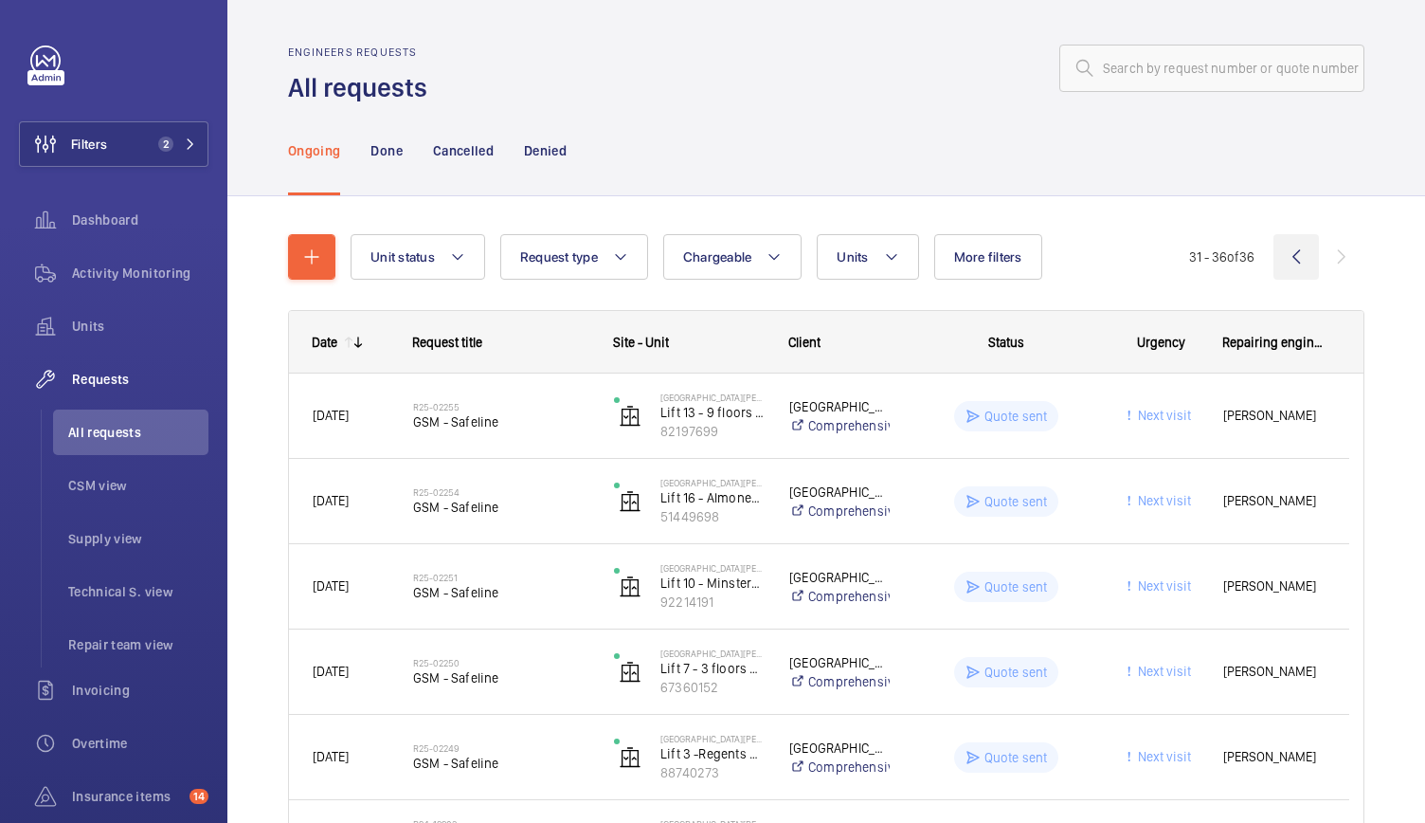
click at [1282, 264] on wm-front-icon-button at bounding box center [1296, 256] width 45 height 45
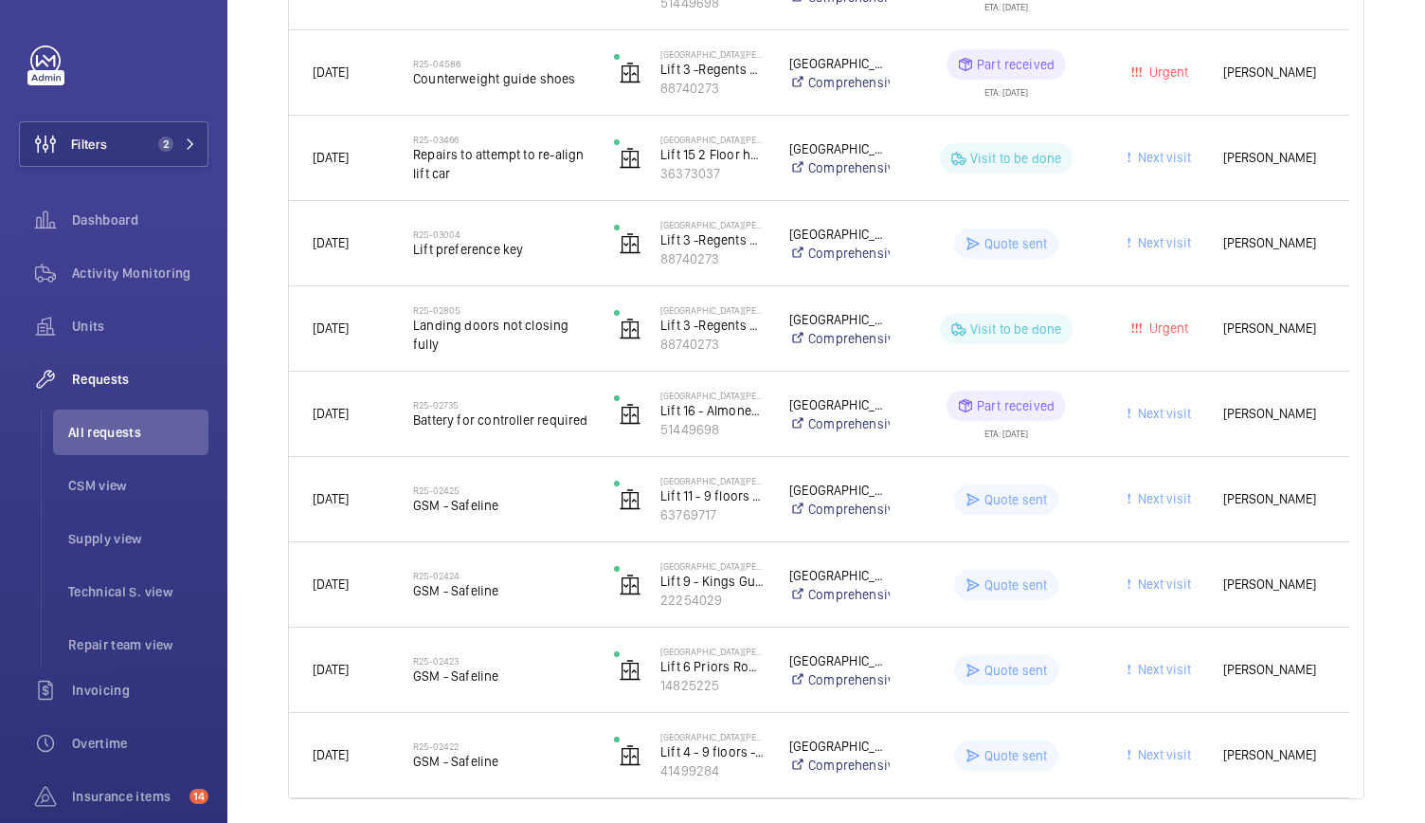
scroll to position [2200, 0]
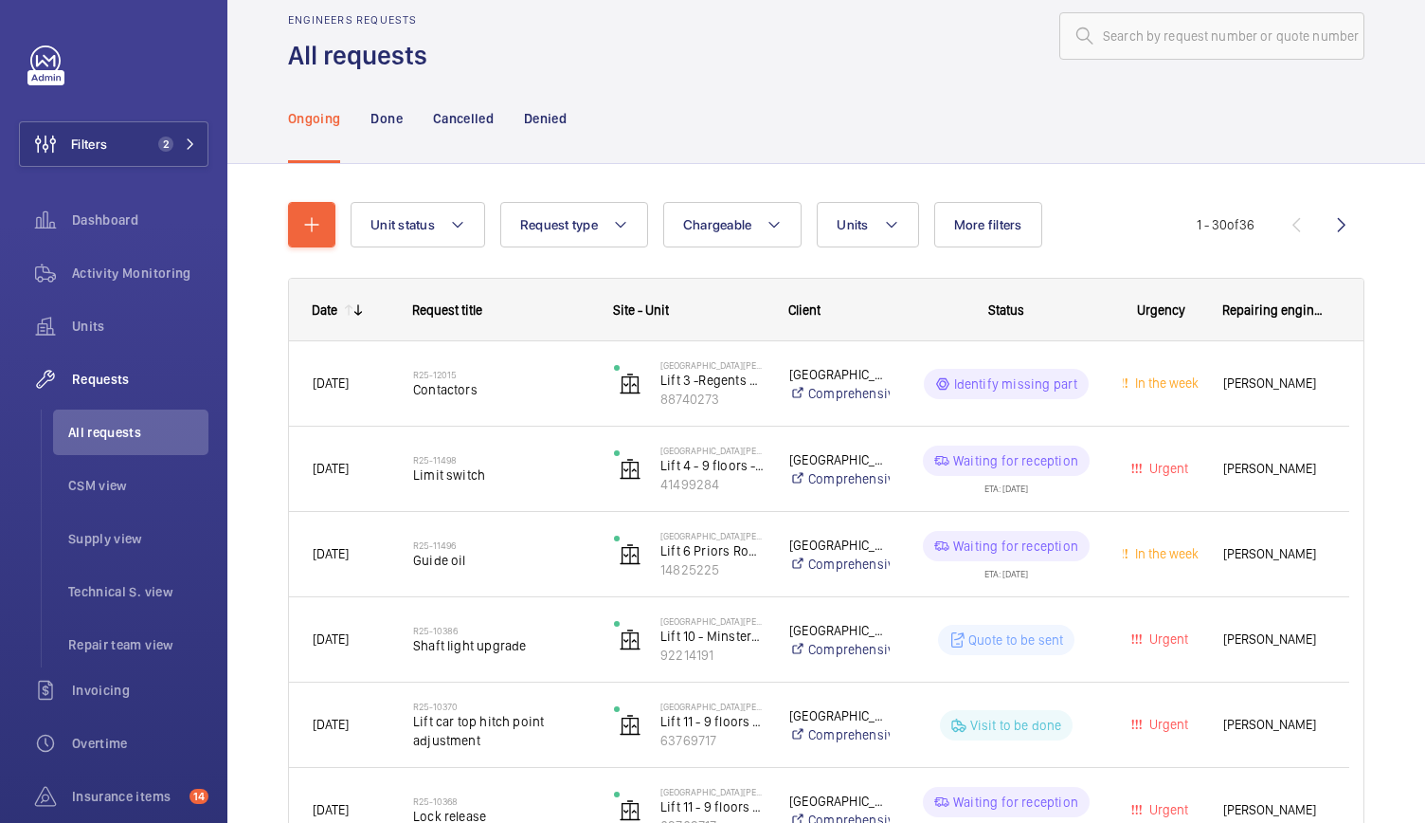
scroll to position [0, 0]
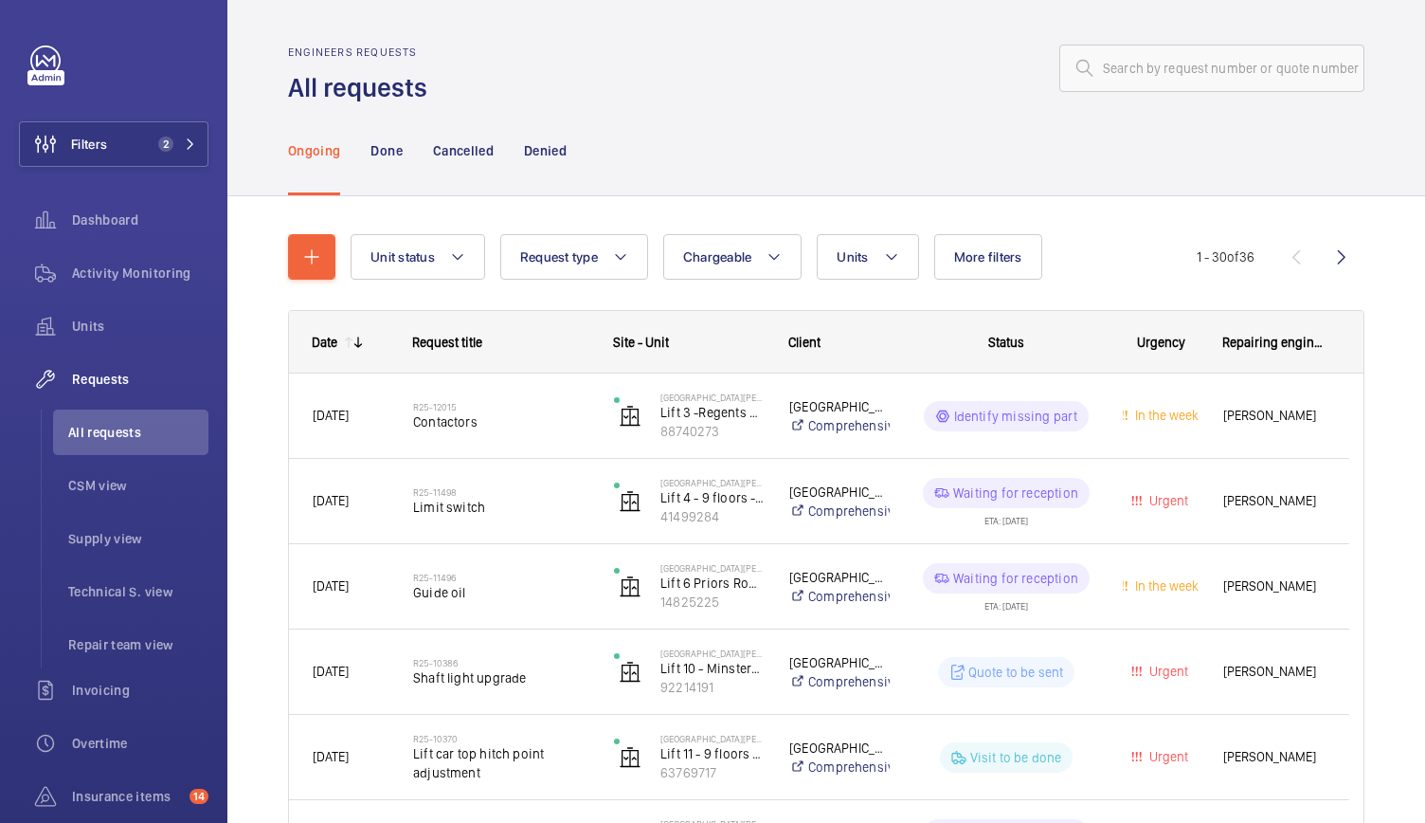
click at [877, 120] on div "Ongoing Done Cancelled Denied" at bounding box center [826, 150] width 1076 height 90
click at [982, 142] on div "Ongoing Done Cancelled Denied" at bounding box center [826, 150] width 1076 height 90
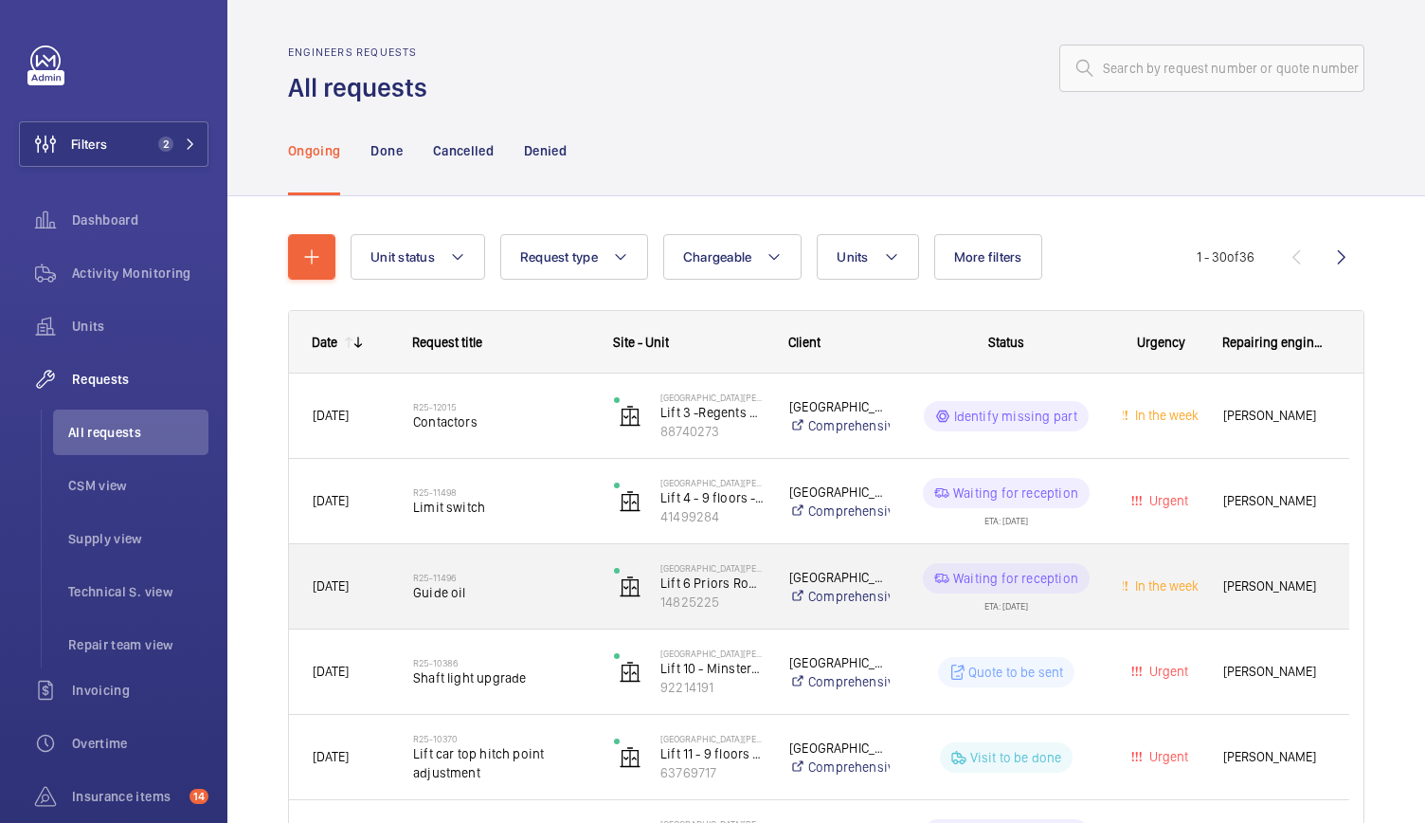
click at [927, 573] on div "Waiting for reception" at bounding box center [1006, 578] width 167 height 30
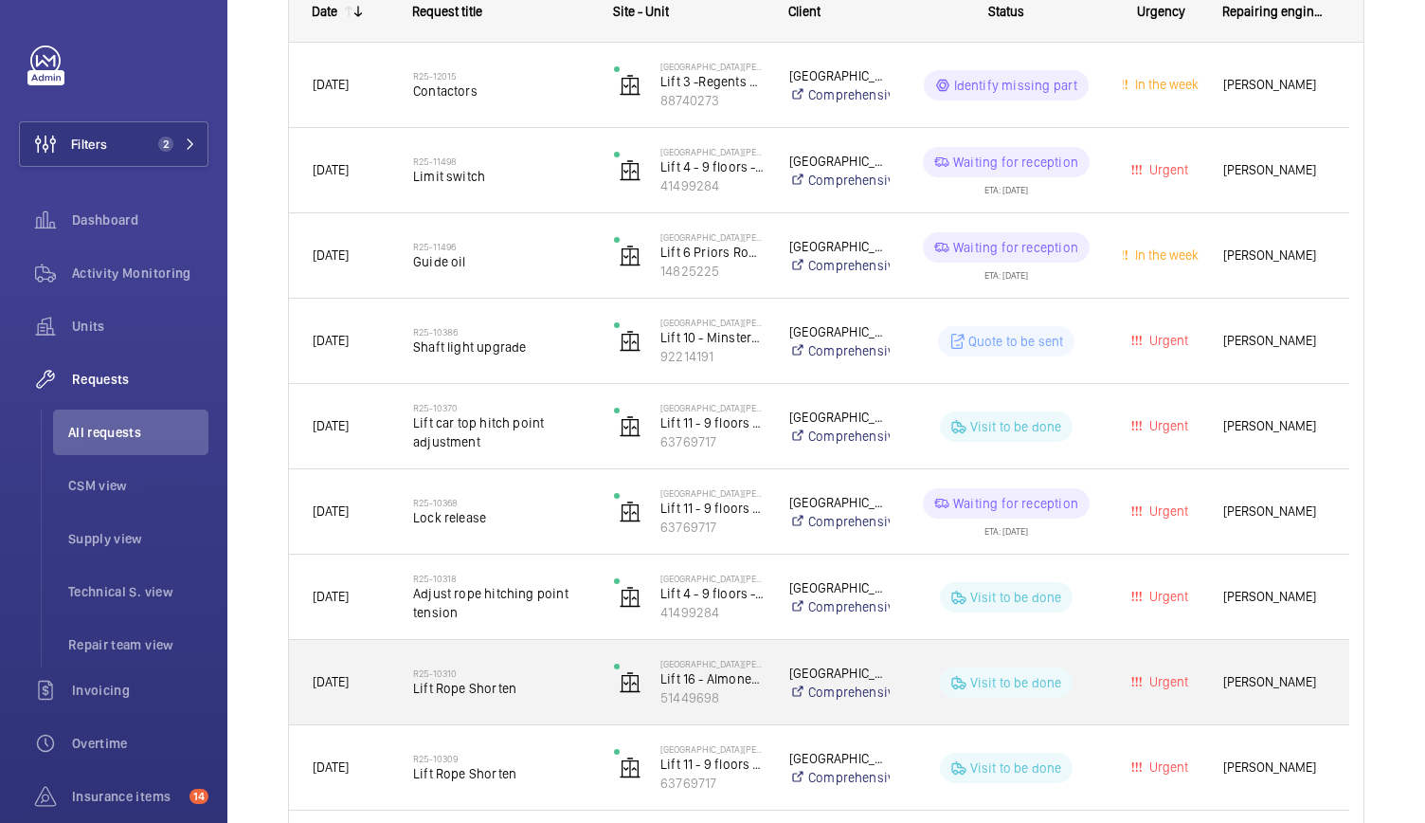
scroll to position [332, 0]
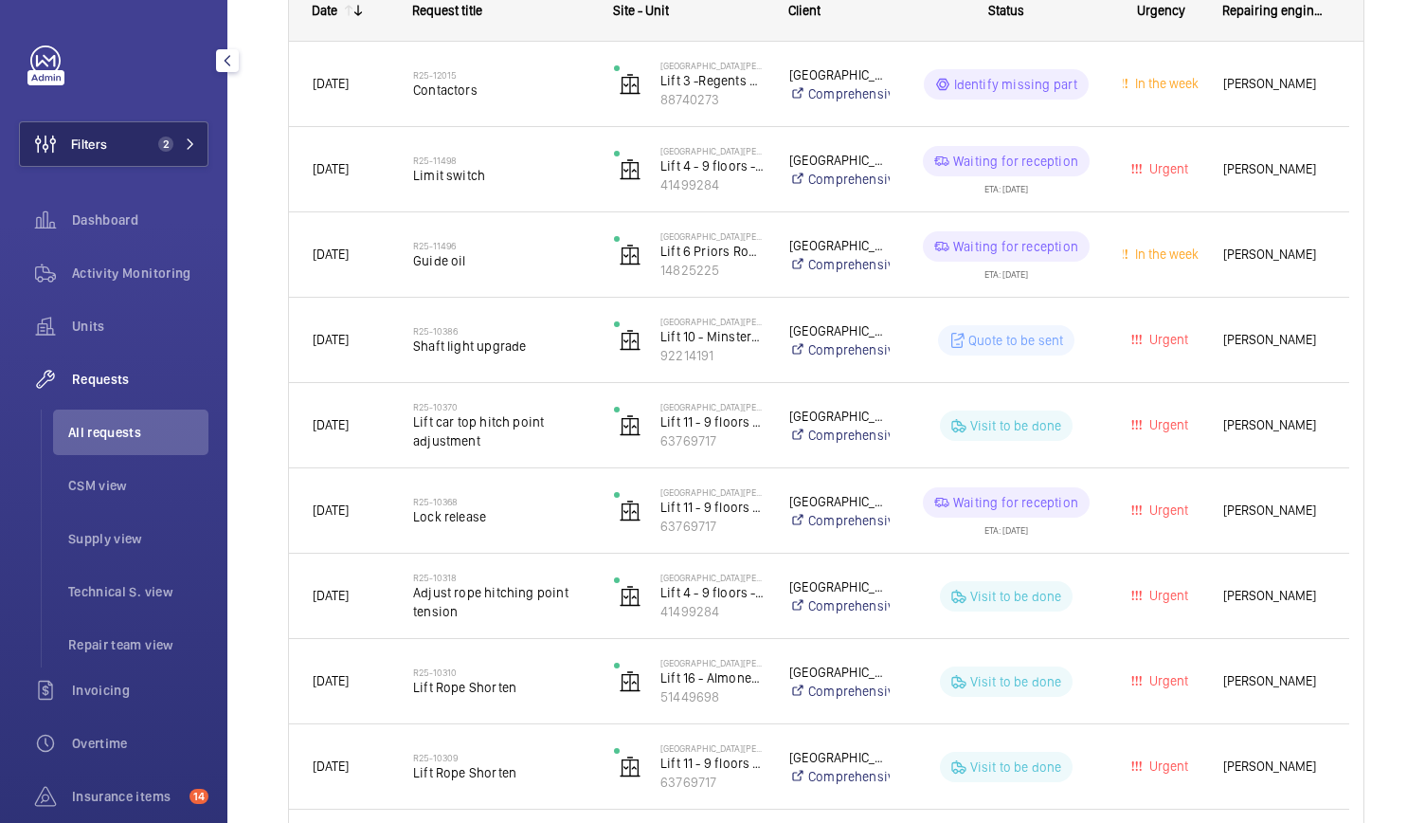
click at [173, 131] on button "Filters 2" at bounding box center [114, 143] width 190 height 45
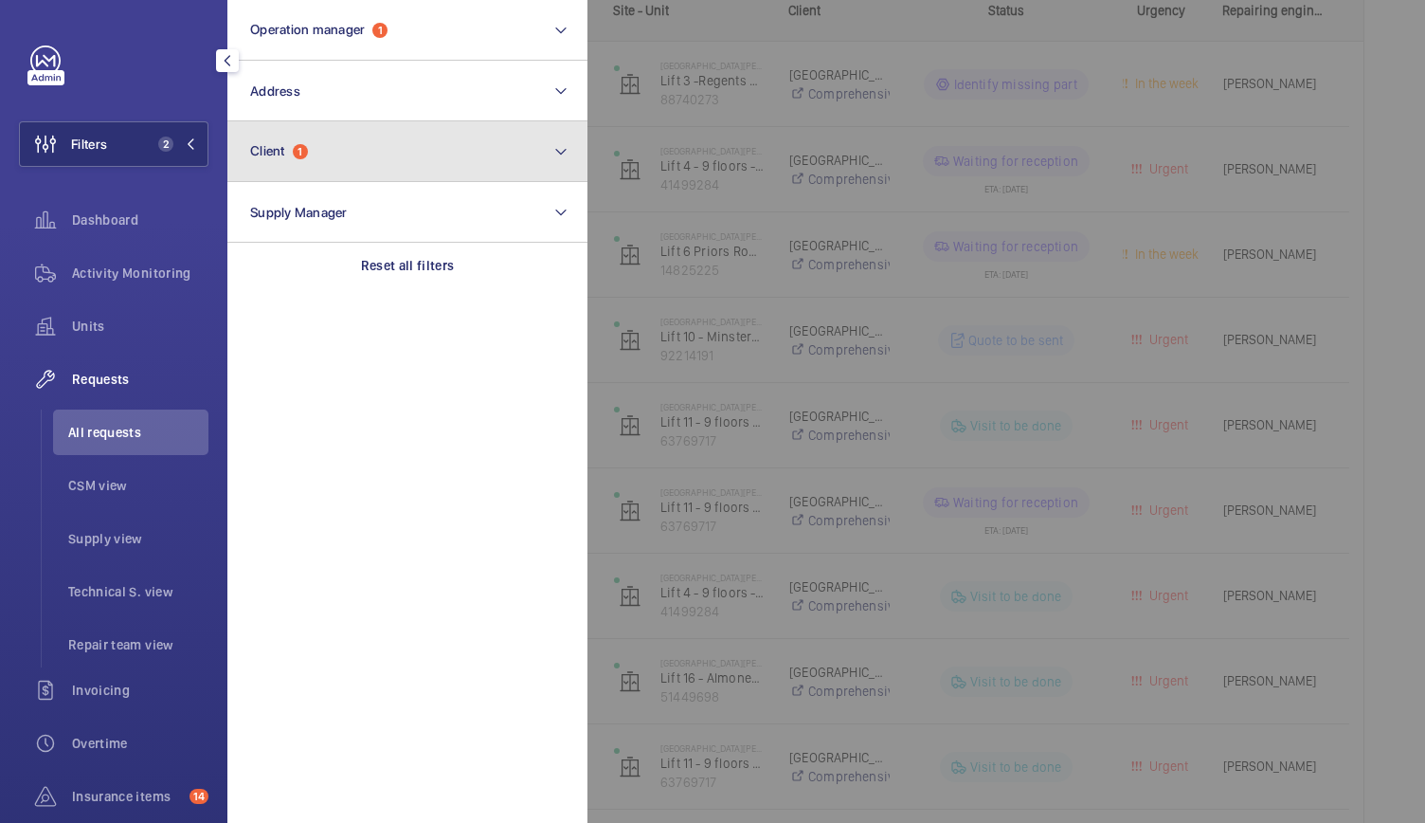
click at [345, 155] on button "Client 1" at bounding box center [407, 151] width 360 height 61
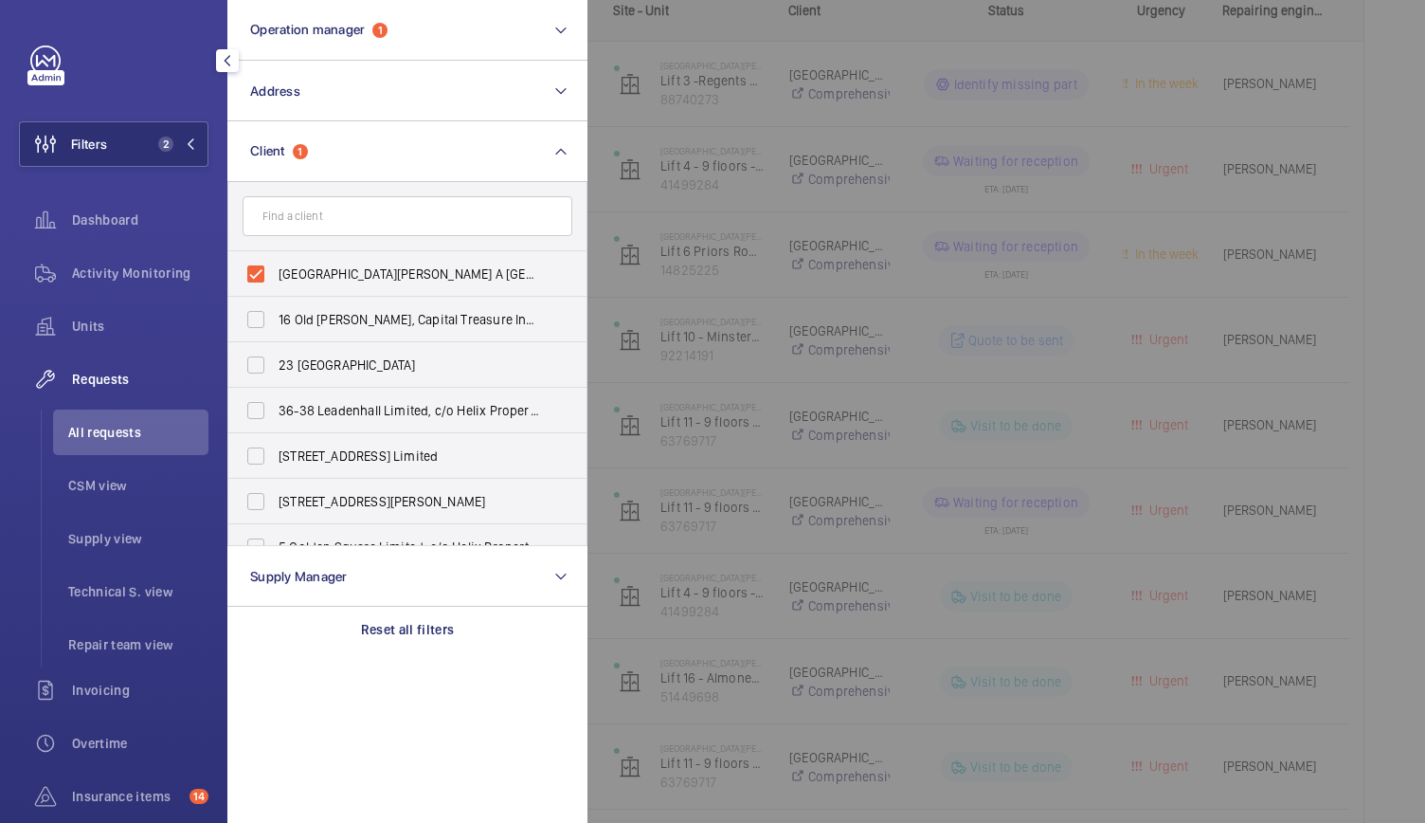
click at [800, 166] on div at bounding box center [1300, 411] width 1425 height 823
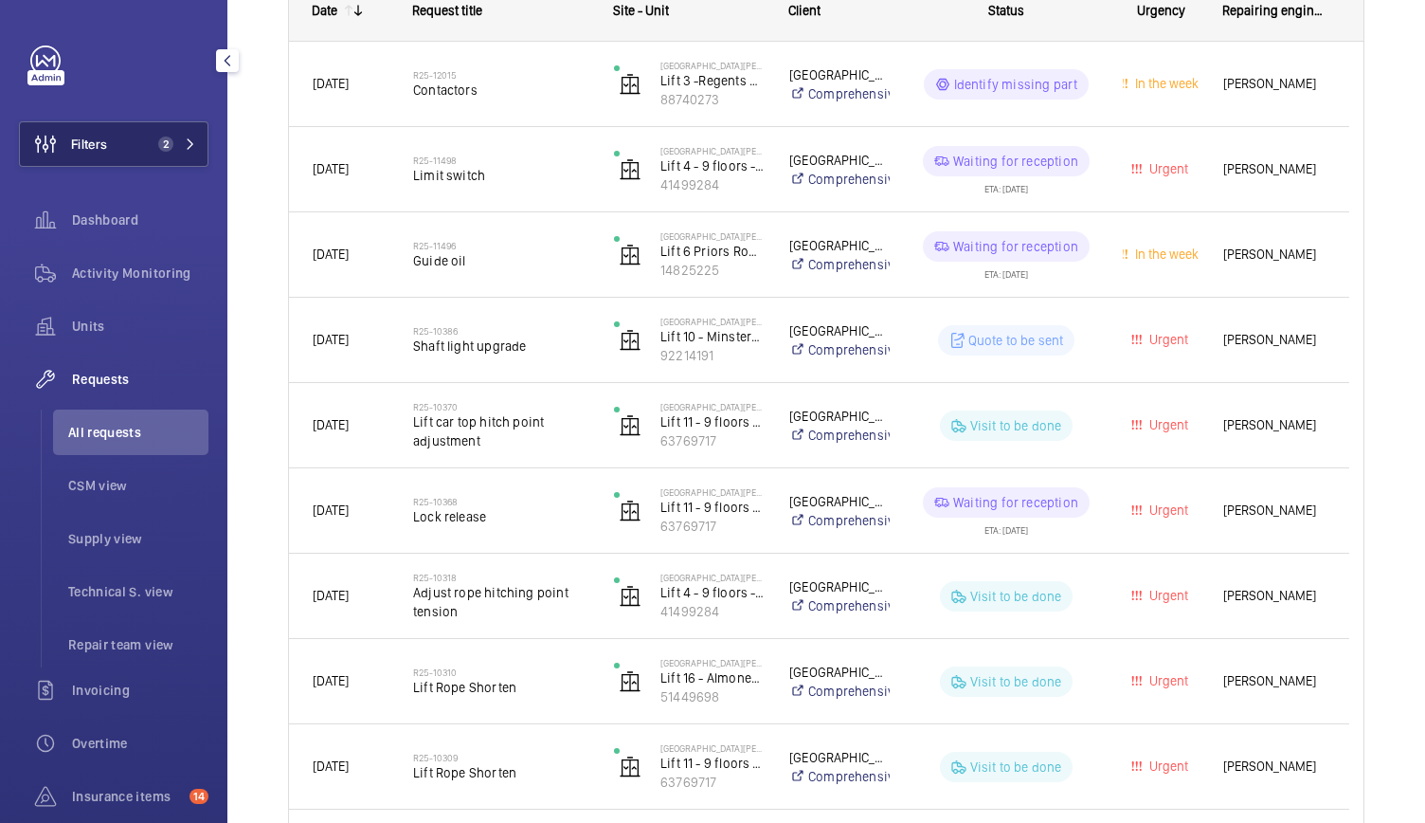
click at [162, 150] on span "2" at bounding box center [165, 143] width 15 height 15
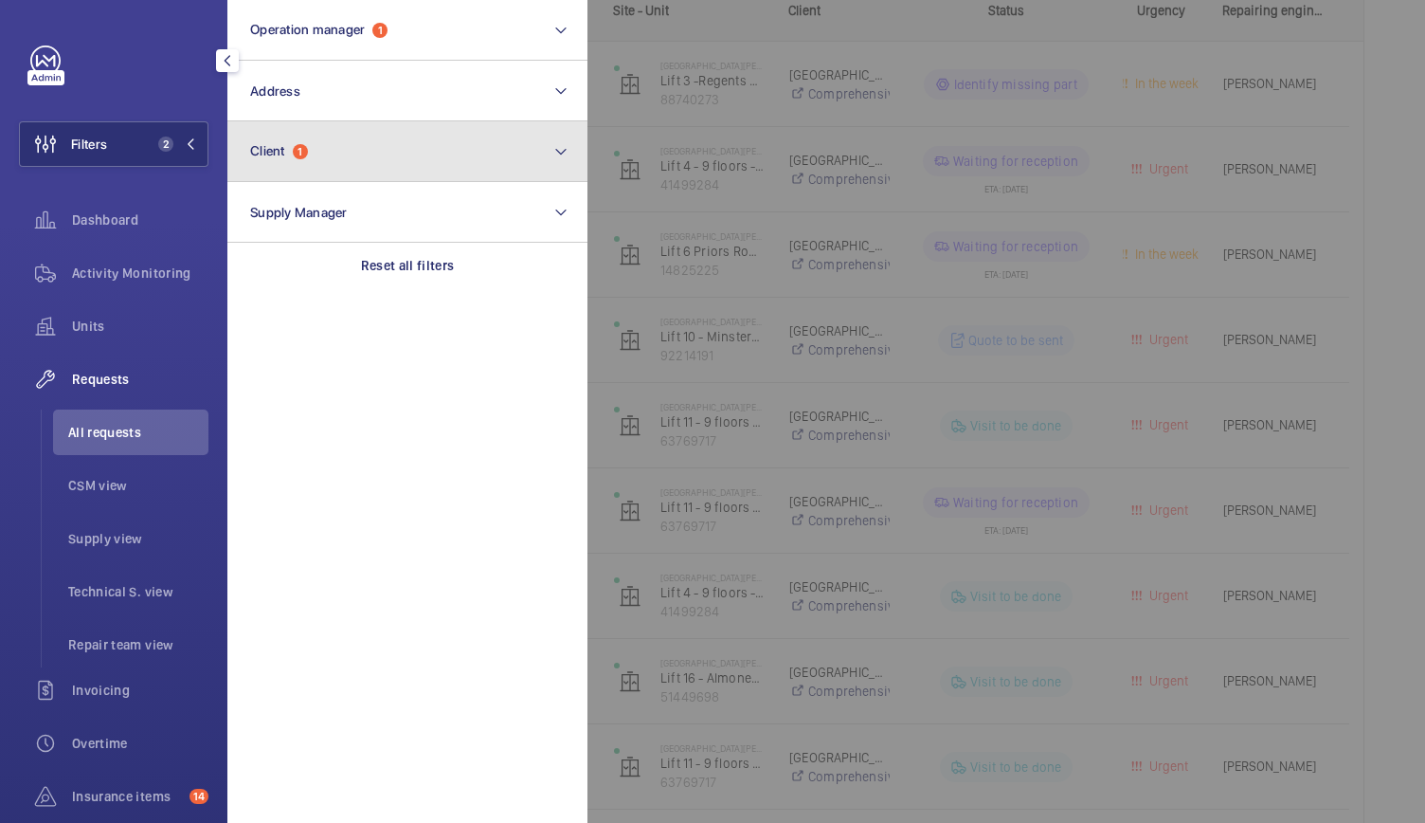
click at [320, 166] on button "Client 1" at bounding box center [407, 151] width 360 height 61
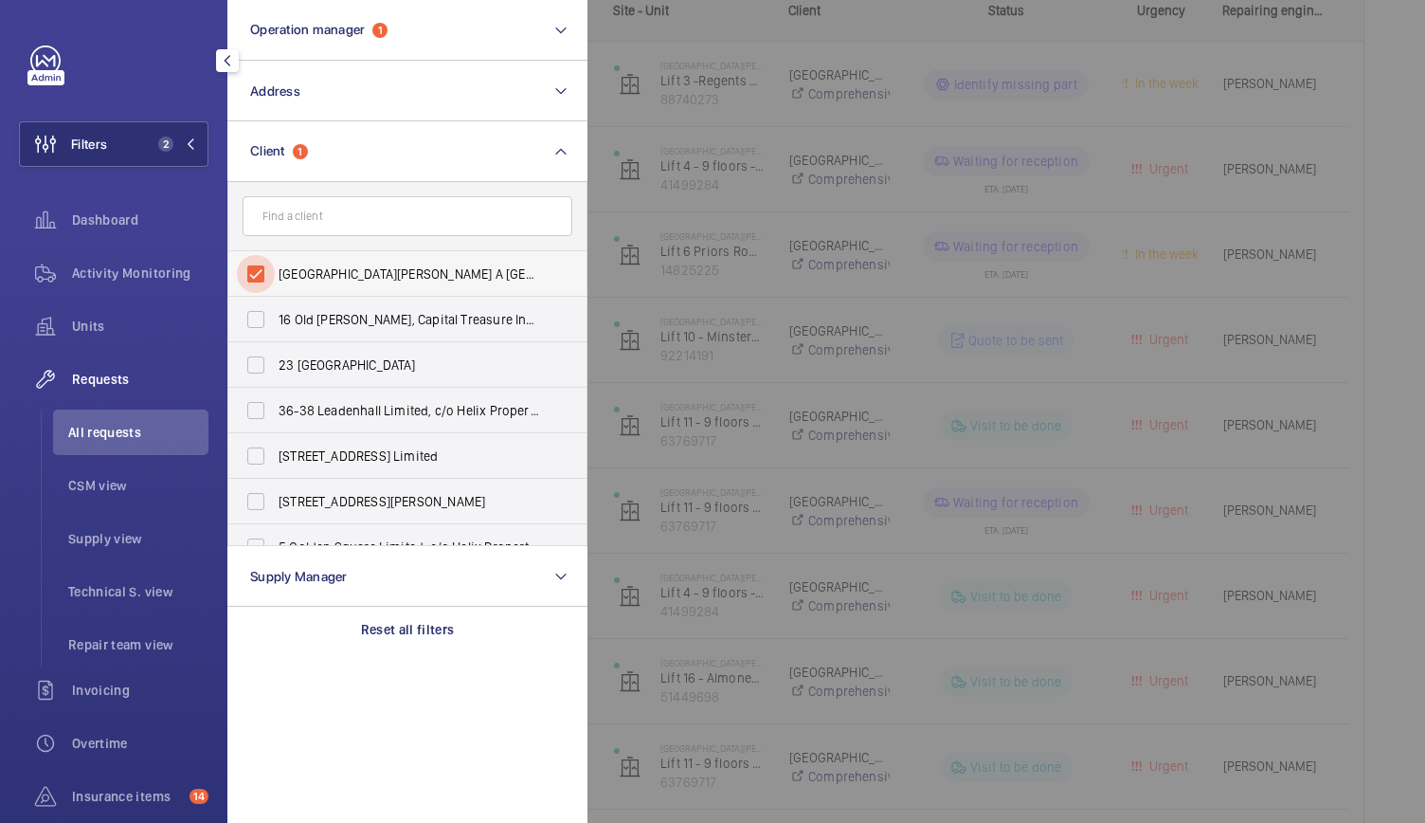
click at [267, 278] on input "St James Court Hotel A Taj Hotel" at bounding box center [256, 274] width 38 height 38
checkbox input "false"
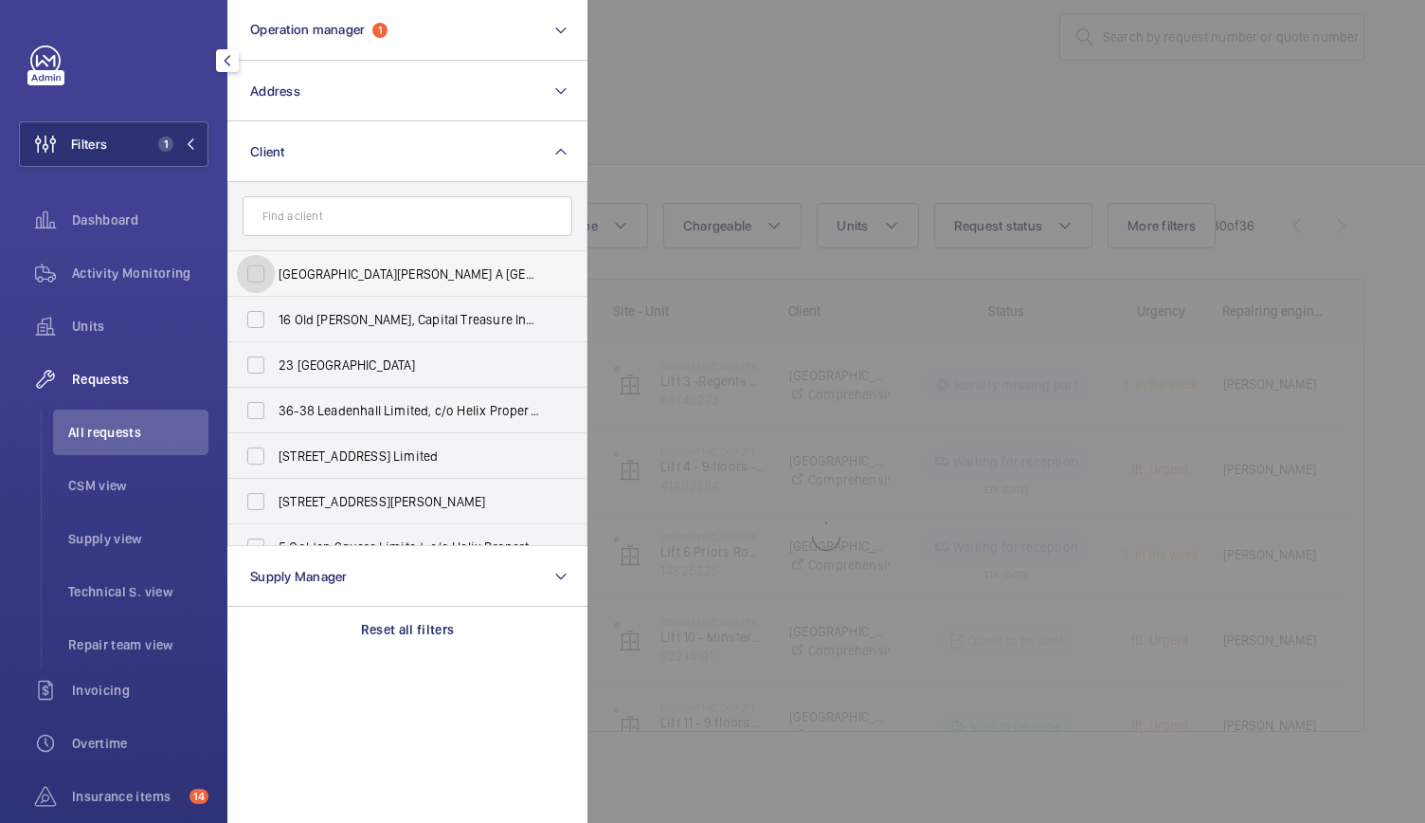
scroll to position [31, 0]
click at [303, 215] on input "text" at bounding box center [408, 216] width 330 height 40
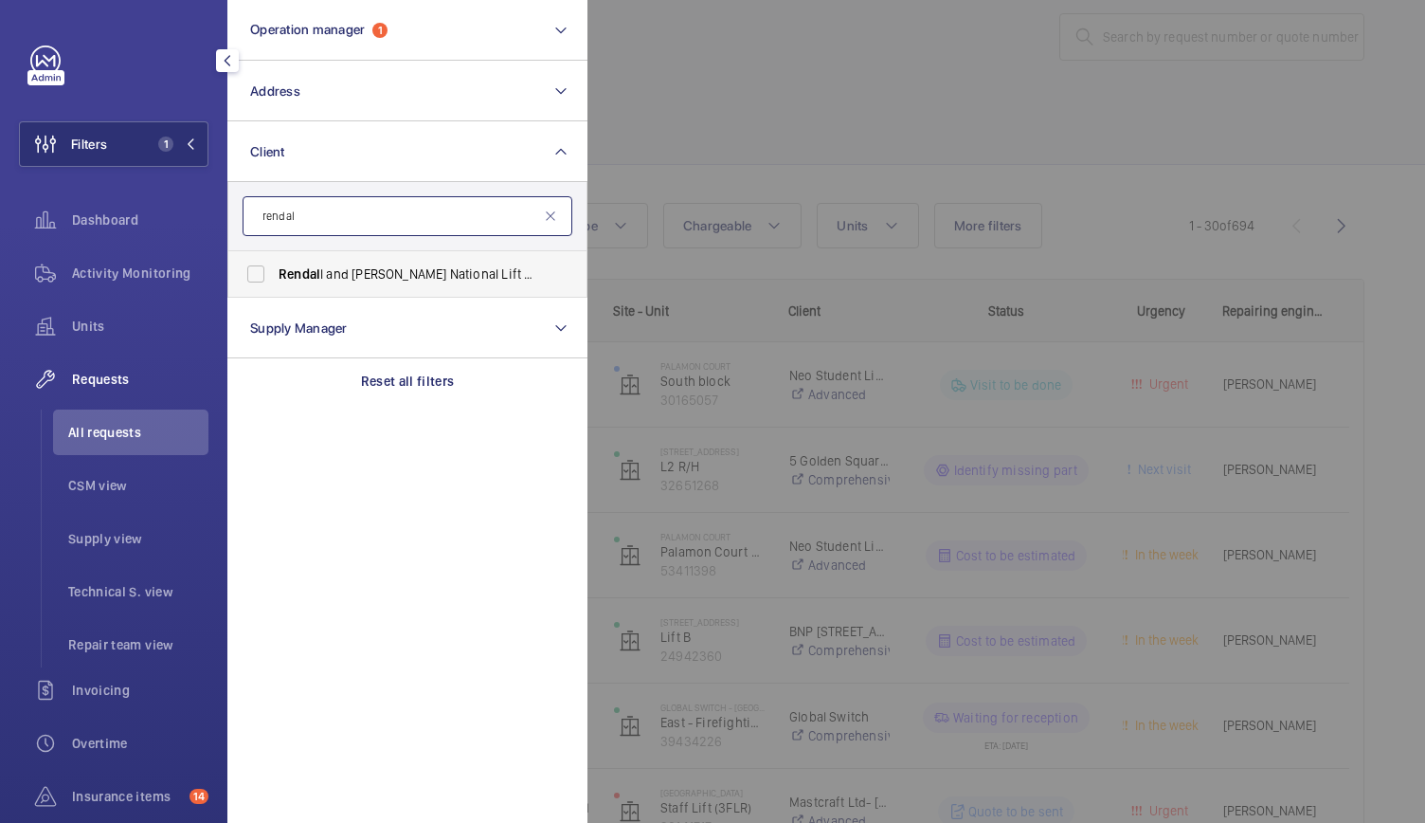
type input "rendal"
click at [293, 285] on label "Rendal l and Rittner National Lift Contract" at bounding box center [393, 273] width 330 height 45
click at [275, 285] on input "Rendal l and Rittner National Lift Contract" at bounding box center [256, 274] width 38 height 38
checkbox input "true"
click at [726, 177] on div at bounding box center [1300, 411] width 1425 height 823
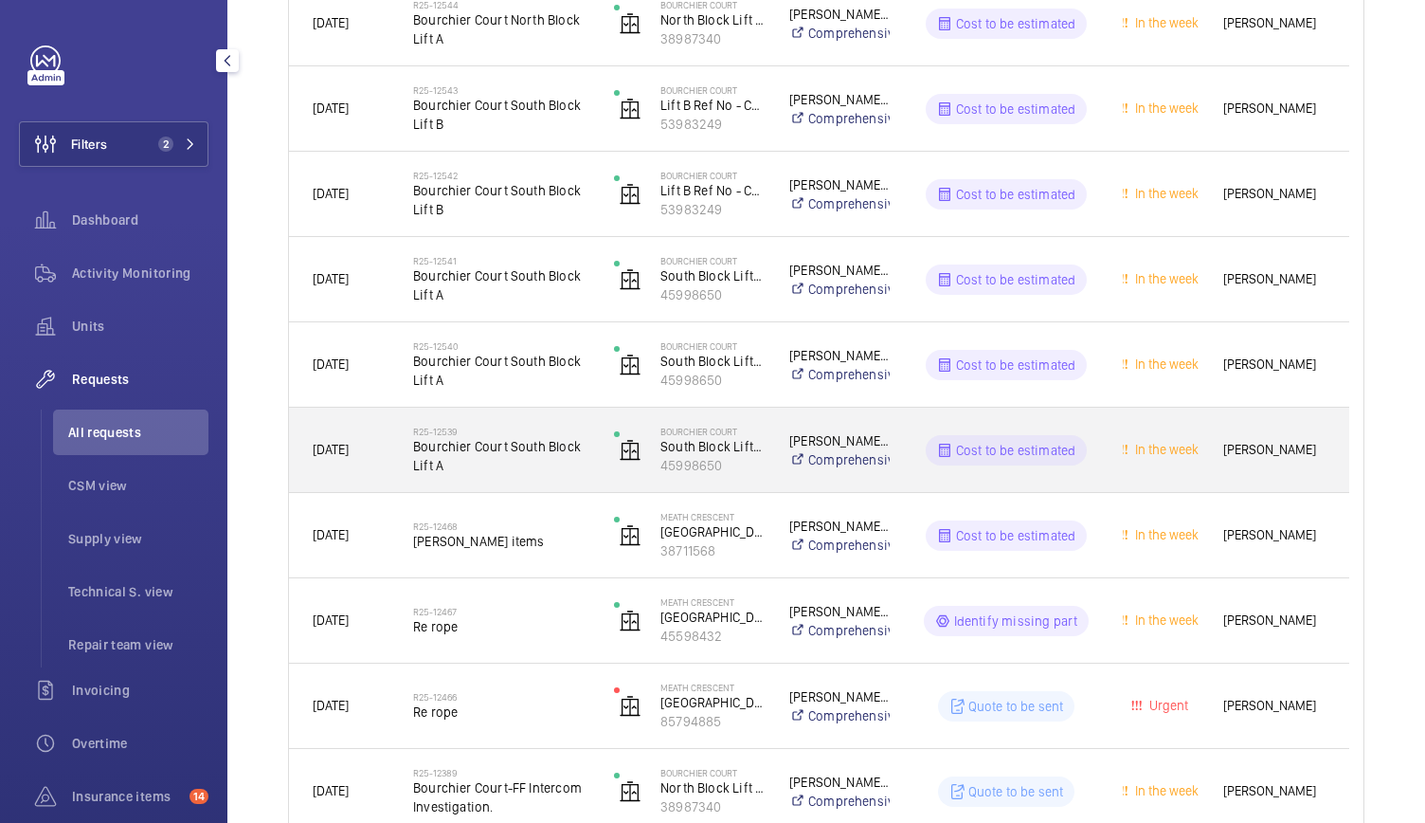
scroll to position [690, 0]
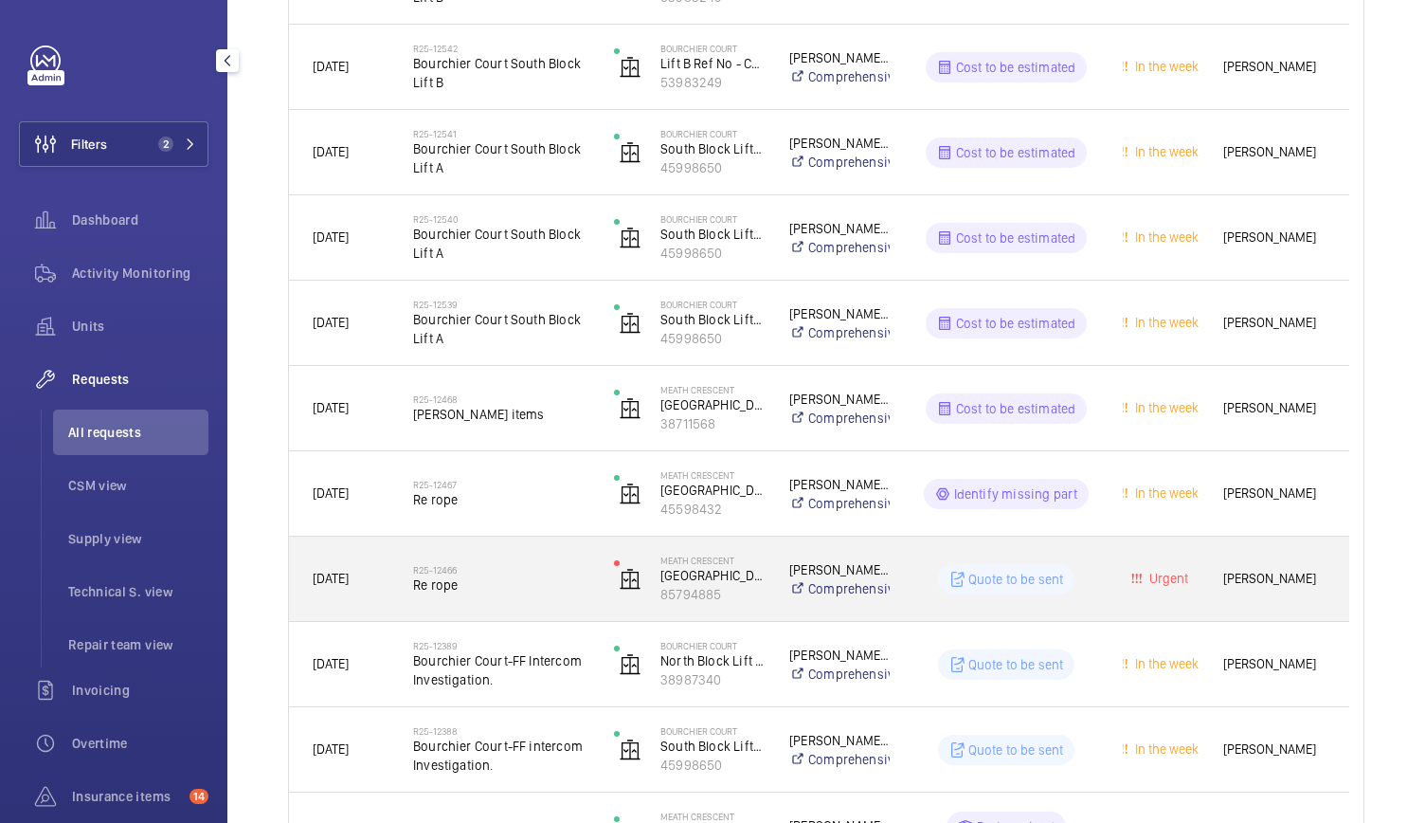
click at [518, 595] on div "R25-12466 Re rope" at bounding box center [501, 578] width 176 height 55
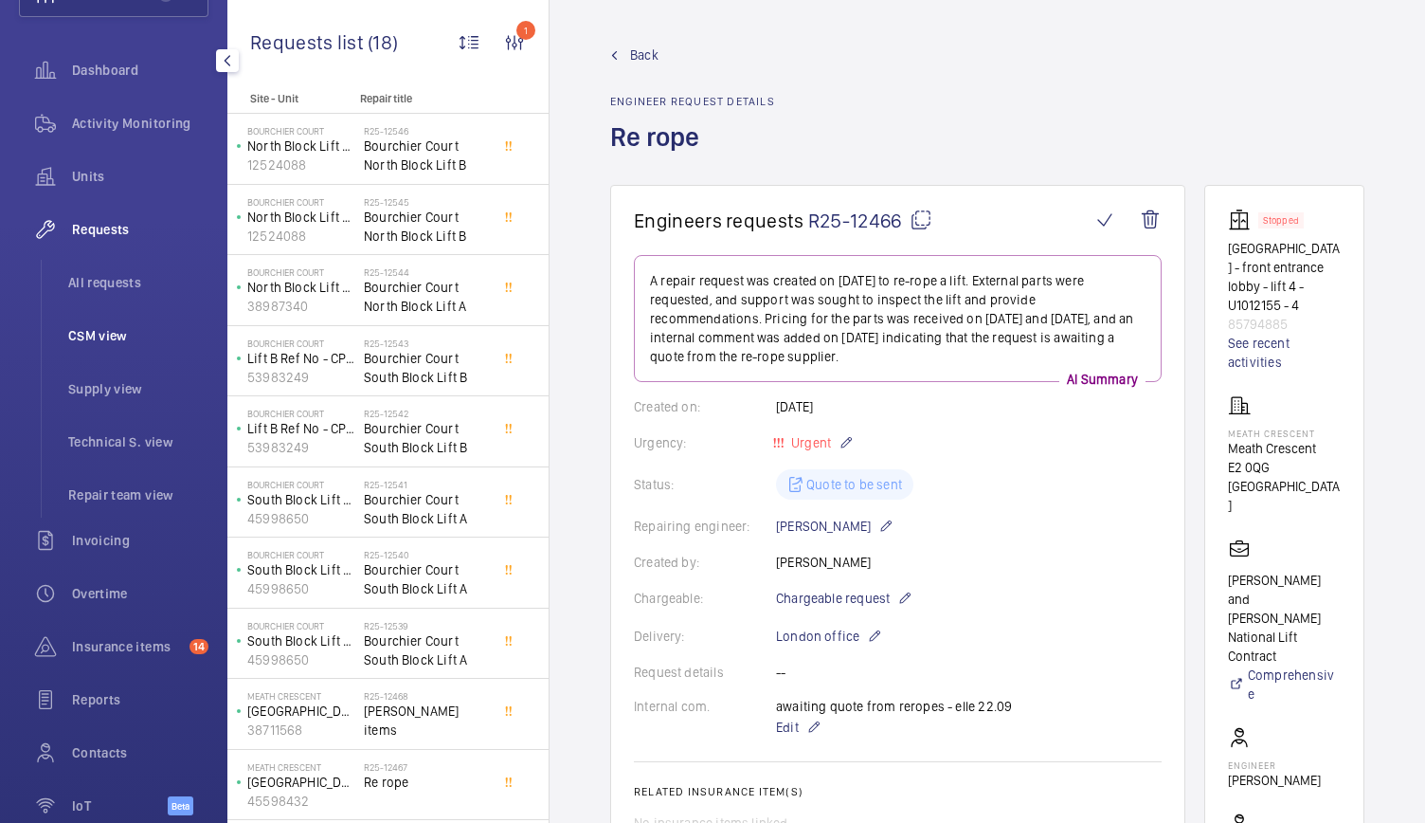
scroll to position [163, 0]
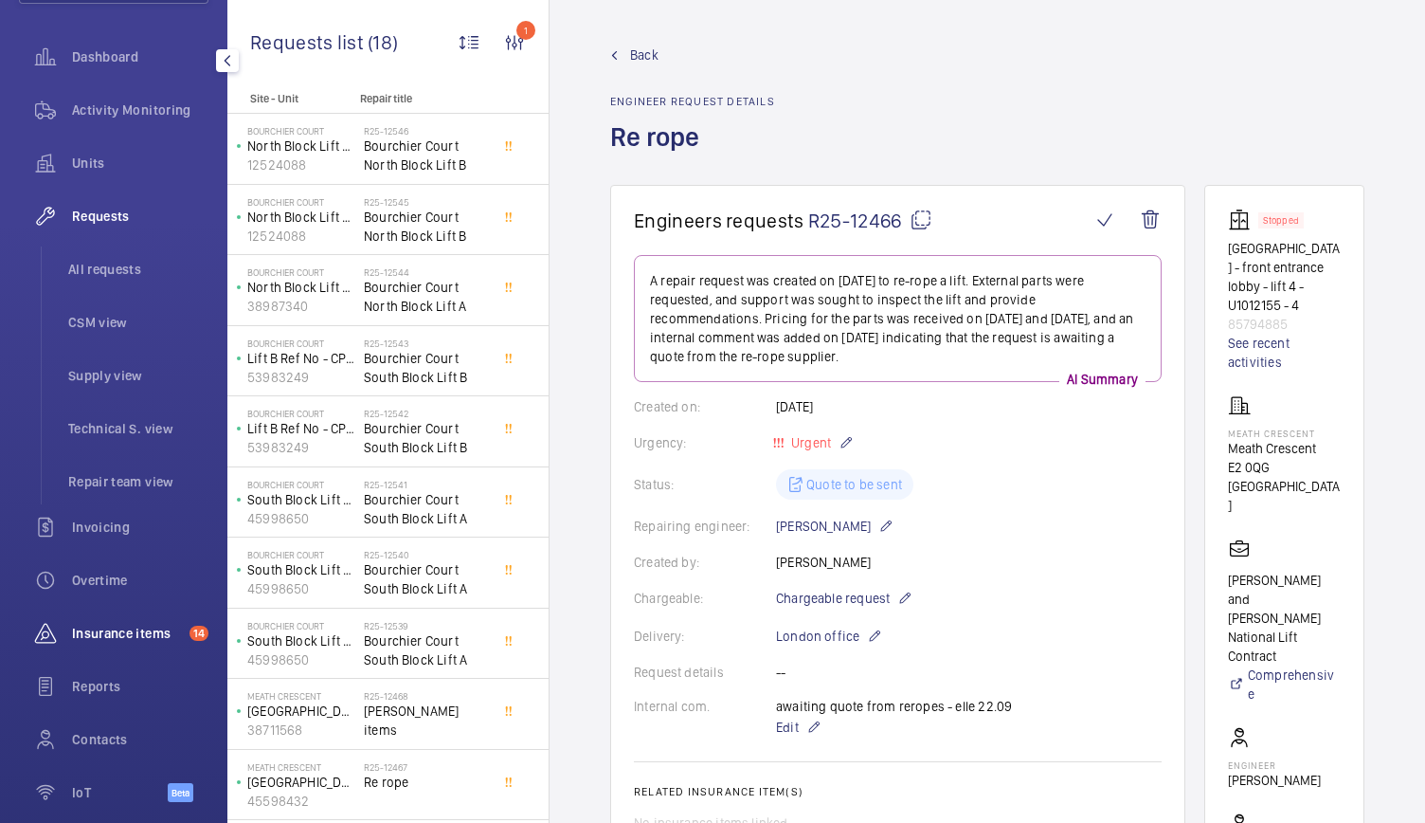
click at [95, 640] on span "Insurance items" at bounding box center [127, 633] width 110 height 19
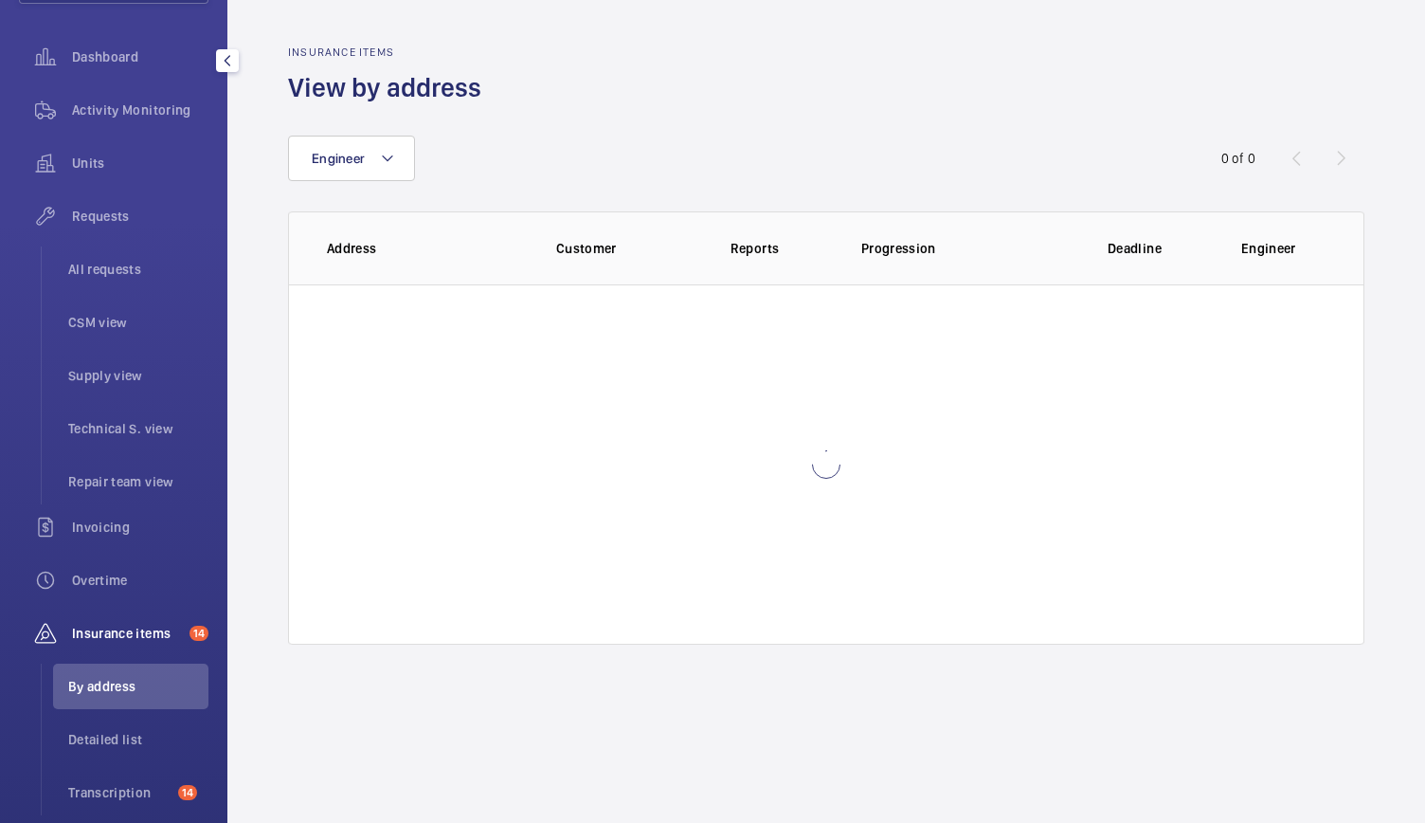
scroll to position [140, 0]
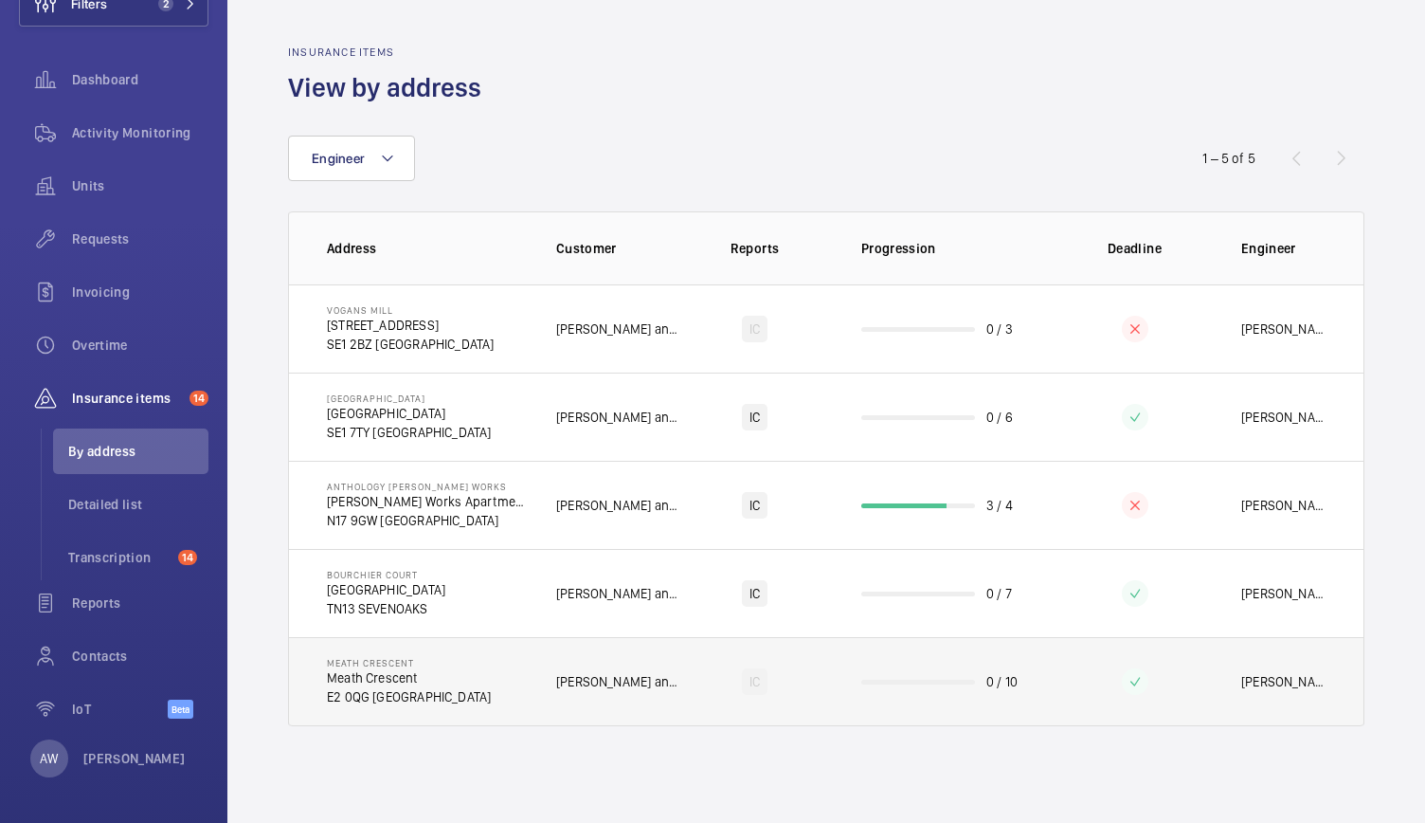
click at [508, 662] on td "Meath Crescent Meath Crescent E2 0QG LONDON" at bounding box center [407, 681] width 237 height 89
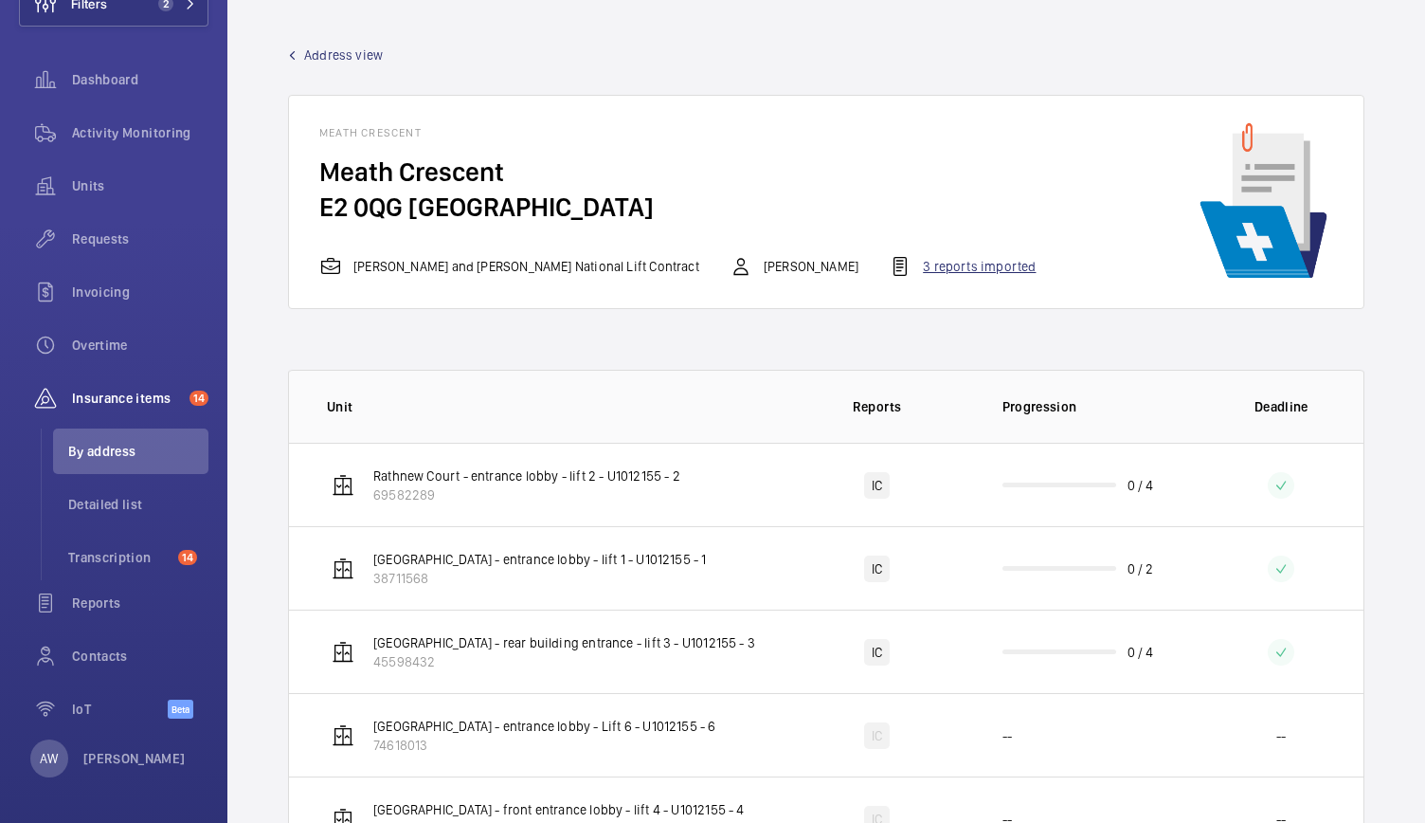
click at [889, 271] on div "3 reports imported" at bounding box center [962, 266] width 147 height 23
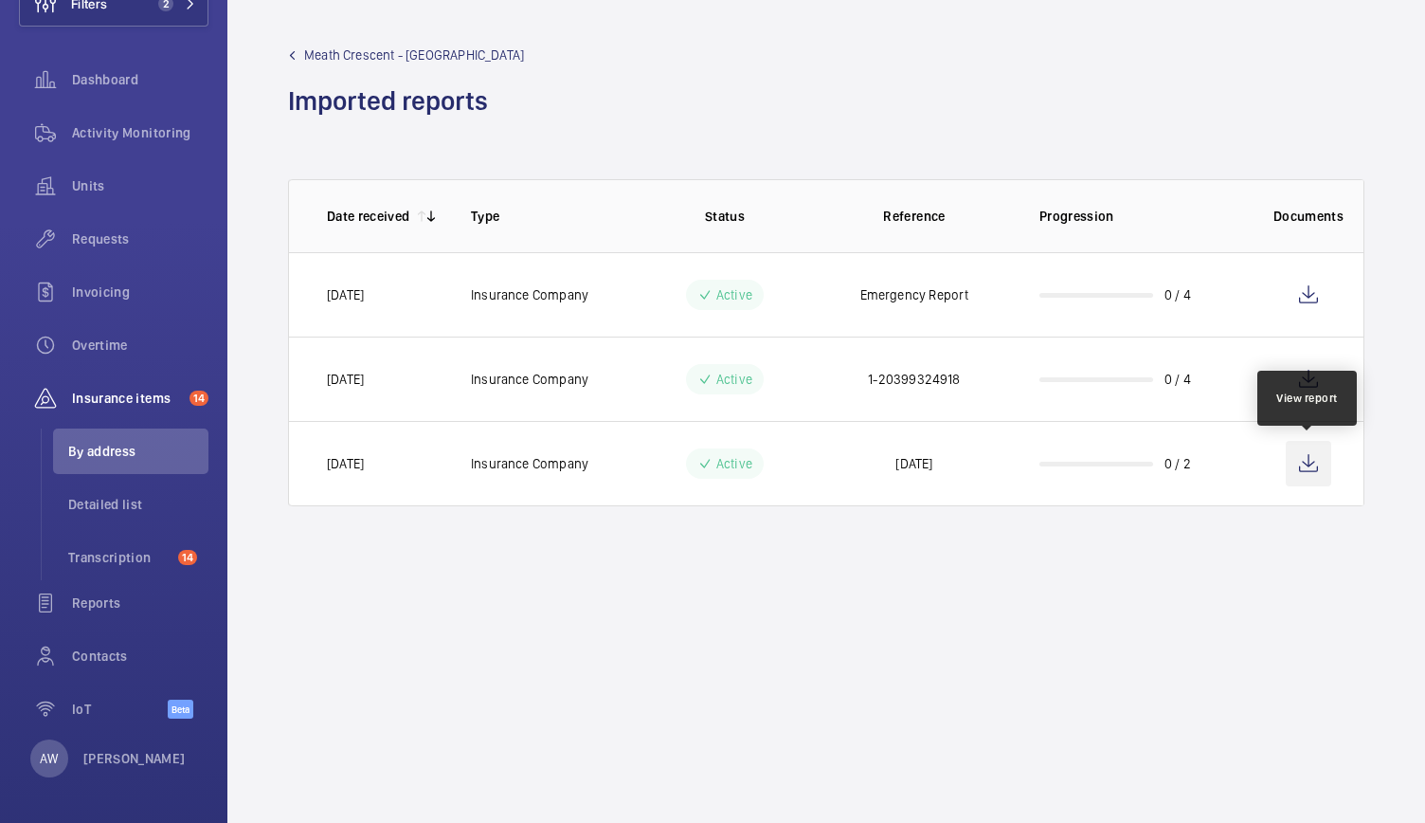
click at [1297, 445] on wm-front-icon-button at bounding box center [1308, 463] width 45 height 45
click at [126, 238] on span "Requests" at bounding box center [140, 238] width 136 height 19
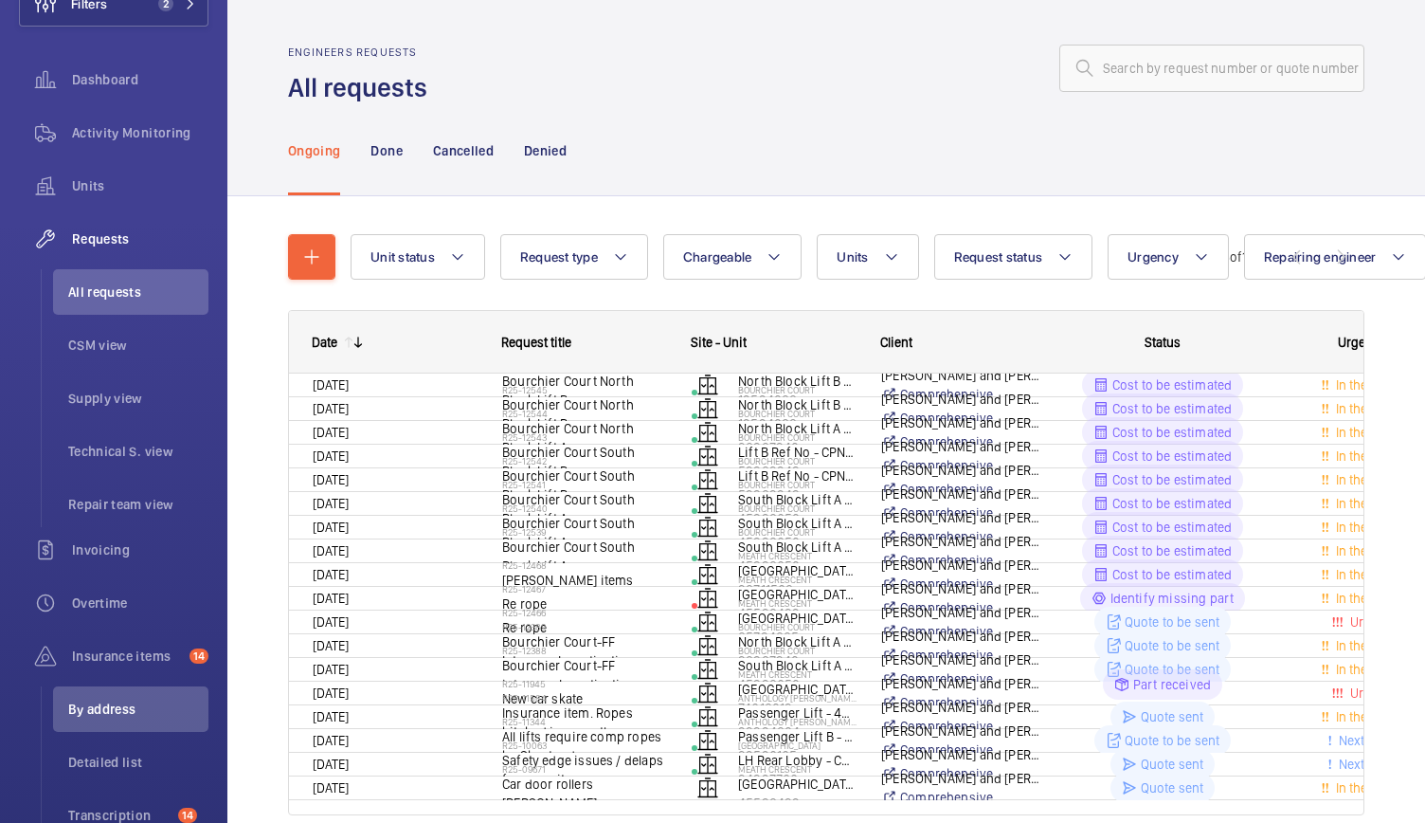
scroll to position [163, 0]
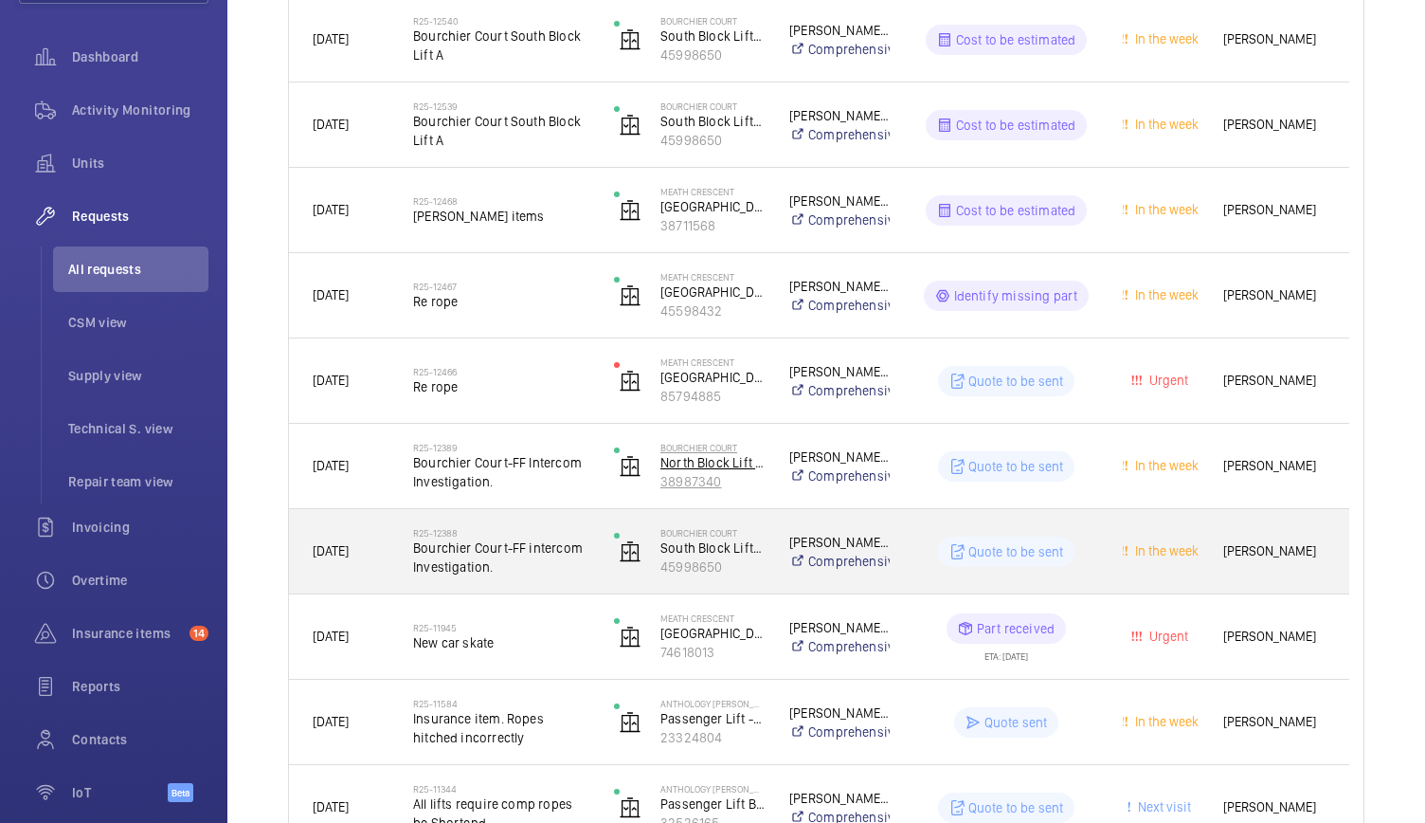
scroll to position [891, 0]
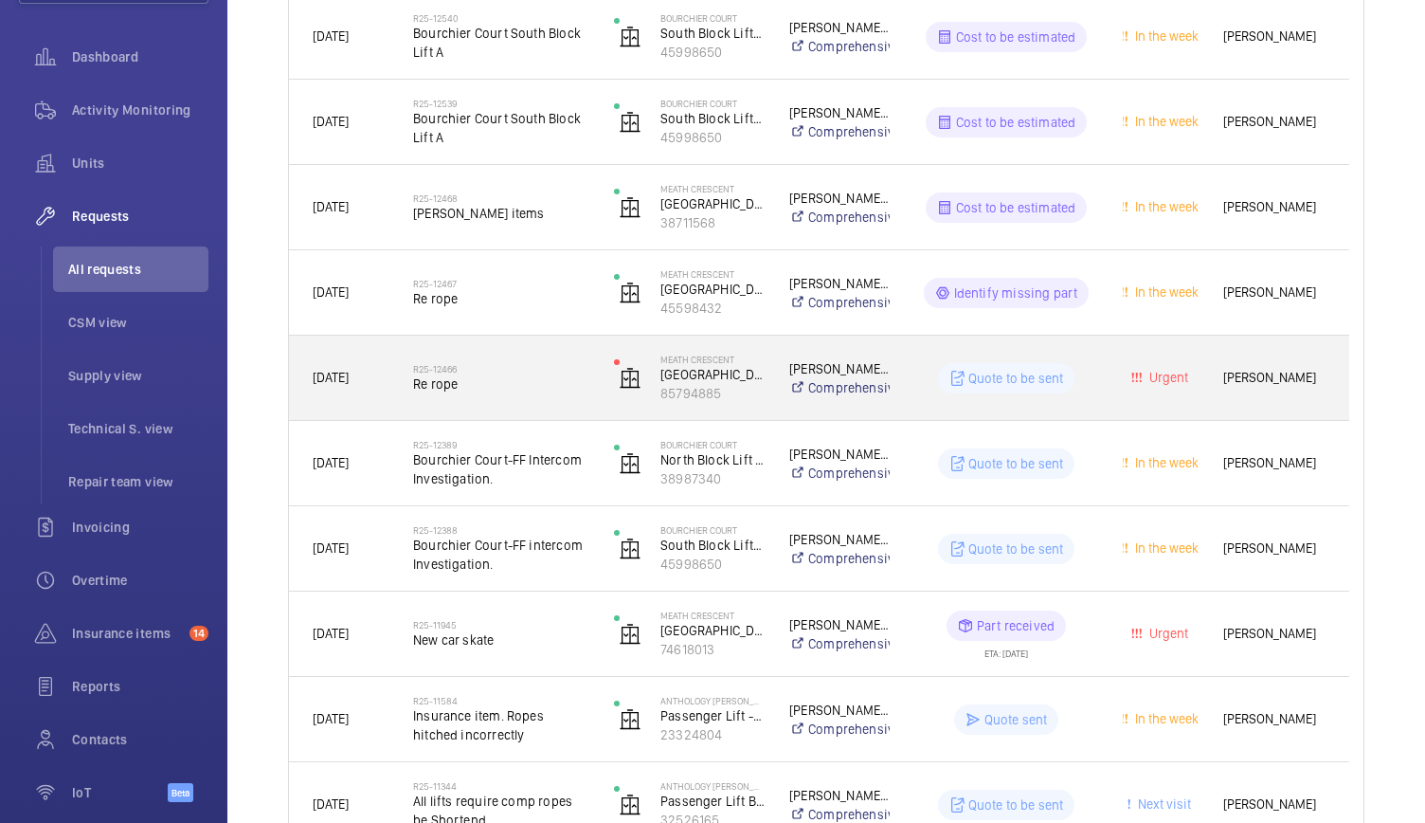
click at [576, 385] on span "Re rope" at bounding box center [501, 383] width 176 height 19
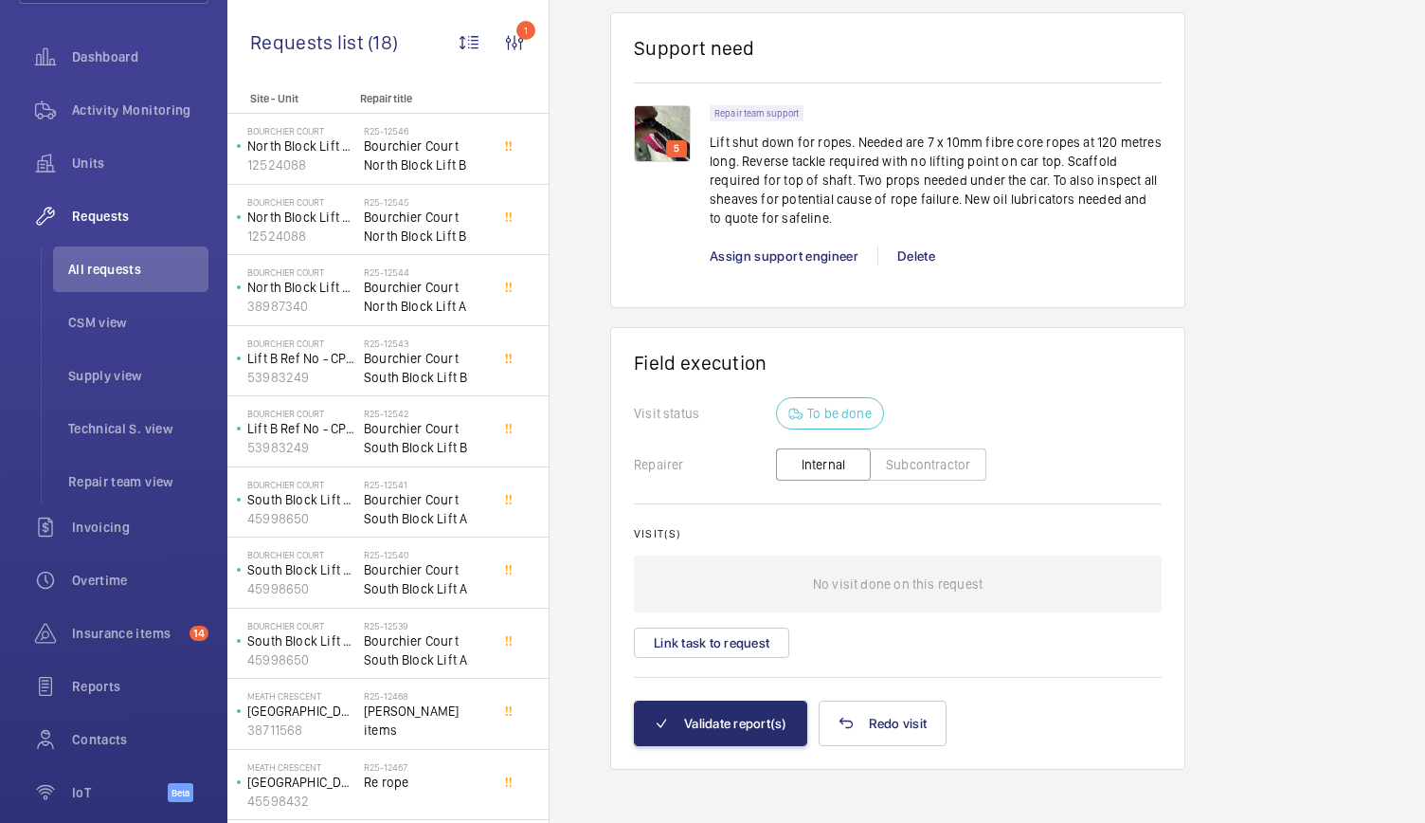
scroll to position [14, 0]
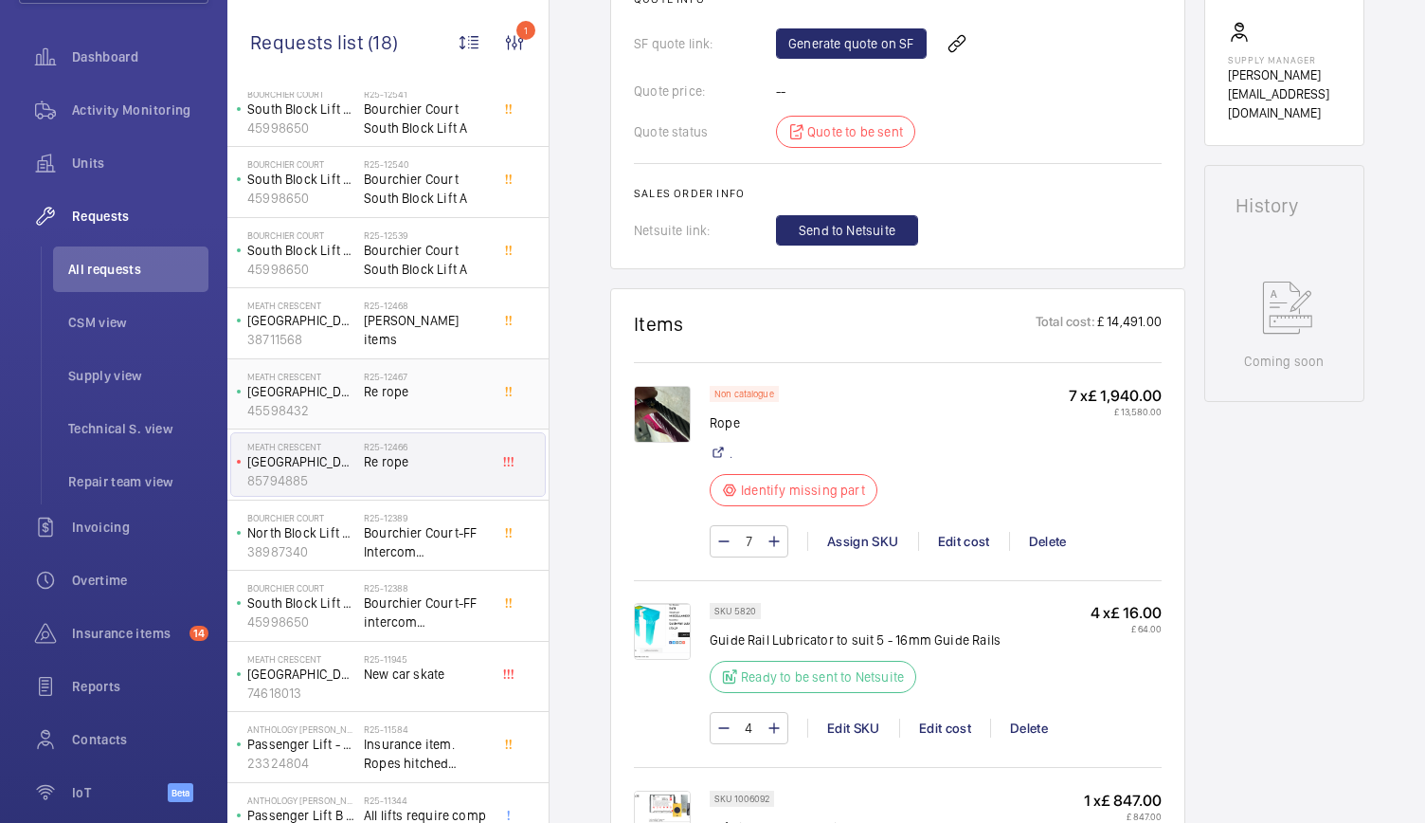
scroll to position [556, 0]
